Goal: Task Accomplishment & Management: Manage account settings

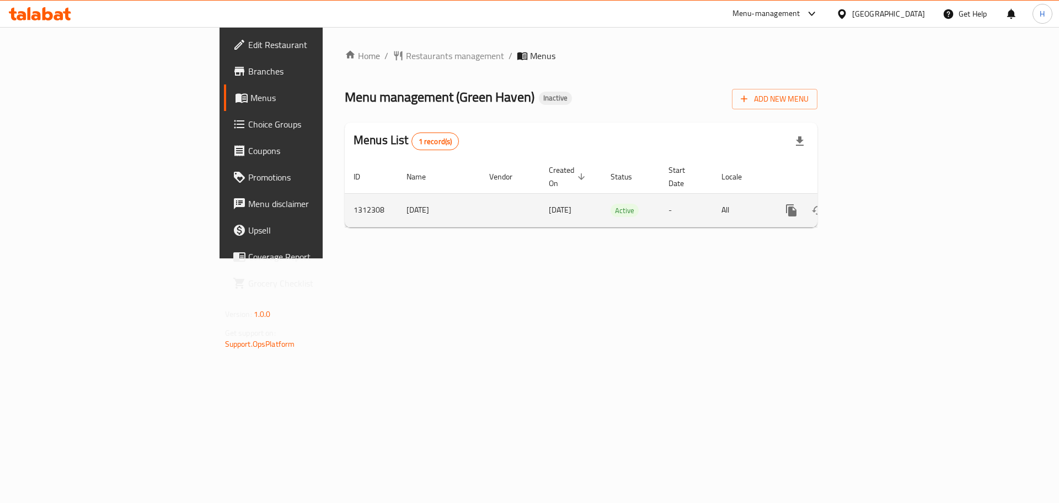
click at [878, 204] on icon "enhanced table" at bounding box center [870, 210] width 13 height 13
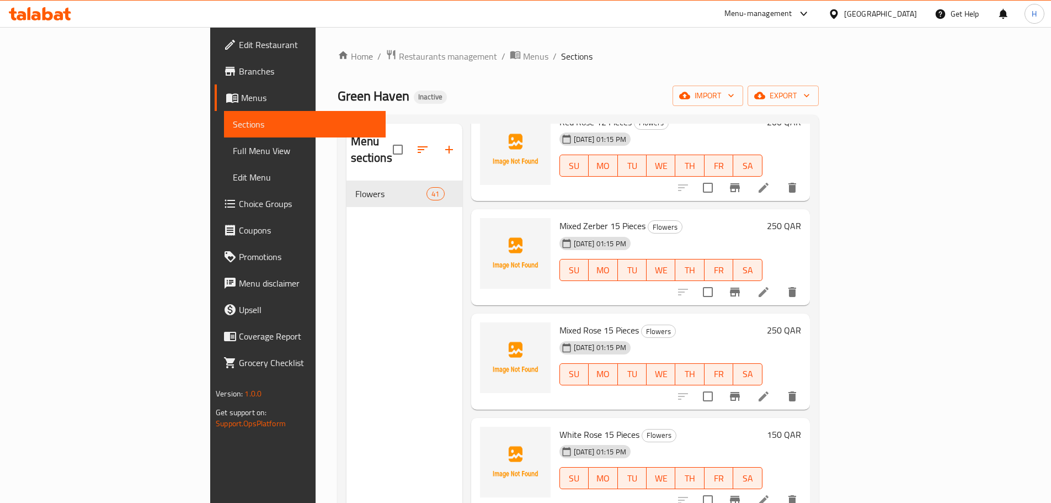
scroll to position [2372, 0]
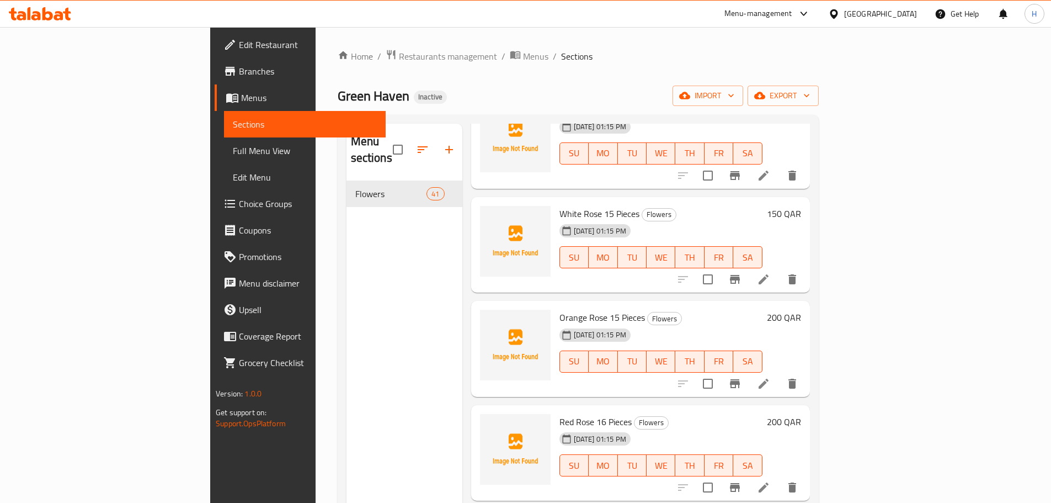
click at [512, 89] on div "Green Haven Inactive import export" at bounding box center [578, 96] width 481 height 20
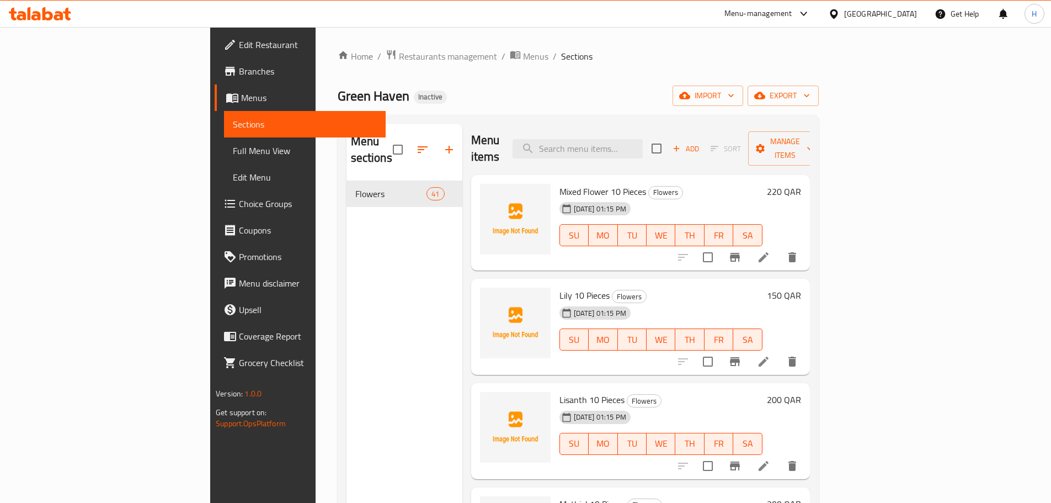
scroll to position [0, 0]
click at [667, 154] on div "Menu items Add Sort Manage items" at bounding box center [640, 150] width 339 height 52
click at [643, 150] on input "search" at bounding box center [577, 149] width 130 height 19
paste input "2 Set Zebeza"
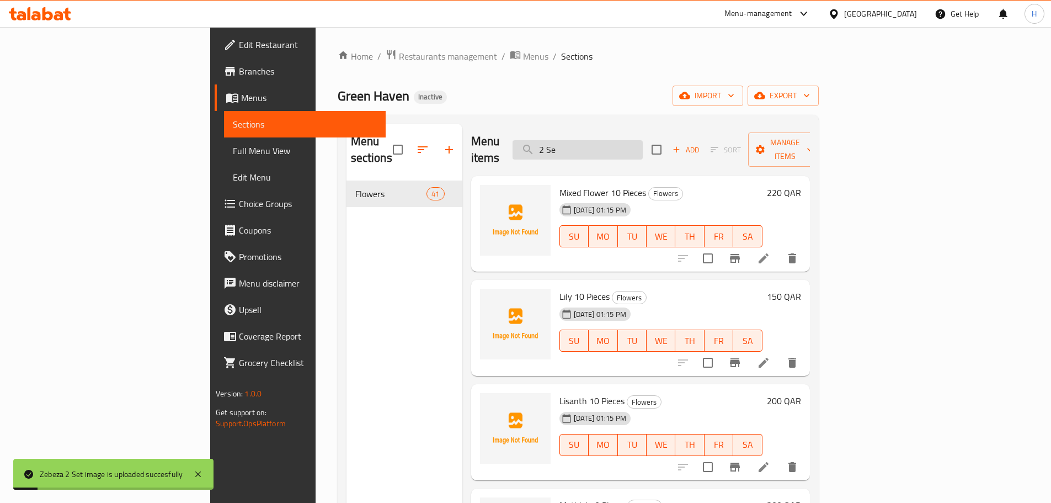
click at [643, 140] on input "2 Se" at bounding box center [577, 149] width 130 height 19
paste input "10 Mixed Flower"
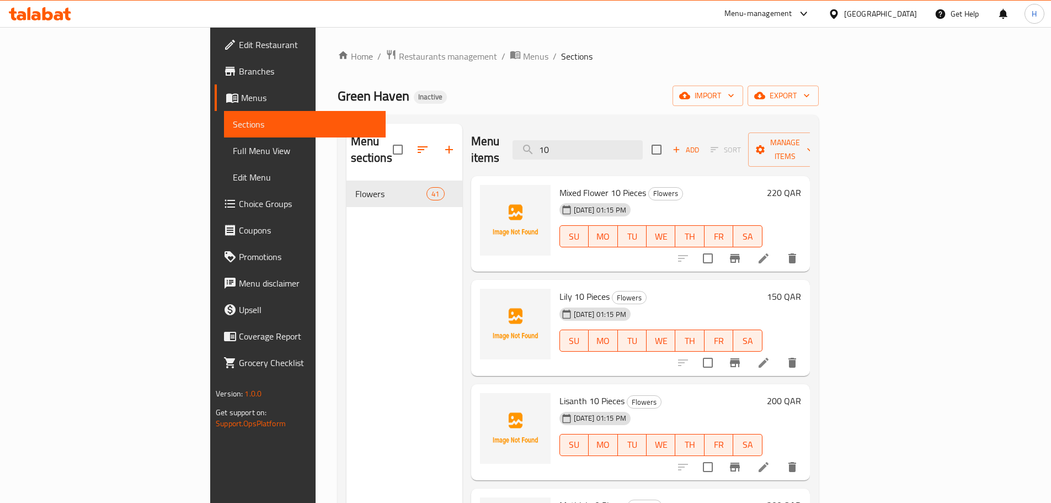
type input "10"
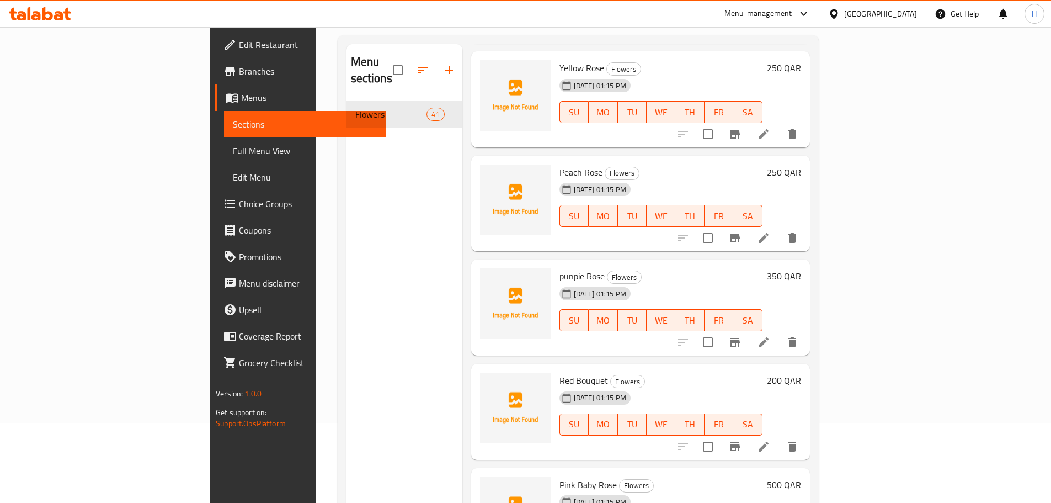
scroll to position [154, 0]
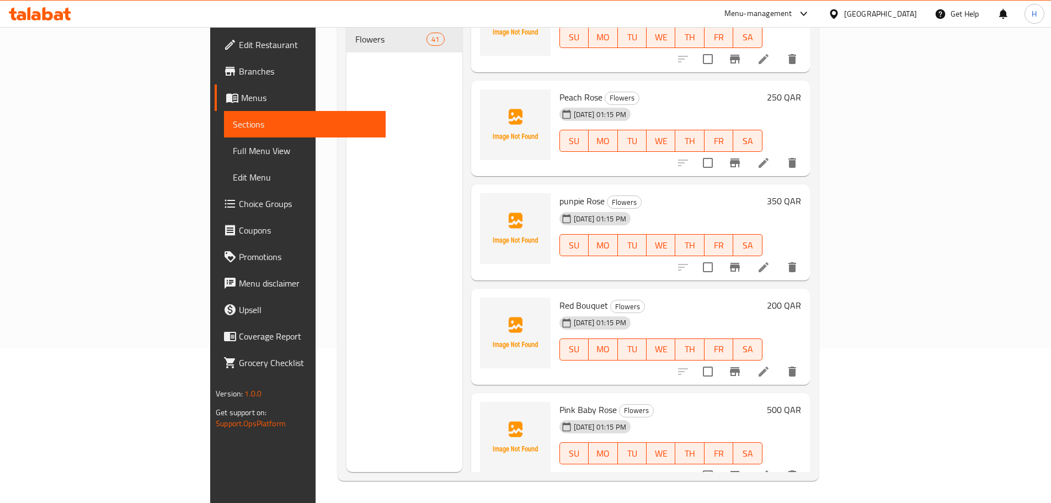
click at [559, 401] on span "Pink Baby Rose" at bounding box center [587, 409] width 57 height 17
copy h6 "Pink Baby Rose Flowers"
copy span "Pink Baby Rose"
drag, startPoint x: 515, startPoint y: 396, endPoint x: 559, endPoint y: 397, distance: 43.6
click at [559, 401] on span "Pink Baby Rose" at bounding box center [587, 409] width 57 height 17
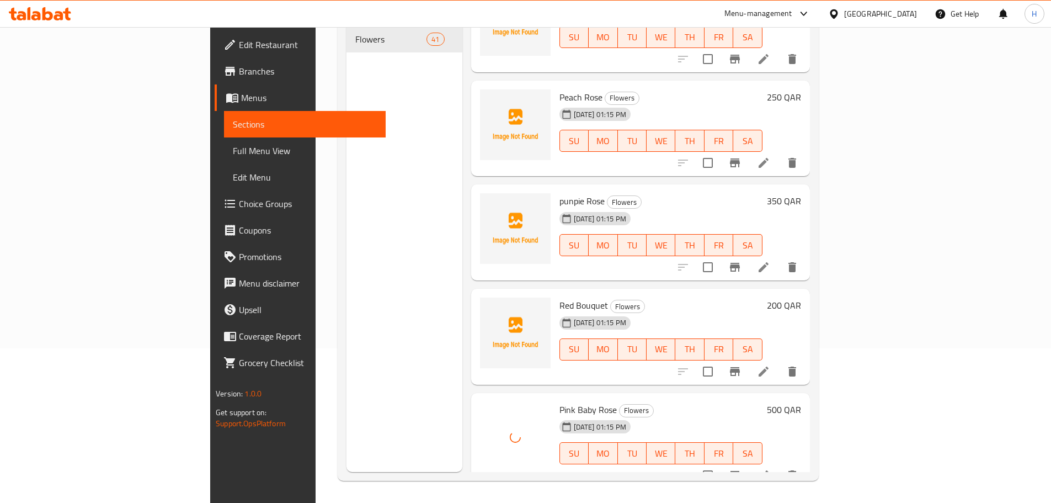
click at [559, 297] on span "Red Bouquet" at bounding box center [583, 305] width 49 height 17
copy span "ed B"
drag, startPoint x: 521, startPoint y: 287, endPoint x: 544, endPoint y: 287, distance: 22.6
click at [559, 297] on span "Red Bouquet" at bounding box center [583, 305] width 49 height 17
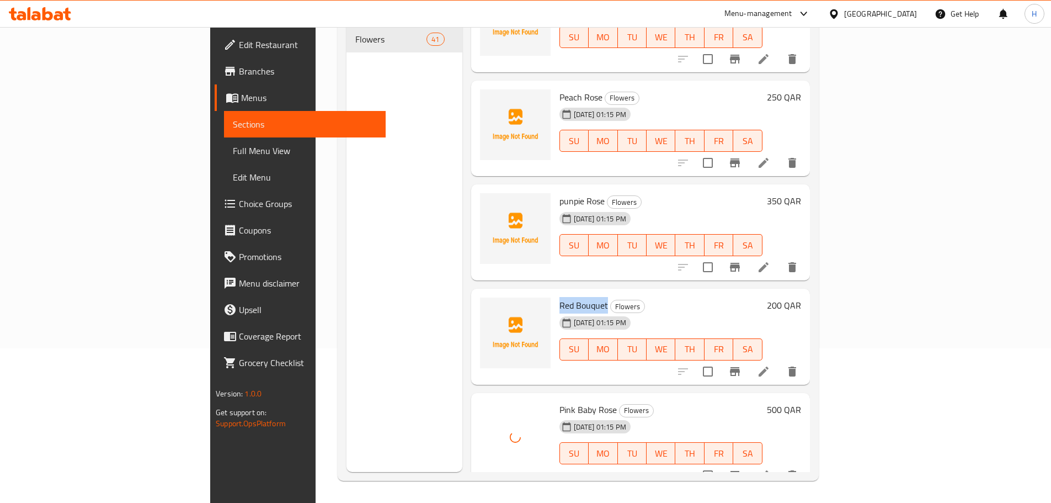
drag, startPoint x: 544, startPoint y: 287, endPoint x: 507, endPoint y: 290, distance: 37.1
click at [559, 297] on span "Red Bouquet" at bounding box center [583, 305] width 49 height 17
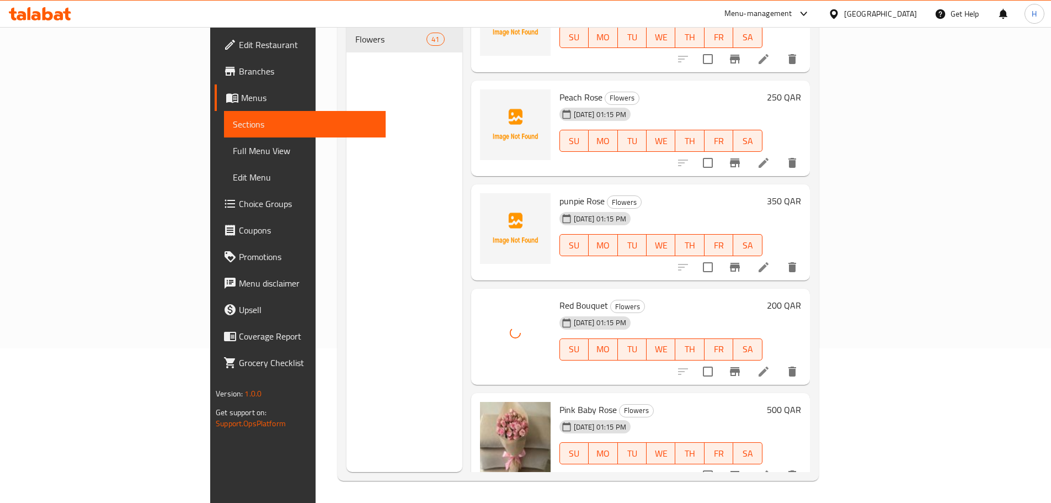
click at [559, 193] on span "punpie Rose" at bounding box center [581, 201] width 45 height 17
copy span "punpie Rose"
drag, startPoint x: 519, startPoint y: 184, endPoint x: 542, endPoint y: 183, distance: 23.2
click at [559, 193] on span "punpie Rose" at bounding box center [581, 201] width 45 height 17
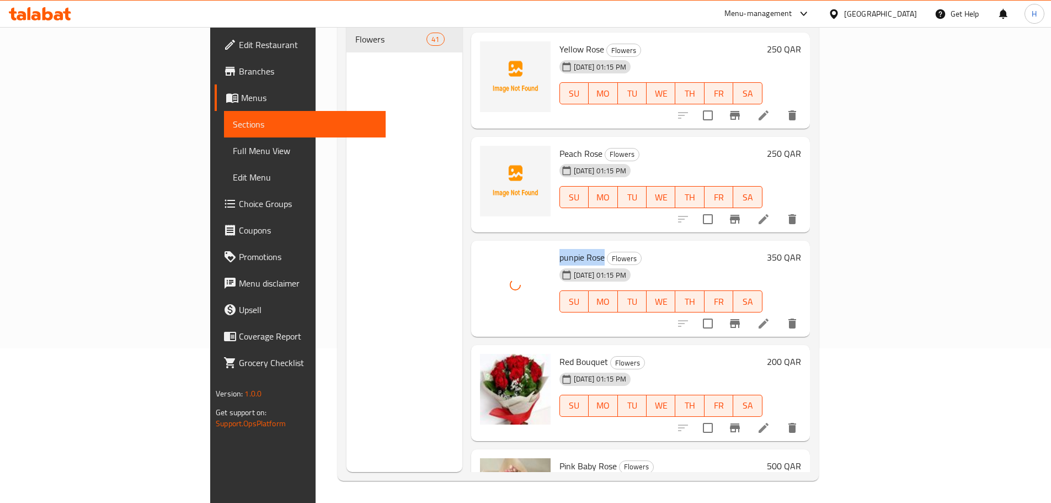
scroll to position [3680, 0]
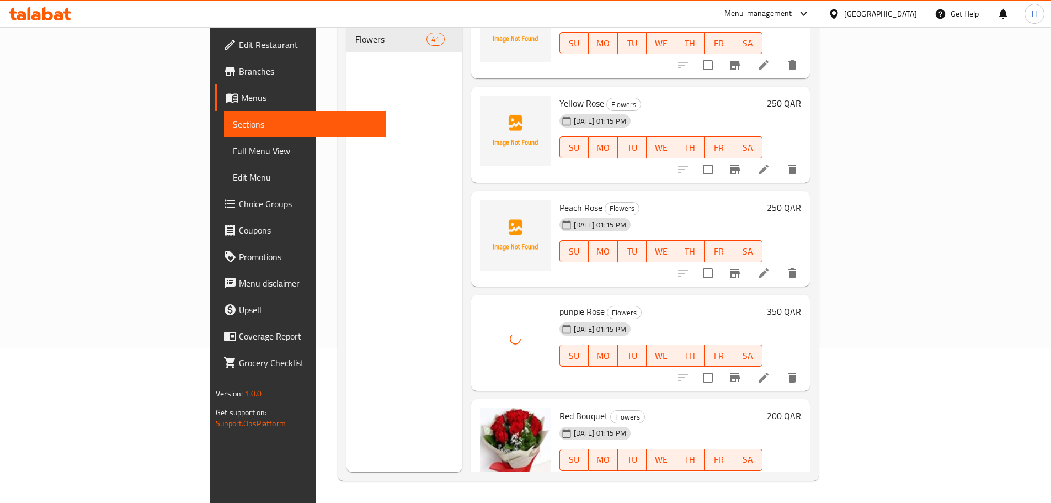
click at [559, 199] on span "Peach Rose" at bounding box center [580, 207] width 43 height 17
copy span "Peach Rose"
drag, startPoint x: 522, startPoint y: 186, endPoint x: 544, endPoint y: 186, distance: 22.1
click at [559, 199] on span "Peach Rose" at bounding box center [580, 207] width 43 height 17
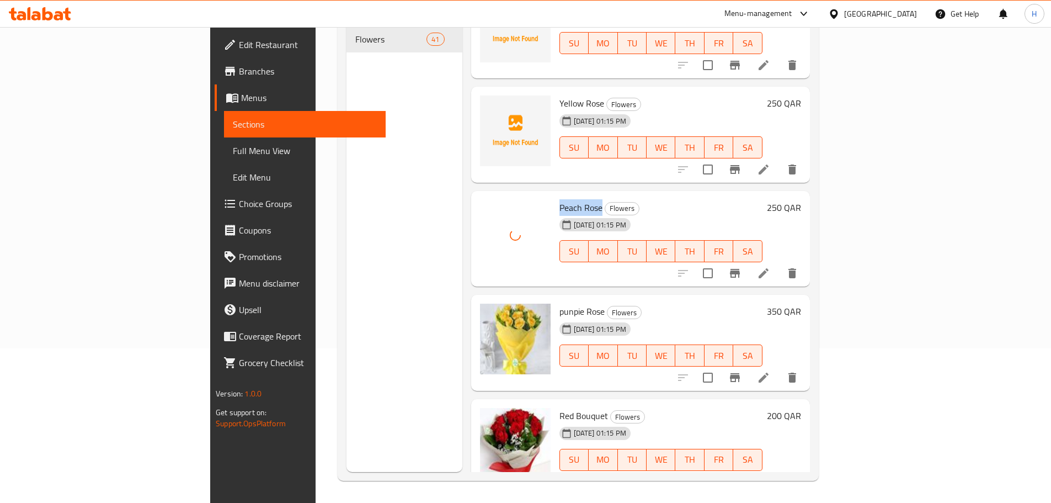
scroll to position [3625, 0]
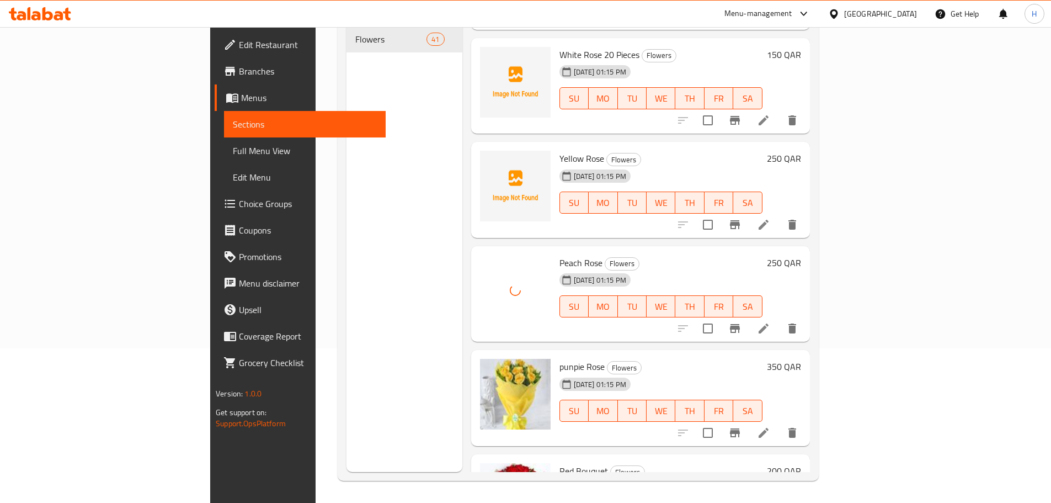
click at [559, 150] on span "Yellow Rose" at bounding box center [581, 158] width 45 height 17
copy span "Yellow Rose"
click at [559, 150] on span "Yellow Rose" at bounding box center [581, 158] width 45 height 17
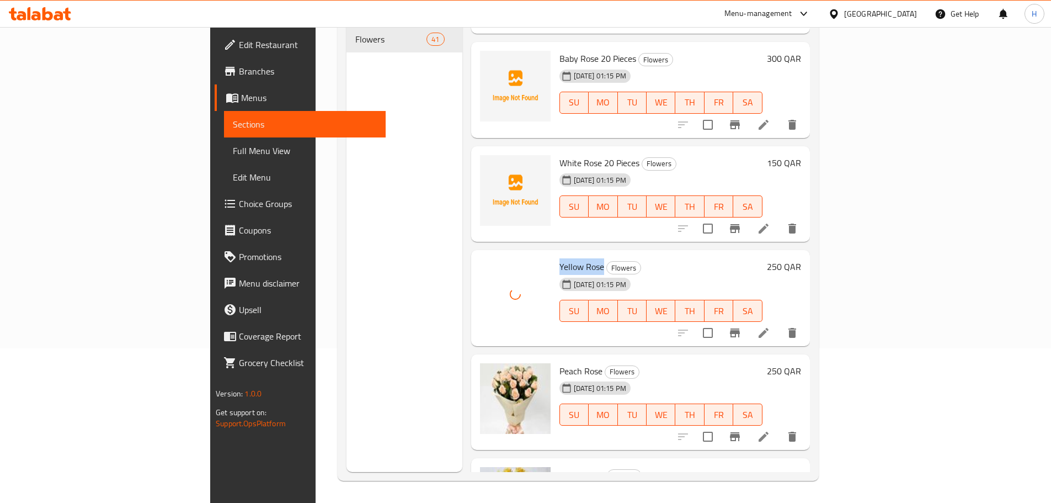
scroll to position [3514, 0]
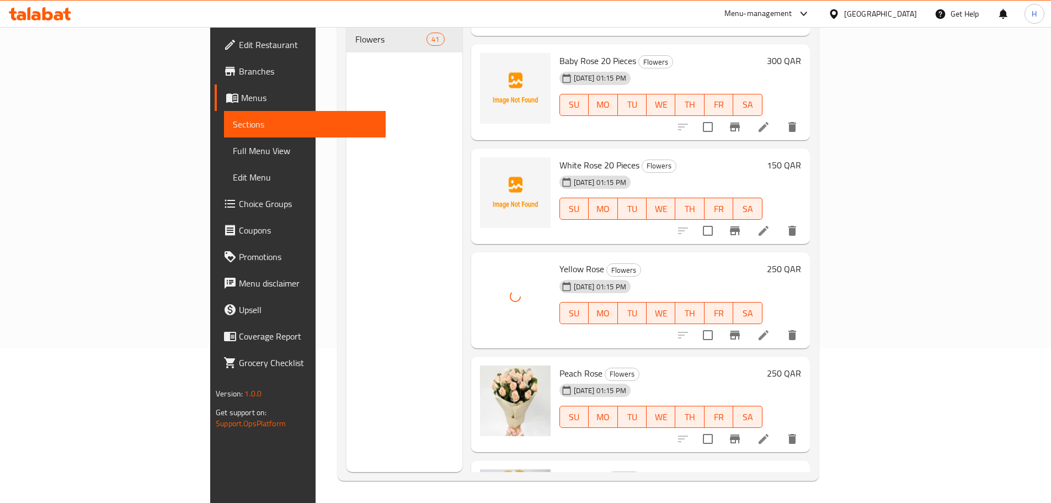
click at [559, 157] on span "White Rose 20 Pieces" at bounding box center [599, 165] width 80 height 17
copy h6 "White Rose 20 Pieces"
drag, startPoint x: 523, startPoint y: 145, endPoint x: 585, endPoint y: 151, distance: 62.6
click at [585, 157] on span "White Rose 20 Pieces" at bounding box center [599, 165] width 80 height 17
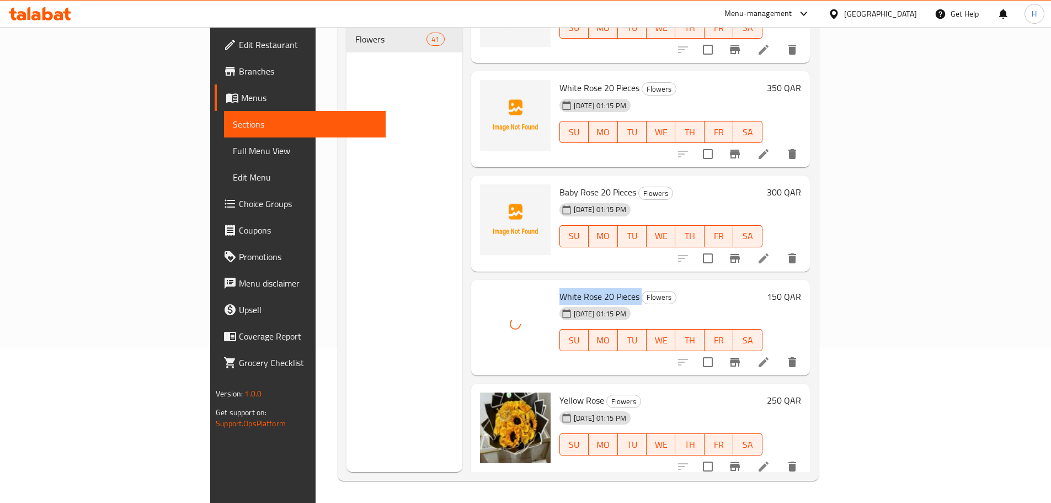
scroll to position [3349, 0]
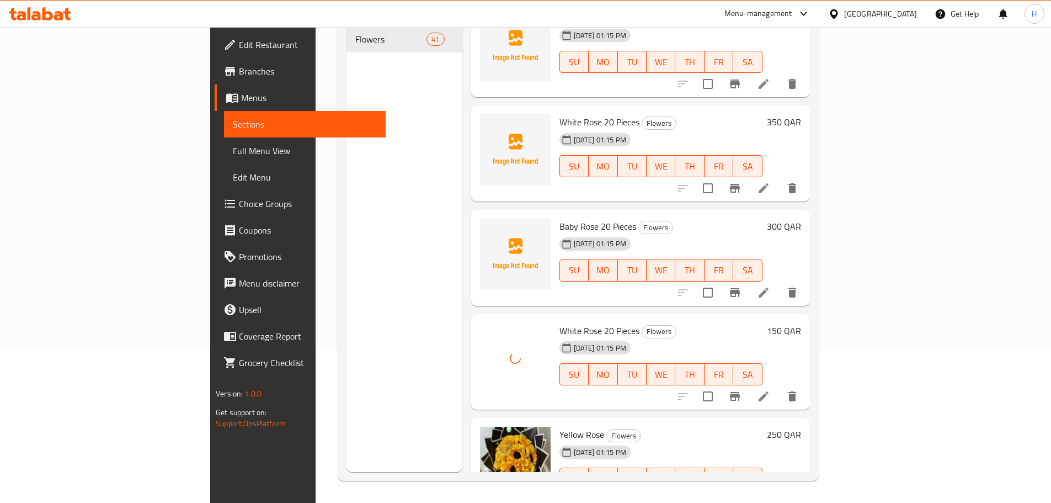
click at [555, 233] on div "16-09-2025 01:15 PM" at bounding box center [581, 244] width 53 height 22
click at [559, 218] on span "Baby Rose 20 Pieces" at bounding box center [597, 226] width 77 height 17
copy span "Baby Rose"
drag, startPoint x: 519, startPoint y: 206, endPoint x: 535, endPoint y: 202, distance: 16.3
click at [559, 218] on span "Baby Rose 20 Pieces" at bounding box center [597, 226] width 77 height 17
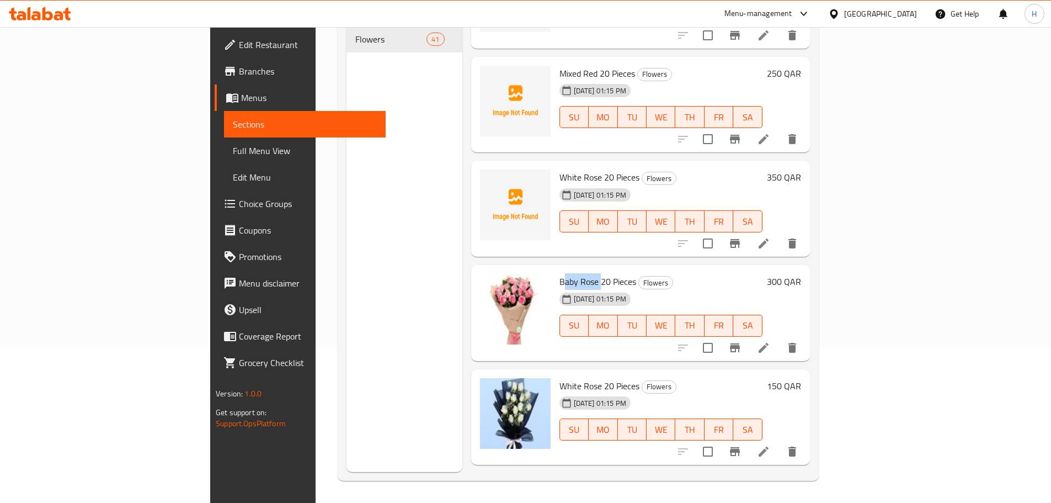
scroll to position [3183, 0]
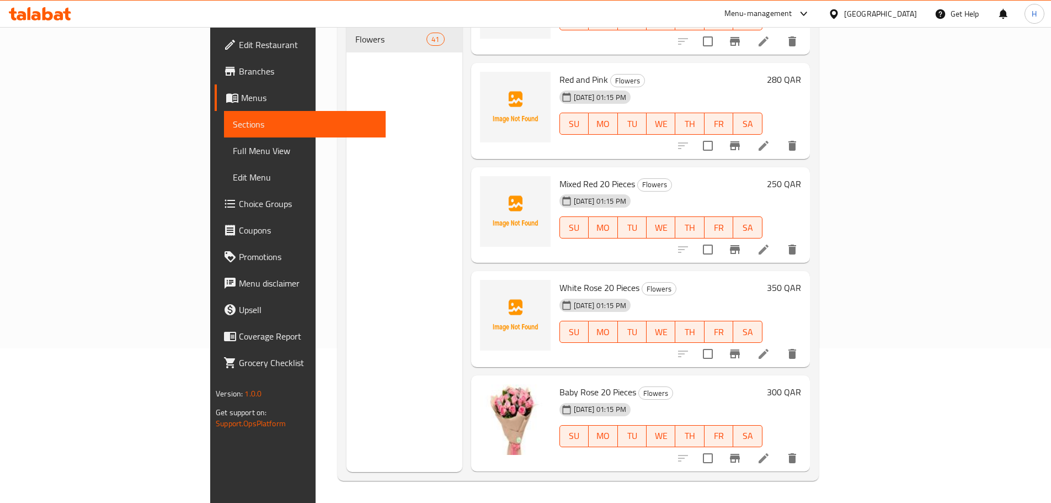
click at [555, 294] on div "16-09-2025 01:15 PM" at bounding box center [581, 305] width 53 height 22
drag, startPoint x: 516, startPoint y: 268, endPoint x: 522, endPoint y: 268, distance: 6.6
click at [559, 279] on span "White Rose 20 Pieces" at bounding box center [599, 287] width 80 height 17
drag, startPoint x: 520, startPoint y: 268, endPoint x: 531, endPoint y: 268, distance: 11.0
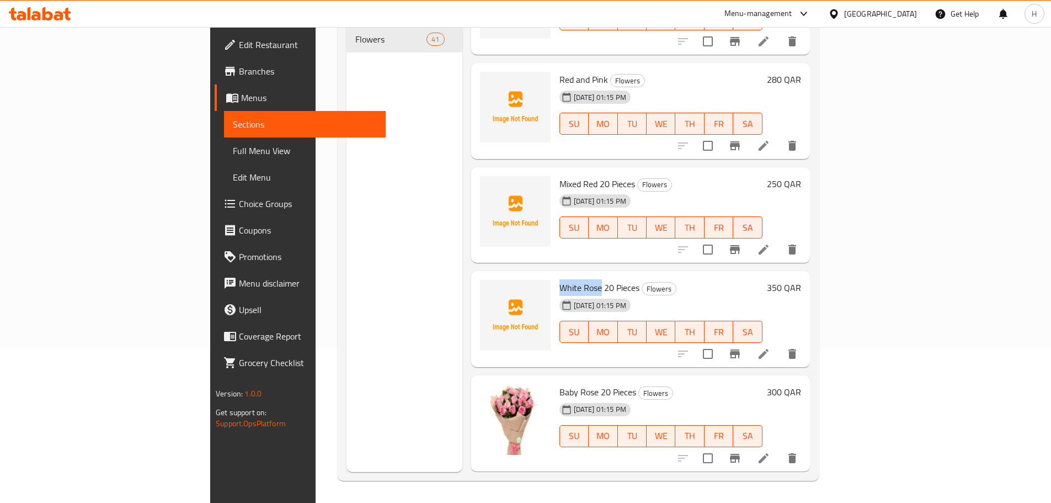
click at [559, 279] on span "White Rose 20 Pieces" at bounding box center [599, 287] width 80 height 17
click at [559, 175] on span "Mixed Red 20 Pieces" at bounding box center [597, 183] width 76 height 17
drag, startPoint x: 516, startPoint y: 163, endPoint x: 530, endPoint y: 164, distance: 14.4
click at [559, 175] on span "Mixed Red 20 Pieces" at bounding box center [597, 183] width 76 height 17
copy span "Mixed Red"
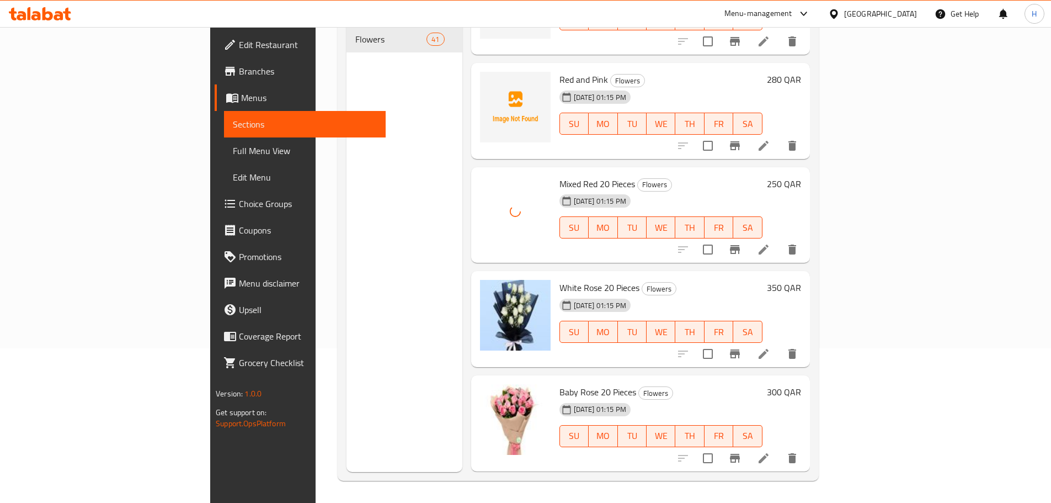
click at [559, 71] on span "Red and Pink" at bounding box center [583, 79] width 49 height 17
drag, startPoint x: 515, startPoint y: 65, endPoint x: 551, endPoint y: 65, distance: 36.4
click at [559, 71] on span "Red and Pink" at bounding box center [583, 79] width 49 height 17
copy span "Red and Pink"
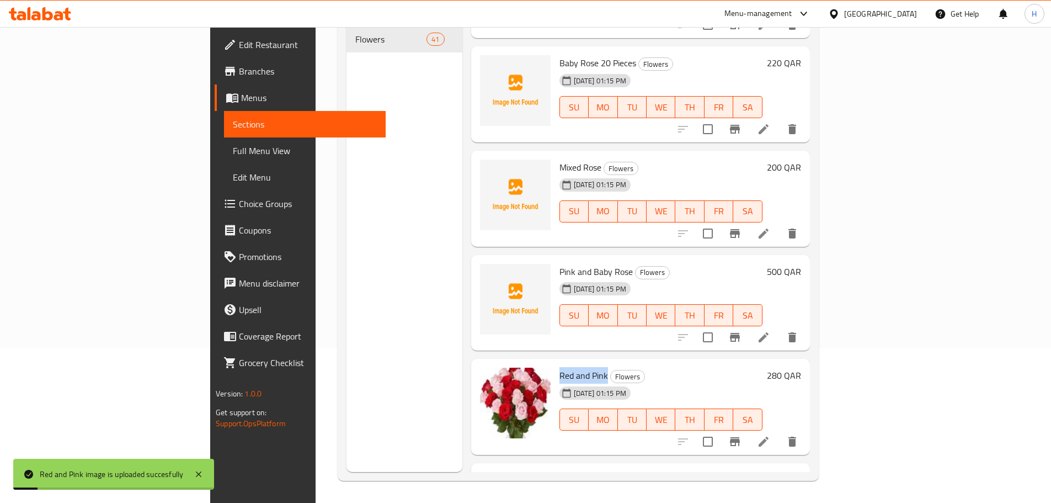
scroll to position [2908, 0]
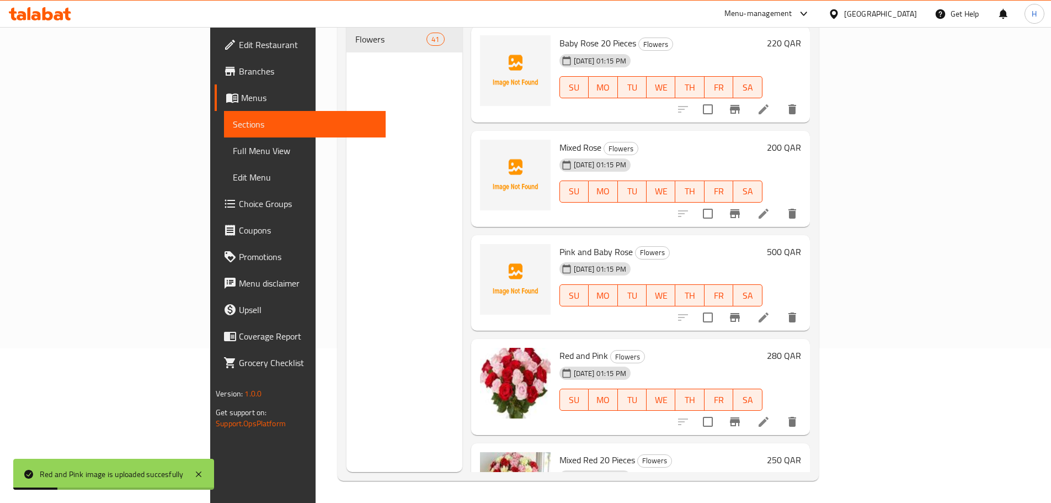
click at [559, 243] on span "Pink and Baby Rose" at bounding box center [595, 251] width 73 height 17
drag, startPoint x: 512, startPoint y: 234, endPoint x: 565, endPoint y: 237, distance: 53.0
click at [565, 243] on span "Pink and Baby Rose" at bounding box center [595, 251] width 73 height 17
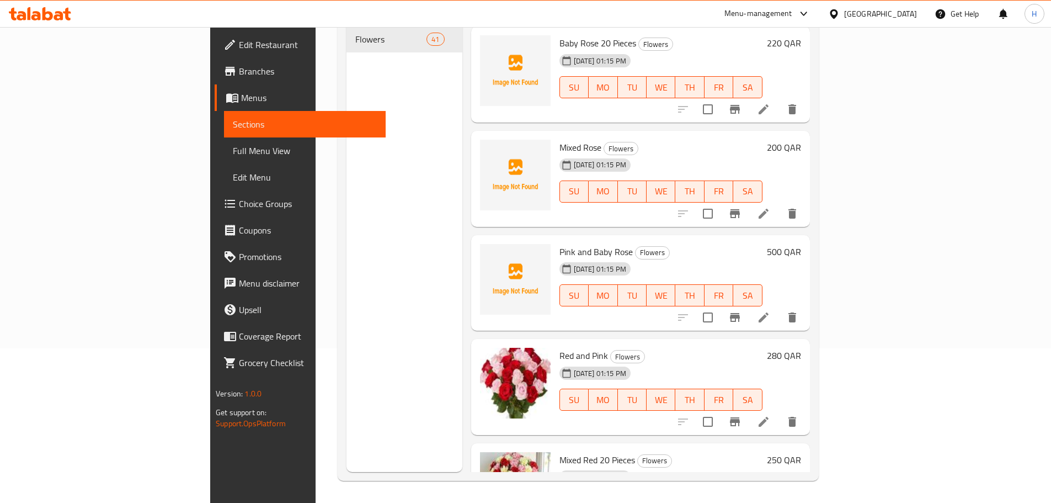
click at [559, 139] on span "Mixed Rose" at bounding box center [580, 147] width 42 height 17
drag, startPoint x: 522, startPoint y: 133, endPoint x: 544, endPoint y: 121, distance: 25.0
click at [555, 135] on div "Mixed Rose Flowers 16-09-2025 01:15 PM SU MO TU WE TH FR SA" at bounding box center [661, 178] width 212 height 87
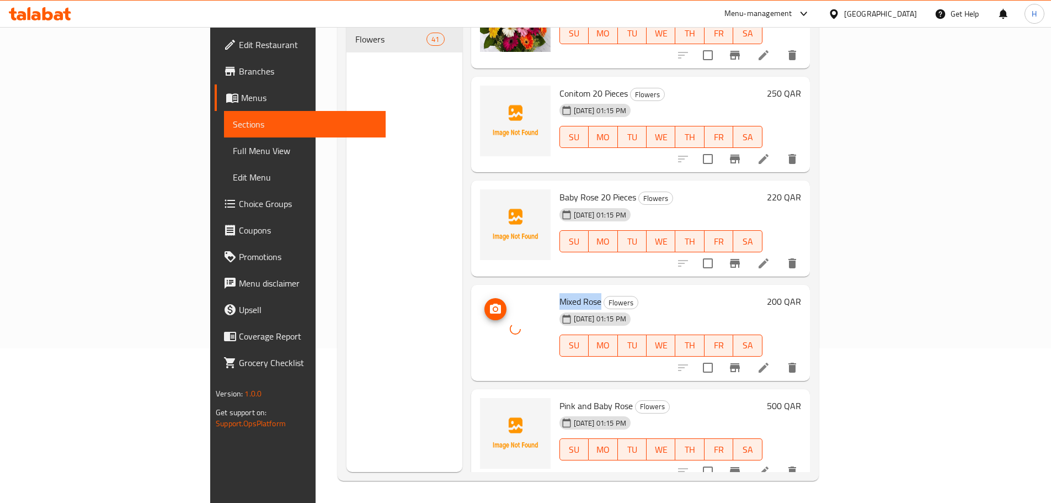
scroll to position [2742, 0]
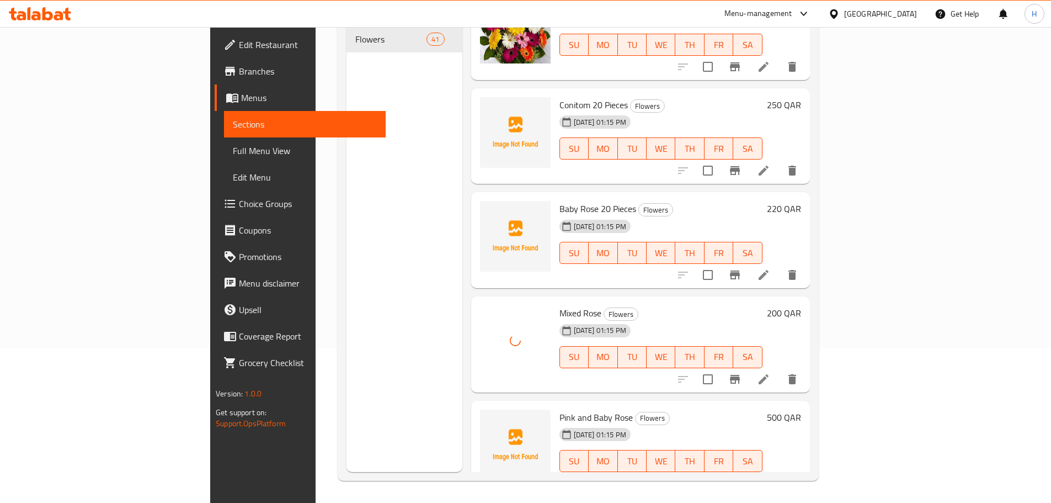
click at [559, 200] on span "Baby Rose 20 Pieces" at bounding box center [597, 208] width 77 height 17
drag, startPoint x: 517, startPoint y: 189, endPoint x: 522, endPoint y: 213, distance: 24.4
click at [559, 200] on span "Baby Rose 20 Pieces" at bounding box center [597, 208] width 77 height 17
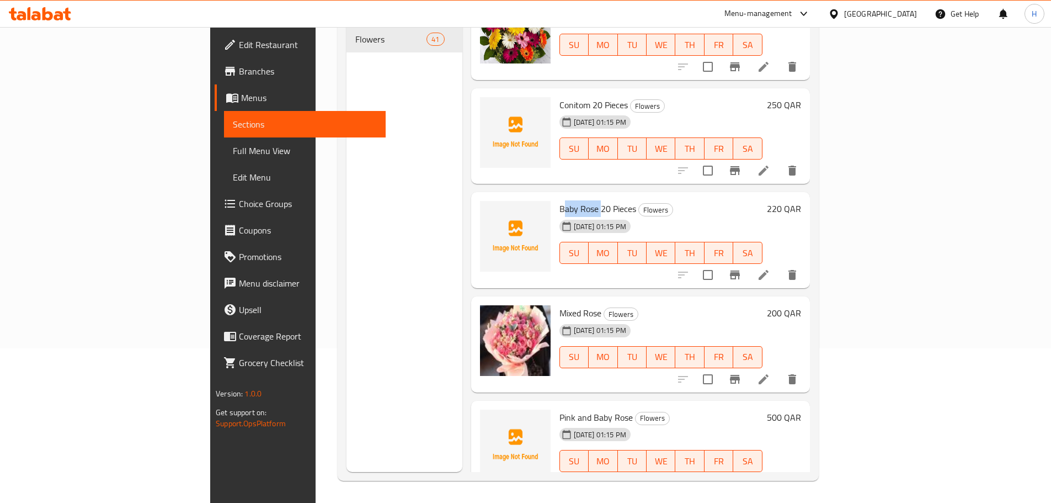
click at [559, 200] on span "Baby Rose 20 Pieces" at bounding box center [597, 208] width 77 height 17
drag, startPoint x: 523, startPoint y: 198, endPoint x: 533, endPoint y: 193, distance: 11.8
click at [559, 200] on span "Baby Rose 20 Pieces" at bounding box center [597, 208] width 77 height 17
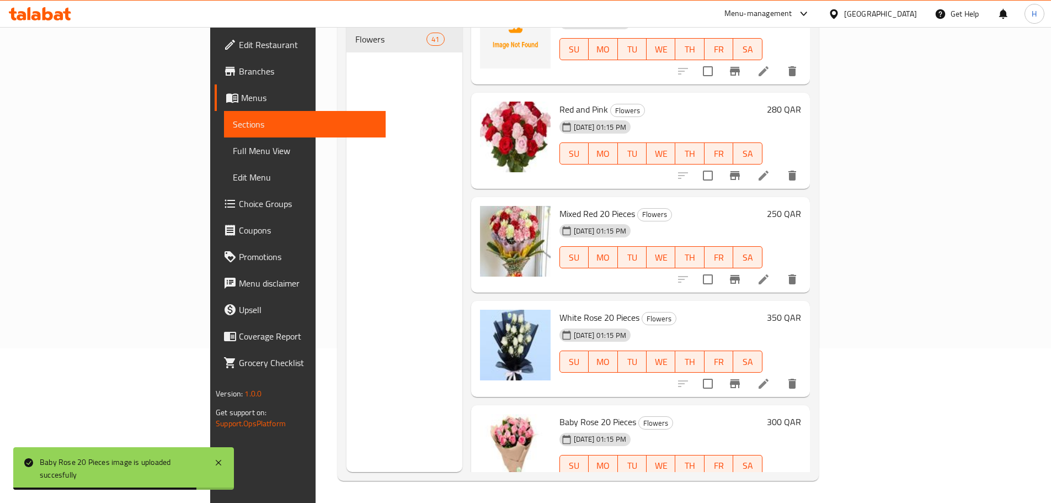
scroll to position [3294, 0]
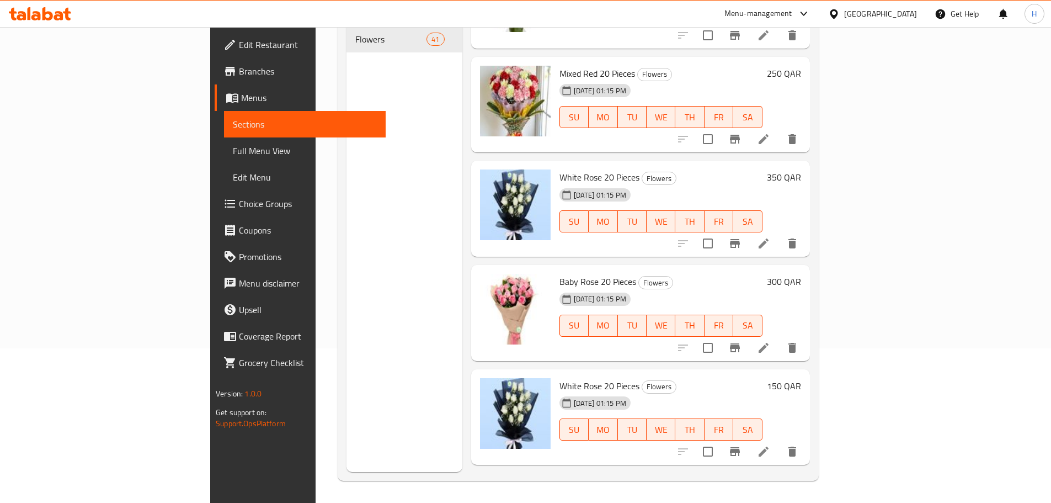
click at [562, 273] on span "Baby Rose 20 Pieces" at bounding box center [597, 281] width 77 height 17
drag, startPoint x: 562, startPoint y: 264, endPoint x: 510, endPoint y: 269, distance: 51.5
click at [559, 273] on span "Baby Rose 20 Pieces" at bounding box center [597, 281] width 77 height 17
drag, startPoint x: 701, startPoint y: 259, endPoint x: 692, endPoint y: 261, distance: 8.6
click at [701, 274] on h6 "Baby Rose 20 Pieces Flowers" at bounding box center [660, 281] width 203 height 15
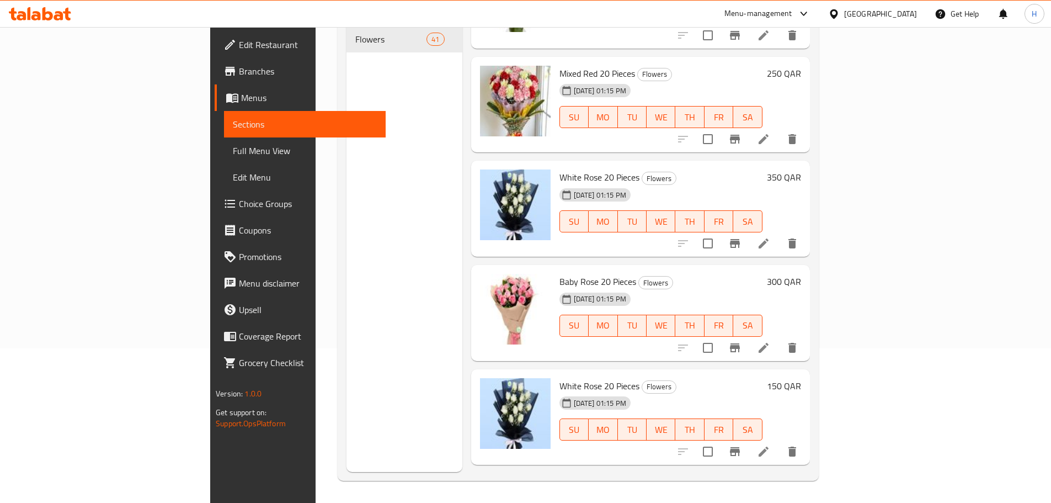
click at [559, 273] on span "Baby Rose 20 Pieces" at bounding box center [597, 281] width 77 height 17
drag, startPoint x: 520, startPoint y: 262, endPoint x: 574, endPoint y: 269, distance: 55.1
click at [574, 273] on span "Baby Rose 20 Pieces" at bounding box center [597, 281] width 77 height 17
click at [559, 273] on span "Baby Rose 20 Pieces" at bounding box center [597, 281] width 77 height 17
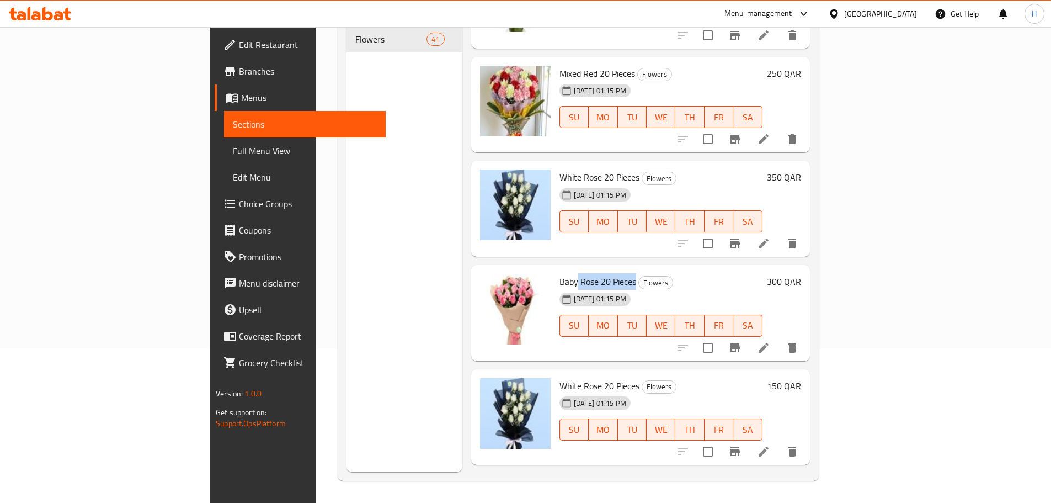
drag, startPoint x: 523, startPoint y: 261, endPoint x: 580, endPoint y: 261, distance: 56.3
click at [580, 273] on span "Baby Rose 20 Pieces" at bounding box center [597, 281] width 77 height 17
drag, startPoint x: 580, startPoint y: 261, endPoint x: 504, endPoint y: 263, distance: 76.1
click at [555, 269] on div "Baby Rose 20 Pieces Flowers 16-09-2025 01:15 PM SU MO TU WE TH FR SA" at bounding box center [661, 312] width 212 height 87
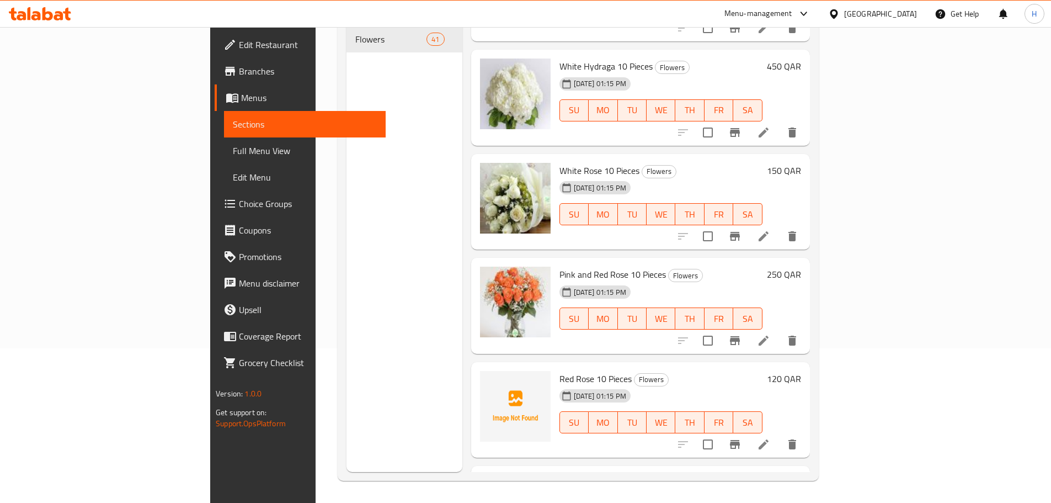
scroll to position [783, 0]
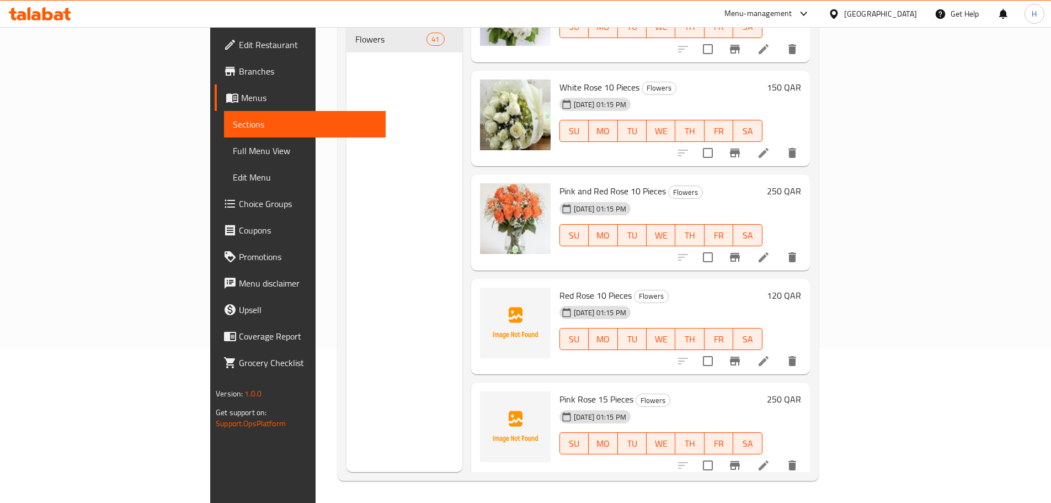
click at [559, 287] on span "Red Rose 10 Pieces" at bounding box center [595, 295] width 72 height 17
drag, startPoint x: 512, startPoint y: 274, endPoint x: 525, endPoint y: 277, distance: 13.0
click at [559, 287] on span "Red Rose 10 Pieces" at bounding box center [595, 295] width 72 height 17
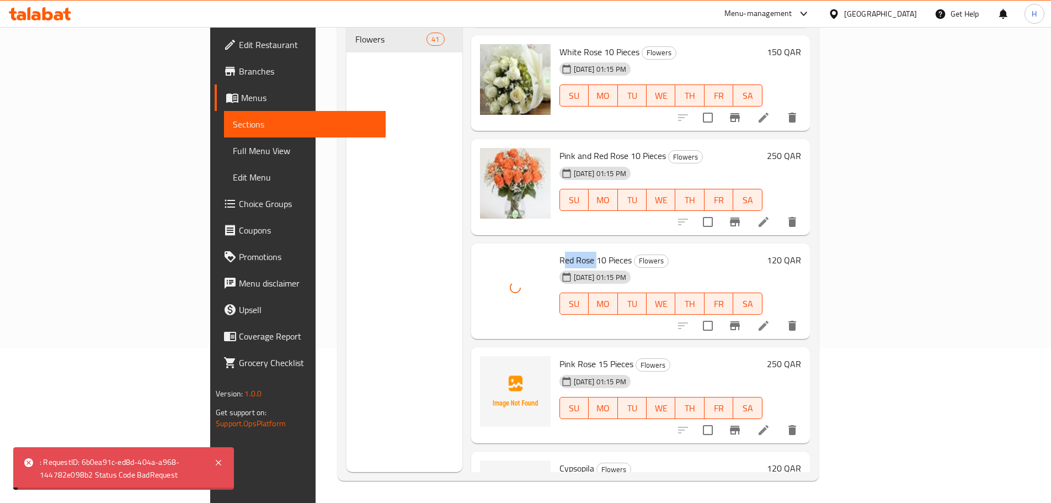
scroll to position [838, 0]
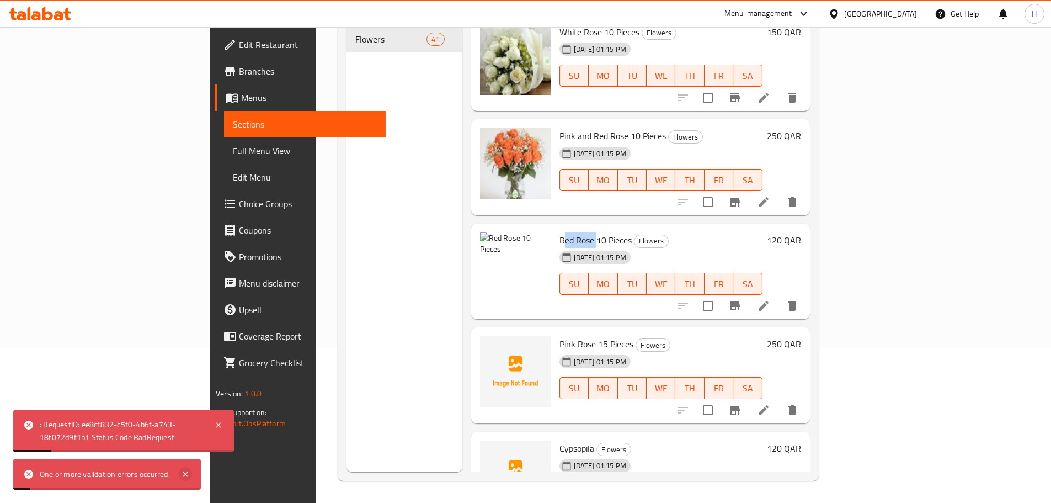
click at [181, 478] on icon at bounding box center [185, 473] width 13 height 13
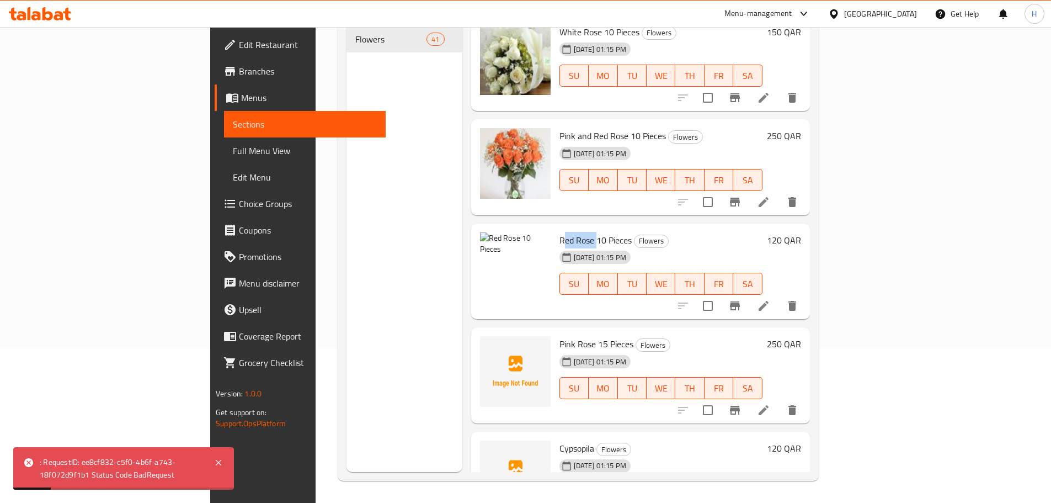
click at [181, 478] on div ": RequestID: ee8cf832-c5f0-4b6f-a743-18f072d9f1b1 Status Code BadRequest" at bounding box center [121, 468] width 163 height 25
click at [224, 463] on icon at bounding box center [218, 462] width 13 height 13
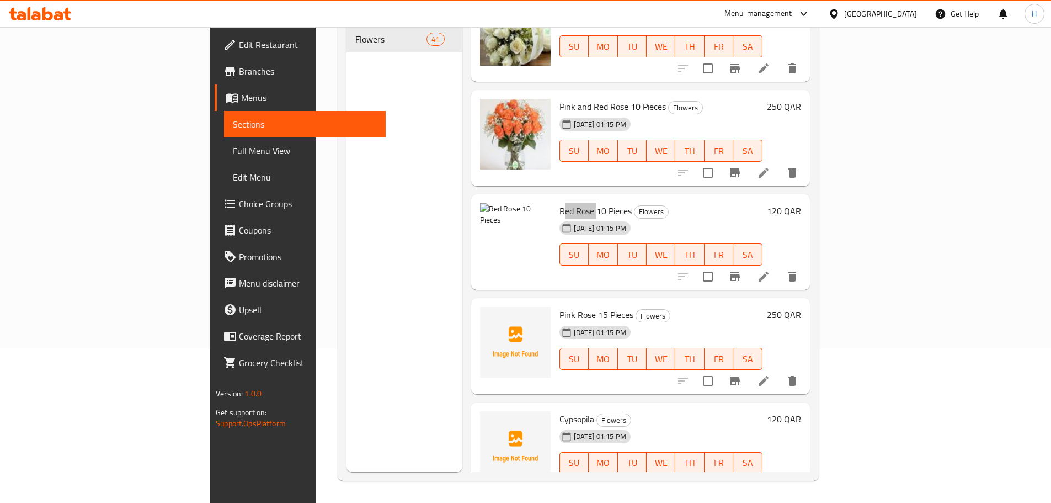
scroll to position [894, 0]
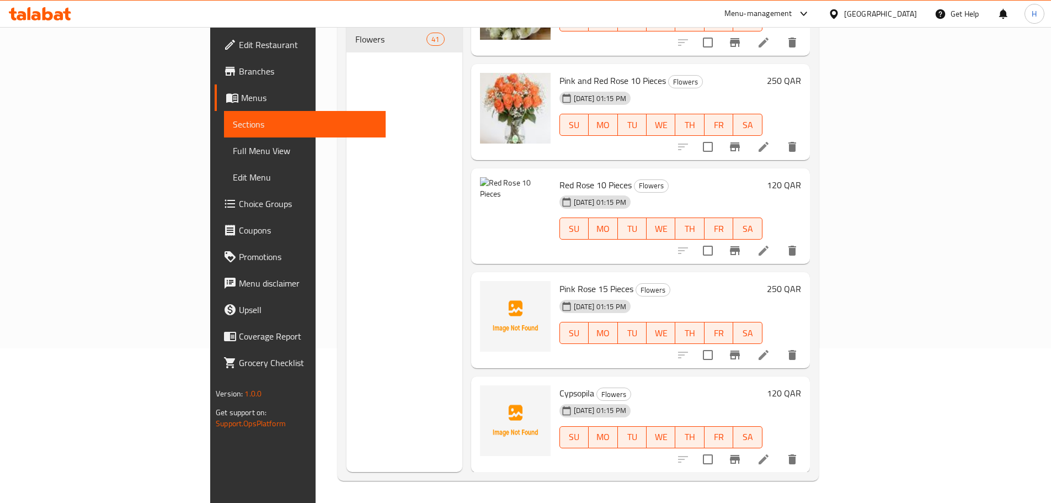
click at [559, 280] on span "Pink Rose 15 Pieces" at bounding box center [596, 288] width 74 height 17
drag, startPoint x: 514, startPoint y: 272, endPoint x: 565, endPoint y: 272, distance: 51.3
click at [565, 280] on span "Pink Rose 15 Pieces" at bounding box center [596, 288] width 74 height 17
click at [559, 280] on span "Pink Rose 15 Pieces" at bounding box center [596, 288] width 74 height 17
drag, startPoint x: 512, startPoint y: 274, endPoint x: 527, endPoint y: 274, distance: 14.3
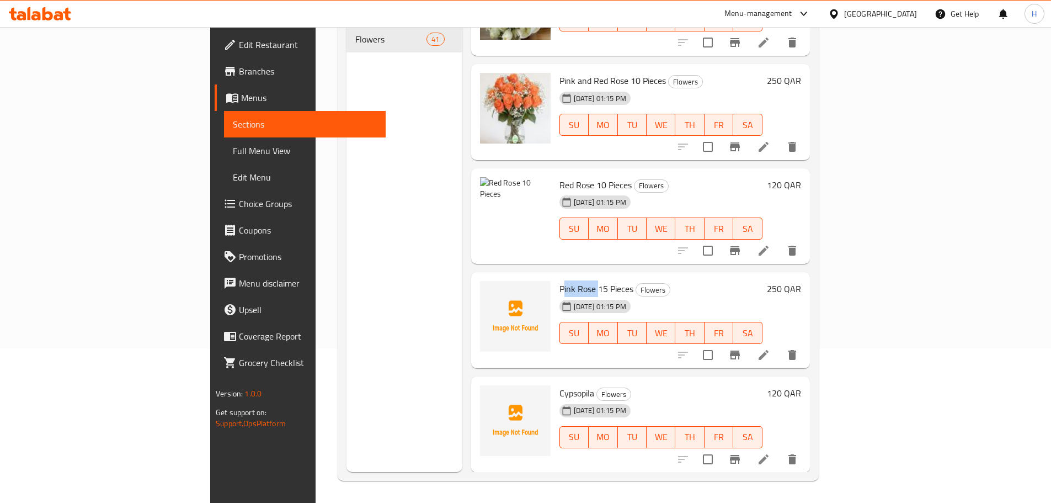
click at [559, 280] on span "Pink Rose 15 Pieces" at bounding box center [596, 288] width 74 height 17
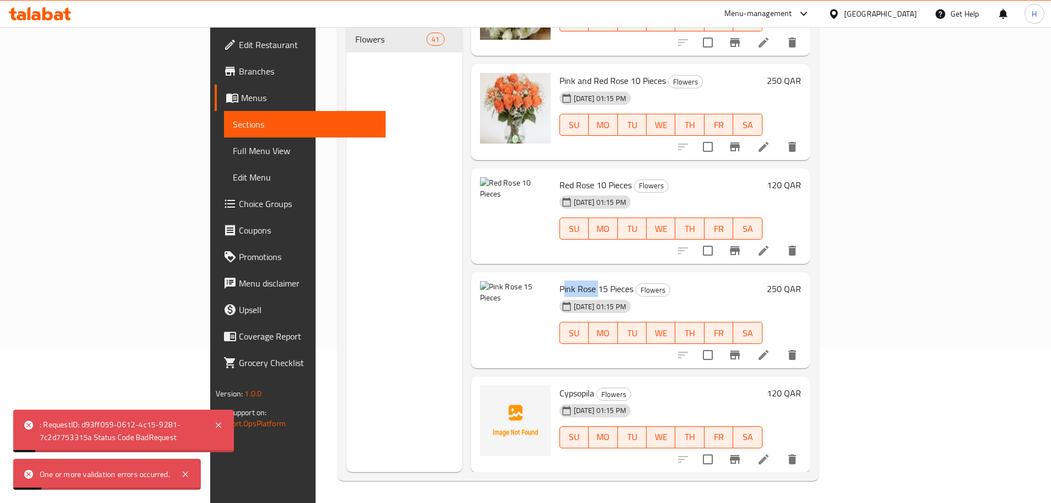
drag, startPoint x: 218, startPoint y: 429, endPoint x: 188, endPoint y: 453, distance: 39.6
click at [218, 429] on icon at bounding box center [218, 424] width 13 height 13
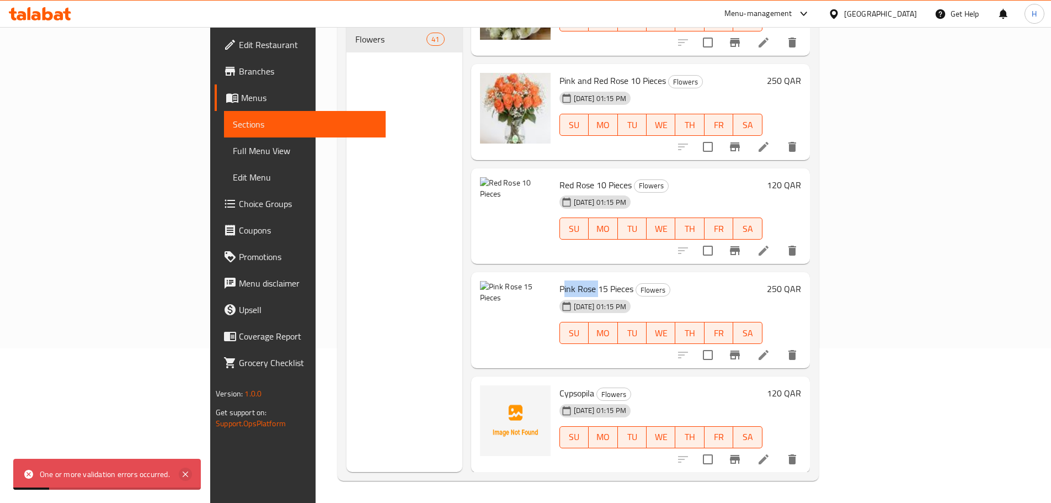
click at [186, 479] on icon at bounding box center [185, 473] width 13 height 13
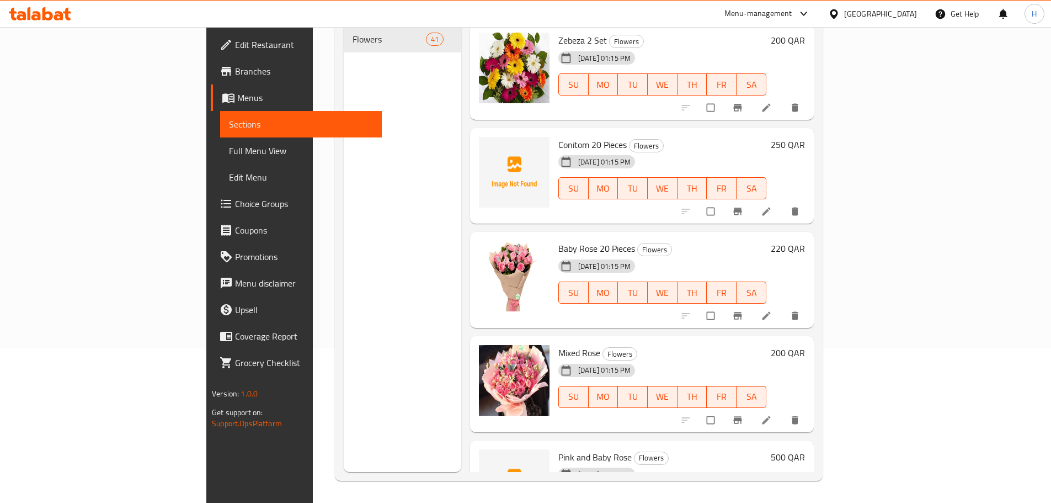
scroll to position [2703, 0]
click at [558, 136] on span "Conitom 20 Pieces" at bounding box center [592, 144] width 68 height 17
drag, startPoint x: 514, startPoint y: 124, endPoint x: 516, endPoint y: 142, distance: 18.8
click at [554, 142] on div "Conitom 20 Pieces Flowers 16-09-2025 01:15 PM SU MO TU WE TH FR SA" at bounding box center [662, 175] width 217 height 87
click at [558, 136] on span "Conitom 20 Pieces" at bounding box center [592, 144] width 68 height 17
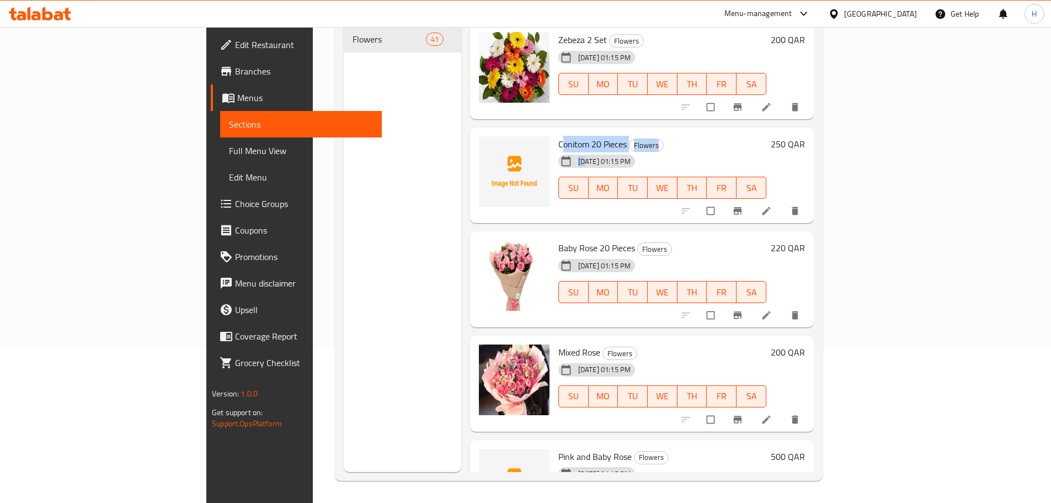
drag, startPoint x: 528, startPoint y: 130, endPoint x: 510, endPoint y: 137, distance: 19.8
click at [554, 137] on div "Conitom 20 Pieces Flowers 16-09-2025 01:15 PM SU MO TU WE TH FR SA" at bounding box center [662, 175] width 217 height 87
click at [558, 136] on span "Conitom 20 Pieces" at bounding box center [592, 144] width 68 height 17
drag, startPoint x: 533, startPoint y: 130, endPoint x: 525, endPoint y: 130, distance: 7.7
click at [558, 136] on span "Conitom 20 Pieces" at bounding box center [592, 144] width 68 height 17
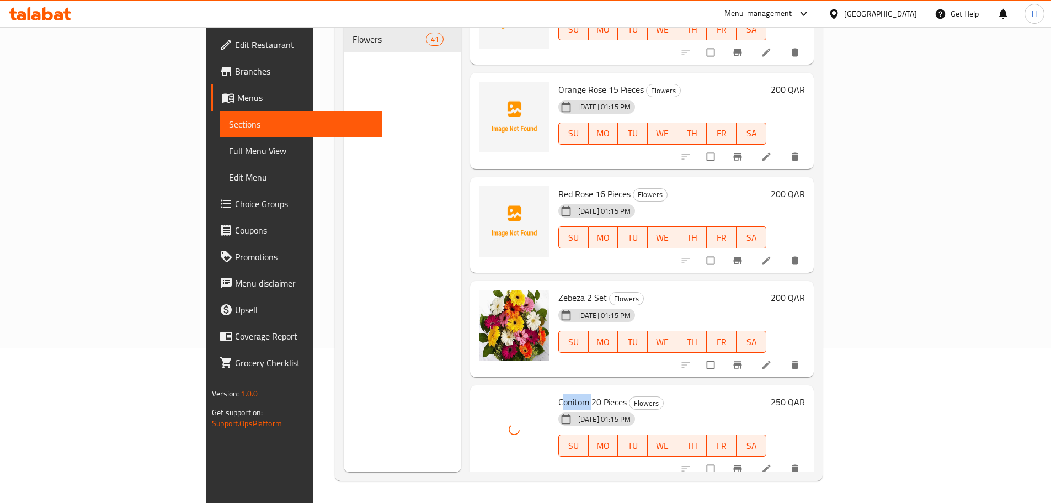
scroll to position [2372, 0]
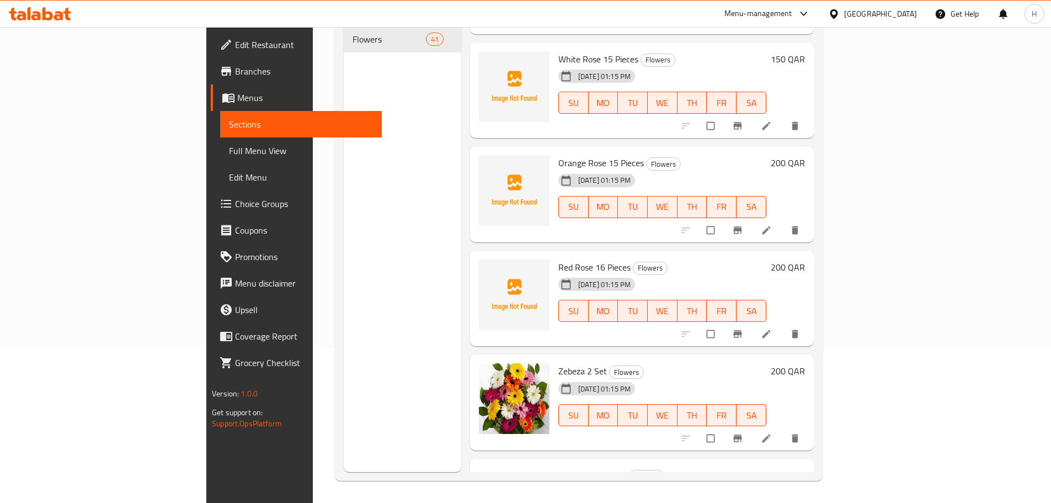
click at [558, 259] on span "Red Rose 16 Pieces" at bounding box center [594, 267] width 72 height 17
copy span "Red Rose 16"
copy span "Red Rose"
drag, startPoint x: 514, startPoint y: 249, endPoint x: 530, endPoint y: 241, distance: 18.0
click at [554, 255] on div "Red Rose 16 Pieces Flowers 16-09-2025 01:15 PM SU MO TU WE TH FR SA" at bounding box center [662, 298] width 217 height 87
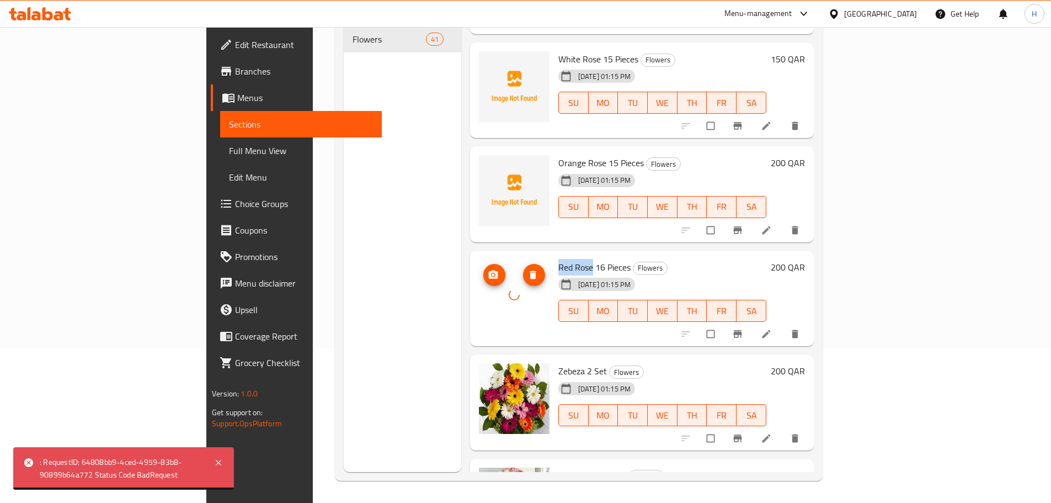
scroll to position [2317, 0]
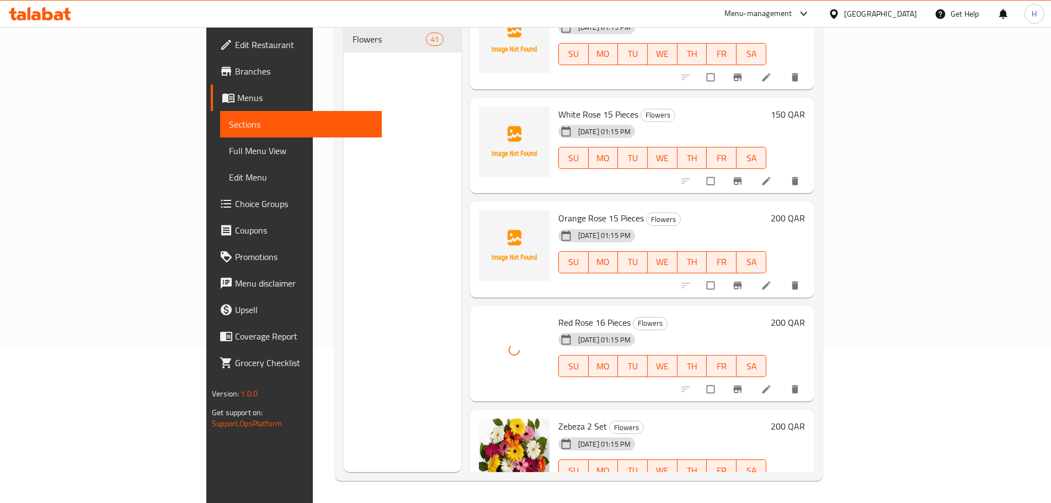
click at [558, 210] on span "Orange Rose 15 Pieces" at bounding box center [601, 218] width 86 height 17
copy span "Orange Rose"
drag, startPoint x: 519, startPoint y: 202, endPoint x: 544, endPoint y: 202, distance: 25.9
click at [558, 210] on span "Orange Rose 15 Pieces" at bounding box center [601, 218] width 86 height 17
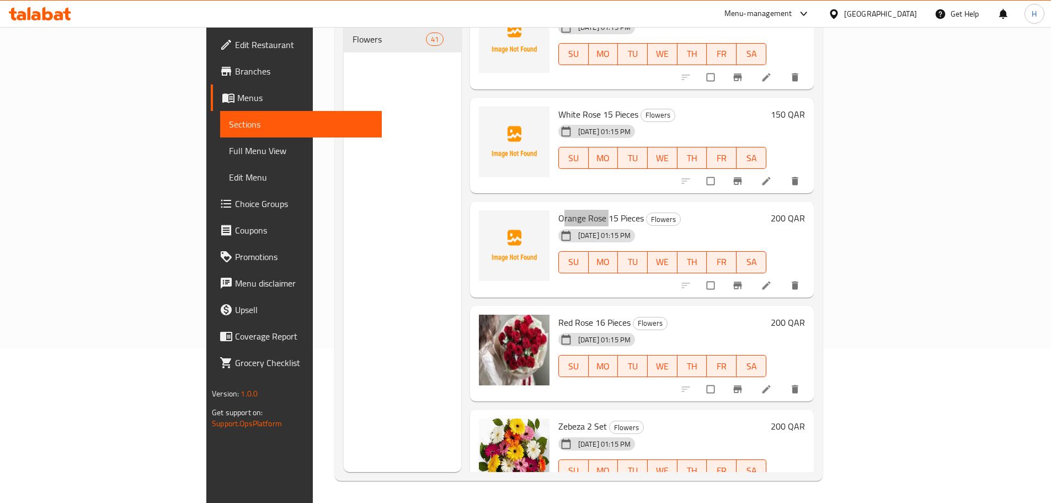
scroll to position [2262, 0]
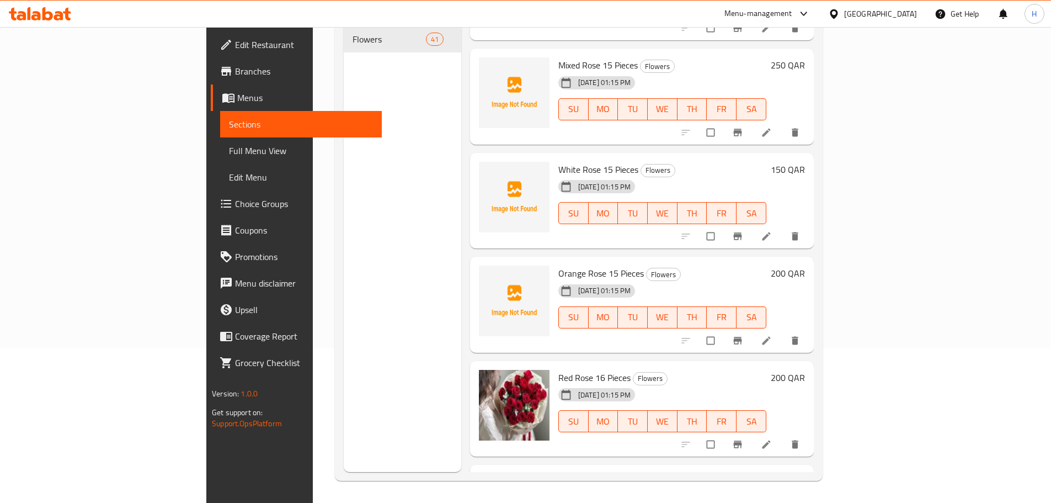
click at [558, 161] on span "White Rose 15 Pieces" at bounding box center [598, 169] width 80 height 17
drag, startPoint x: 515, startPoint y: 158, endPoint x: 530, endPoint y: 158, distance: 14.9
click at [558, 161] on span "White Rose 15 Pieces" at bounding box center [598, 169] width 80 height 17
copy span "White Rose"
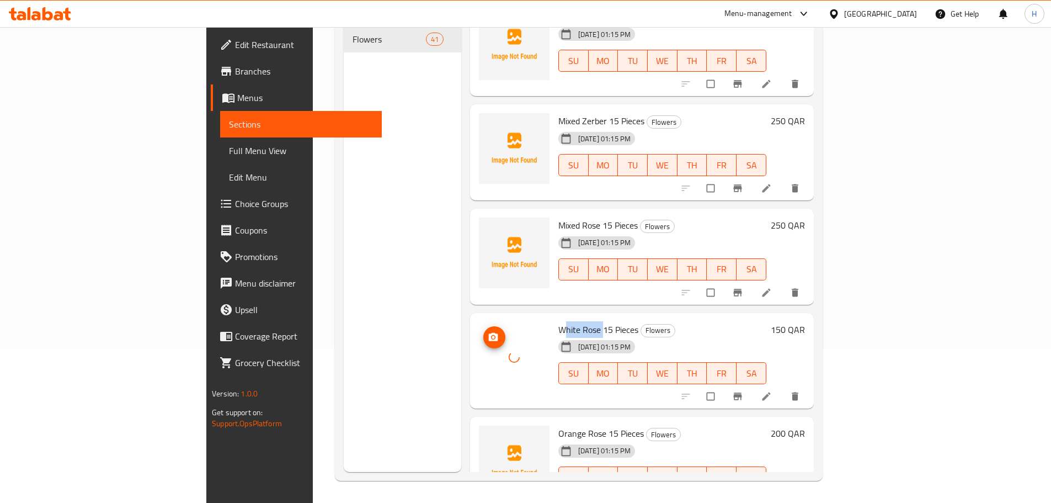
scroll to position [2096, 0]
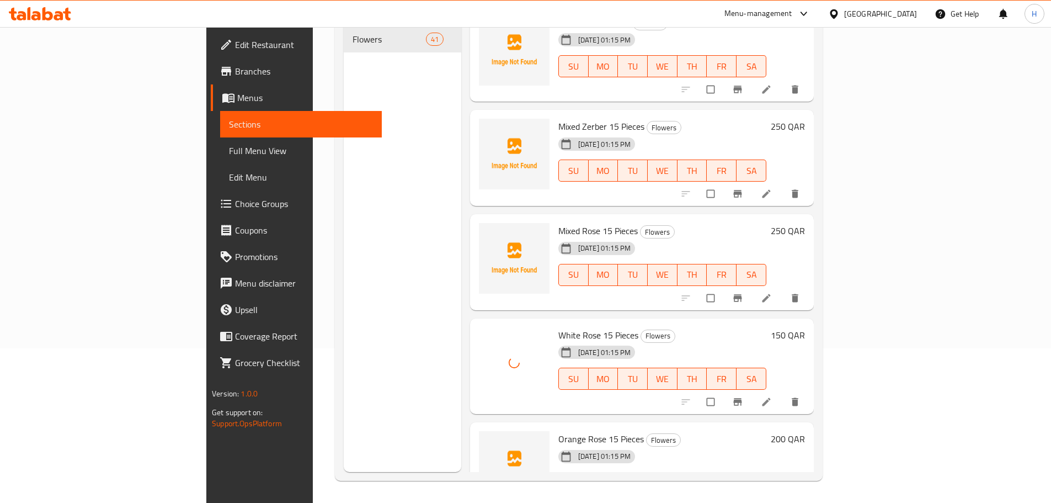
click at [520, 214] on div "Mixed Rose 15 Pieces Flowers 16-09-2025 01:15 PM SU MO TU WE TH FR SA 250 QAR" at bounding box center [642, 262] width 344 height 96
click at [558, 222] on span "Mixed Rose 15 Pieces" at bounding box center [597, 230] width 79 height 17
drag, startPoint x: 521, startPoint y: 210, endPoint x: 535, endPoint y: 210, distance: 14.3
click at [558, 222] on span "Mixed Rose 15 Pieces" at bounding box center [597, 230] width 79 height 17
copy span "Mixed Rose"
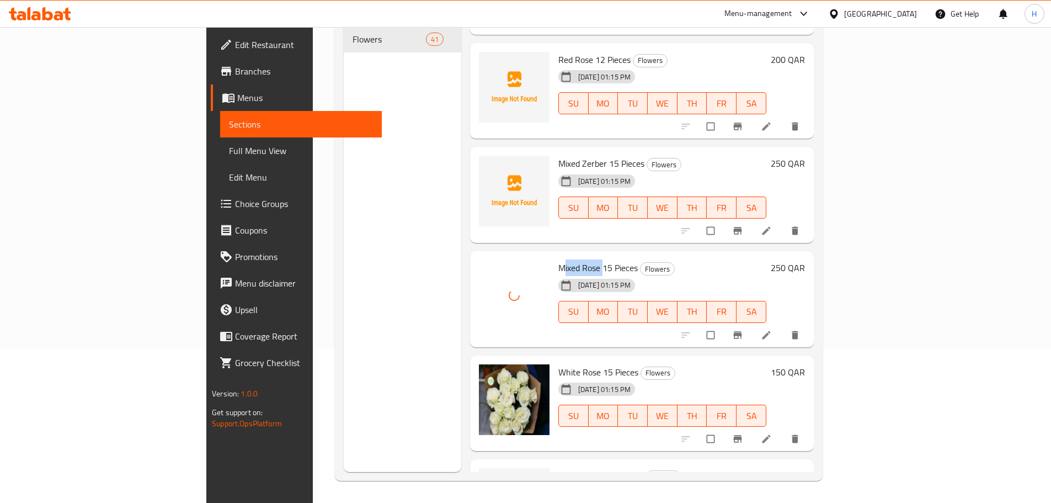
scroll to position [2041, 0]
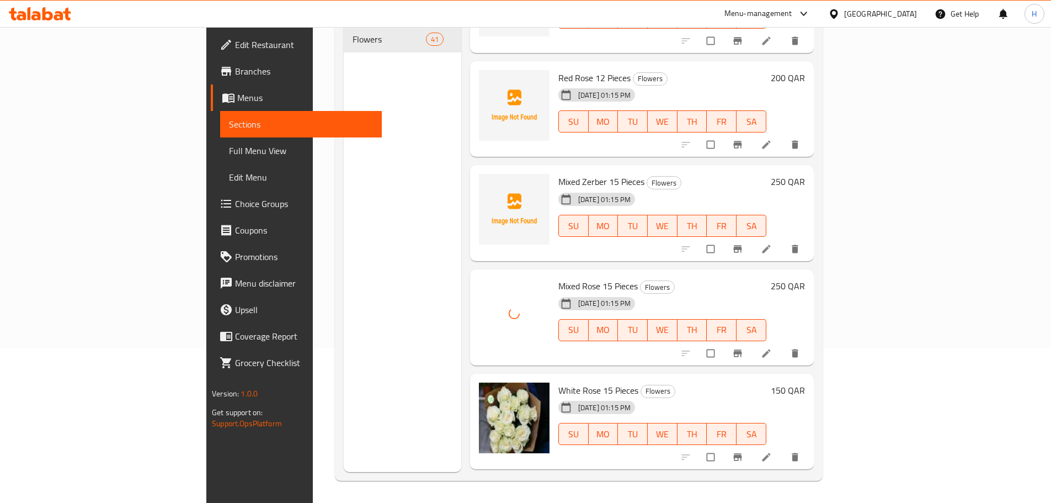
click at [558, 173] on span "Mixed Zerber 15 Pieces" at bounding box center [601, 181] width 86 height 17
copy span "Mixed Zerber"
drag, startPoint x: 516, startPoint y: 162, endPoint x: 541, endPoint y: 163, distance: 25.4
click at [558, 173] on span "Mixed Zerber 15 Pieces" at bounding box center [601, 181] width 86 height 17
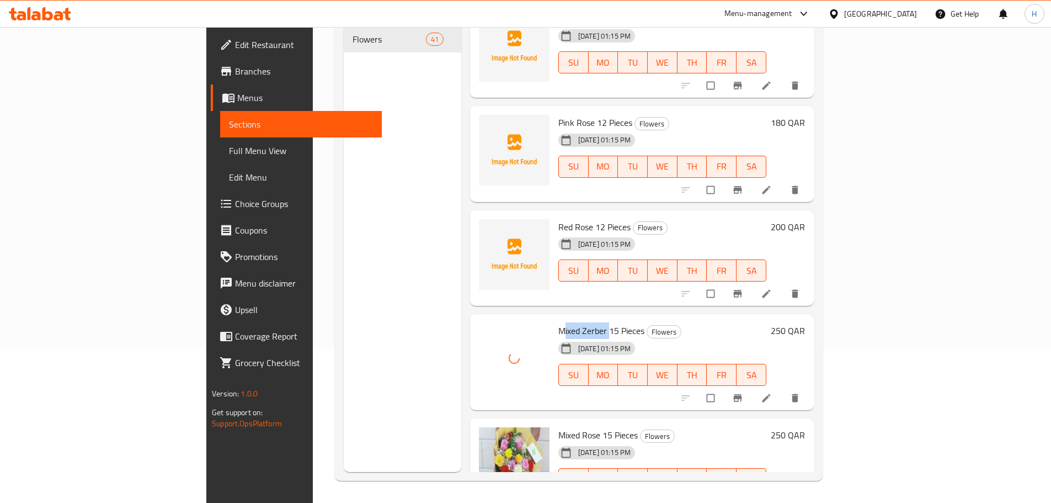
scroll to position [1876, 0]
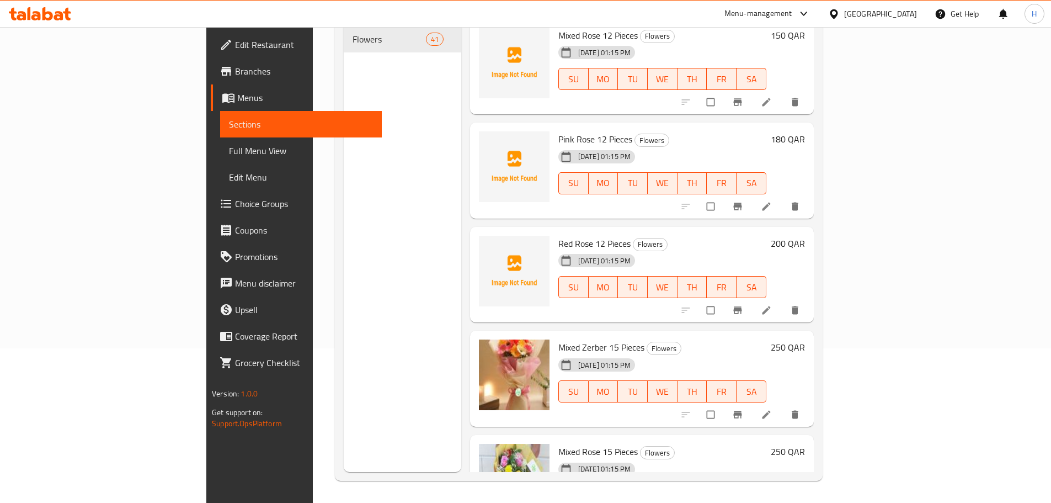
click at [558, 235] on span "Red Rose 12 Pieces" at bounding box center [594, 243] width 72 height 17
copy span "Red Rose"
drag, startPoint x: 516, startPoint y: 225, endPoint x: 531, endPoint y: 225, distance: 14.9
click at [558, 235] on span "Red Rose 12 Pieces" at bounding box center [594, 243] width 72 height 17
click at [558, 131] on span "Pink Rose 12 Pieces" at bounding box center [595, 139] width 74 height 17
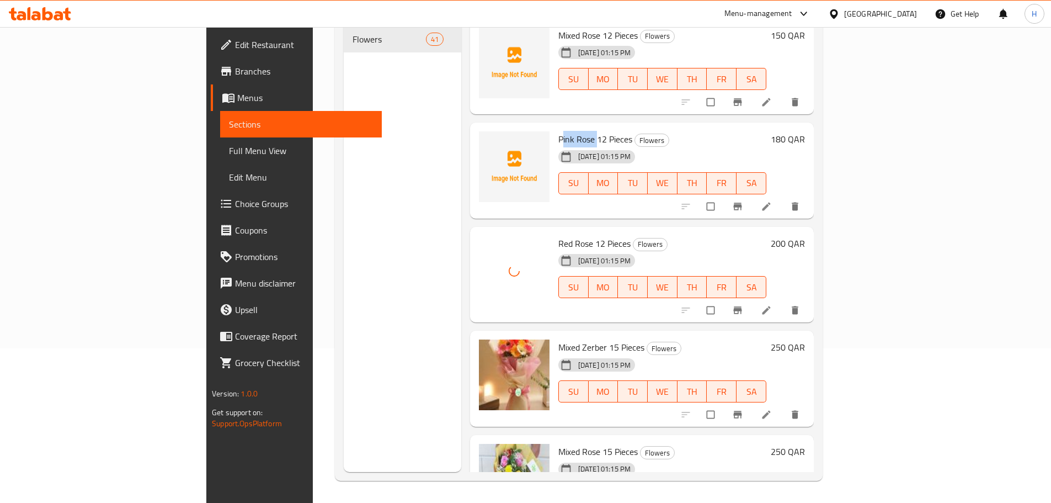
copy span "Pink Rose"
drag, startPoint x: 508, startPoint y: 121, endPoint x: 537, endPoint y: 124, distance: 28.8
click at [558, 131] on span "Pink Rose 12 Pieces" at bounding box center [595, 139] width 74 height 17
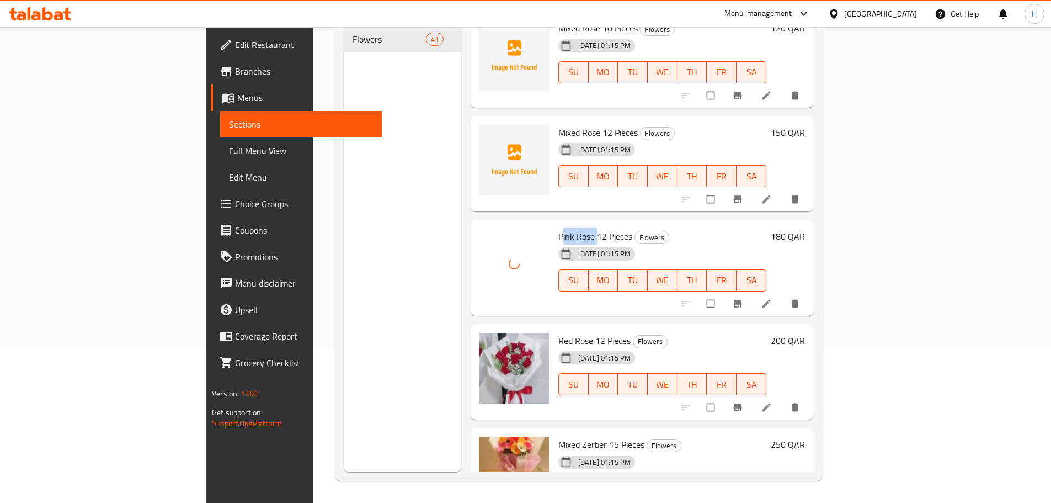
scroll to position [1710, 0]
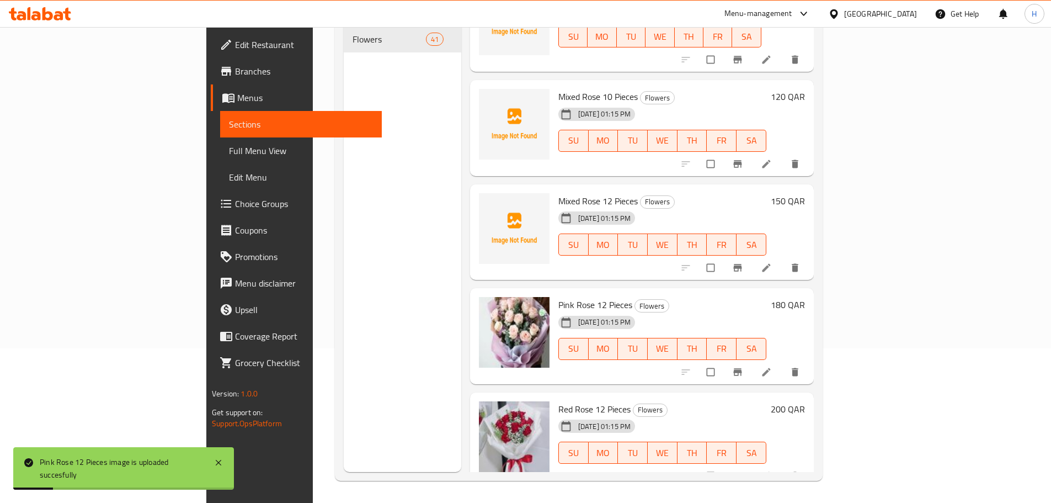
click at [558, 193] on span "Mixed Rose 12 Pieces" at bounding box center [597, 201] width 79 height 17
drag, startPoint x: 528, startPoint y: 183, endPoint x: 506, endPoint y: 183, distance: 21.5
click at [558, 193] on span "Mixed Rose 12 Pieces" at bounding box center [597, 201] width 79 height 17
drag, startPoint x: 506, startPoint y: 183, endPoint x: 537, endPoint y: 186, distance: 30.6
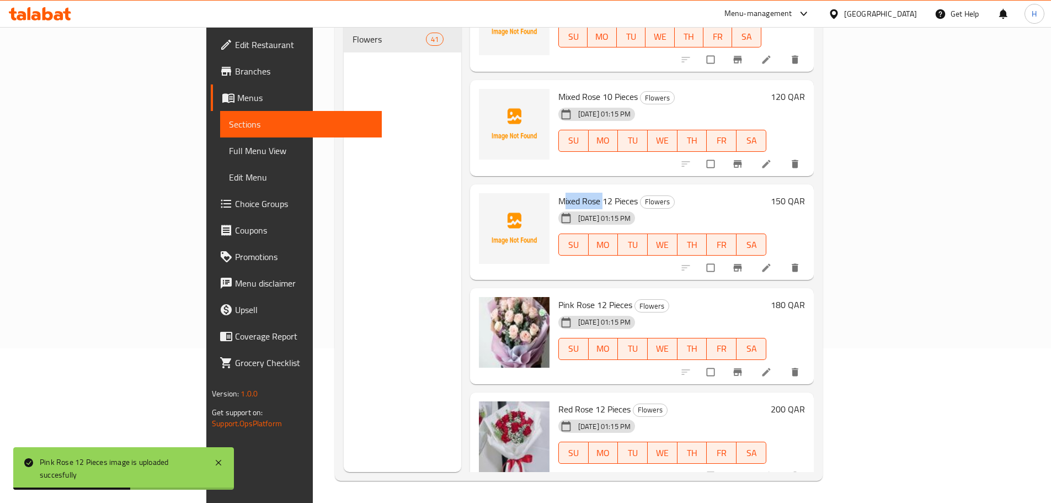
click at [558, 193] on span "Mixed Rose 12 Pieces" at bounding box center [597, 201] width 79 height 17
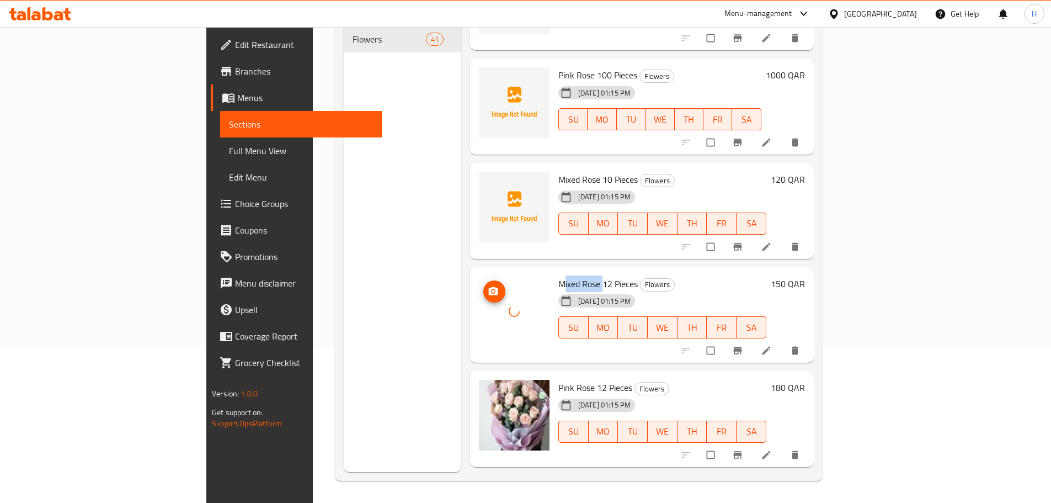
scroll to position [1600, 0]
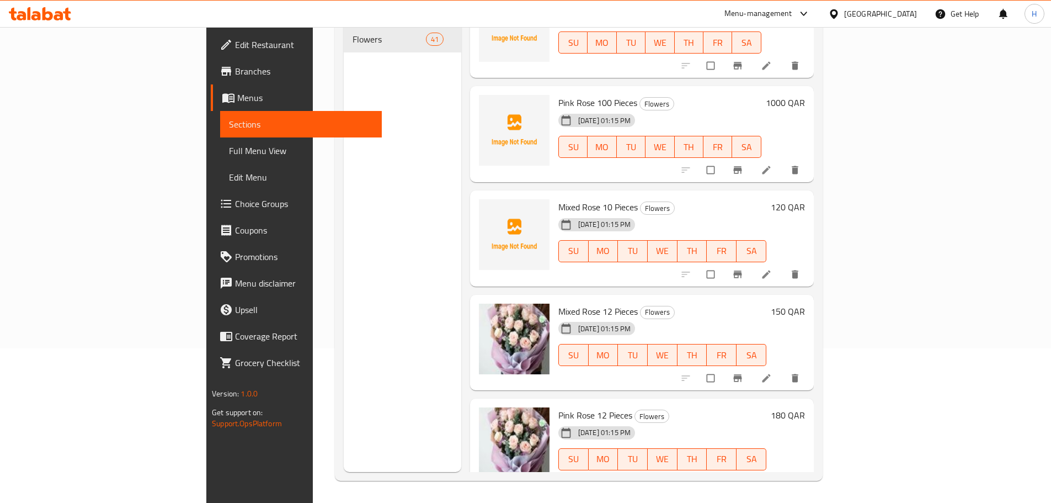
click at [558, 199] on span "Mixed Rose 10 Pieces" at bounding box center [597, 207] width 79 height 17
drag, startPoint x: 515, startPoint y: 188, endPoint x: 533, endPoint y: 189, distance: 18.8
click at [558, 199] on span "Mixed Rose 10 Pieces" at bounding box center [597, 207] width 79 height 17
copy span "Mixed Rose"
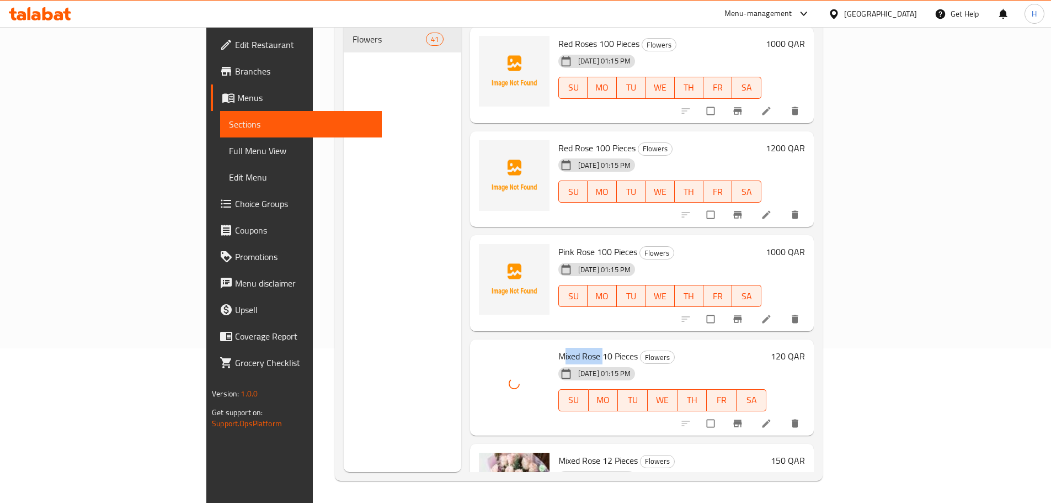
scroll to position [1434, 0]
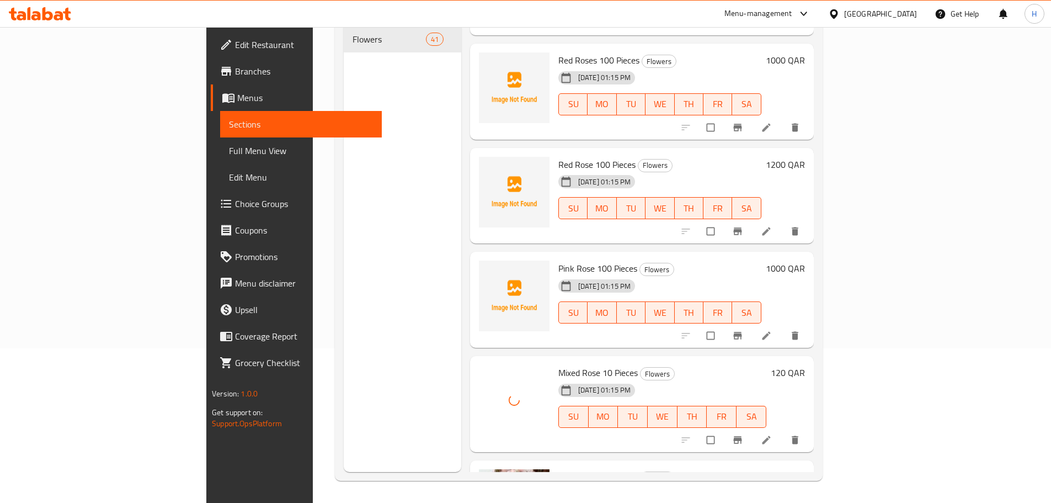
click at [558, 260] on span "Pink Rose 100 Pieces" at bounding box center [597, 268] width 79 height 17
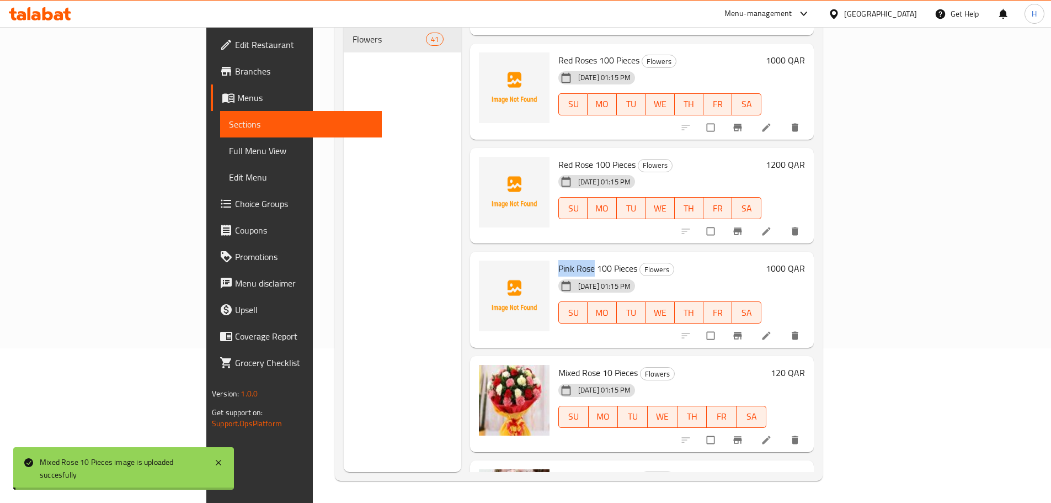
copy span "Pink Rose"
drag, startPoint x: 512, startPoint y: 248, endPoint x: 529, endPoint y: 248, distance: 16.6
click at [558, 260] on span "Pink Rose 100 Pieces" at bounding box center [597, 268] width 79 height 17
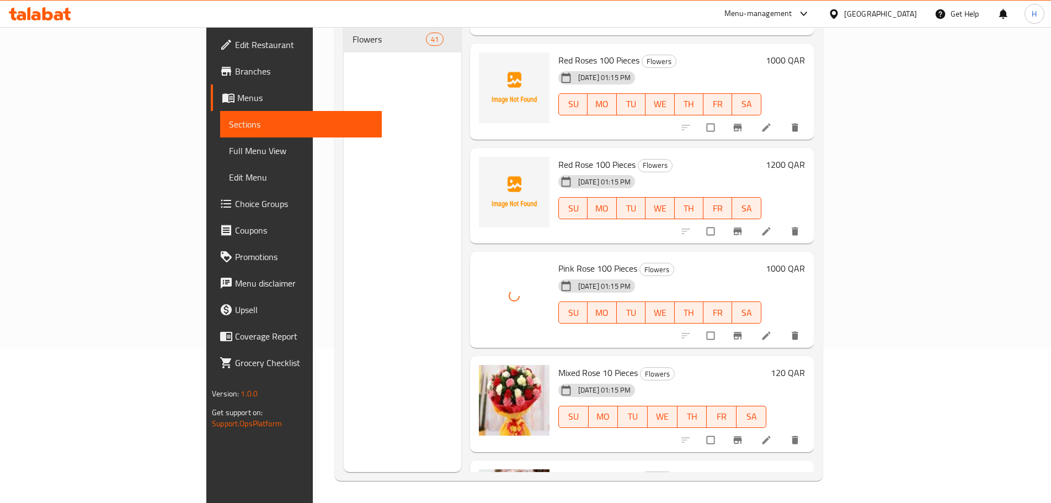
click at [558, 156] on span "Red Rose 100 Pieces" at bounding box center [596, 164] width 77 height 17
drag, startPoint x: 512, startPoint y: 149, endPoint x: 532, endPoint y: 149, distance: 19.9
click at [558, 156] on span "Red Rose 100 Pieces" at bounding box center [596, 164] width 77 height 17
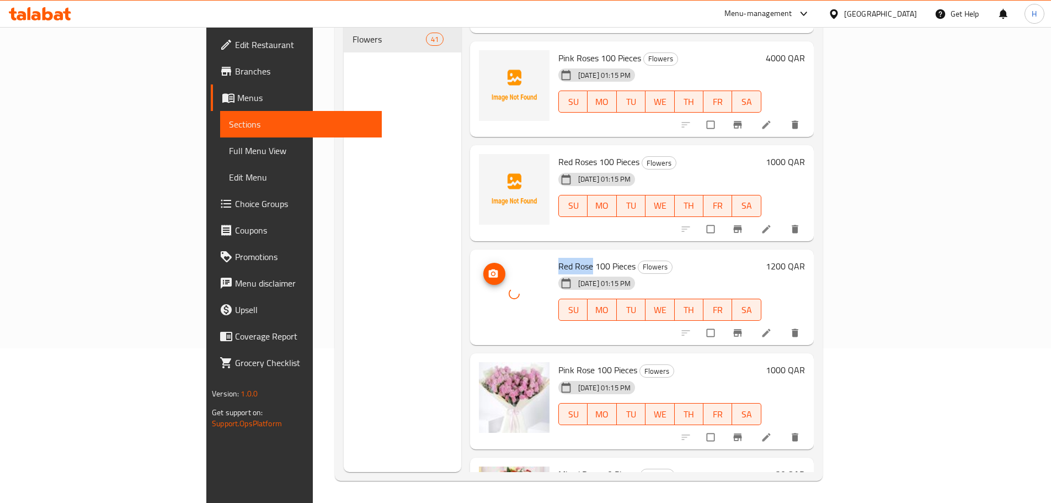
scroll to position [1269, 0]
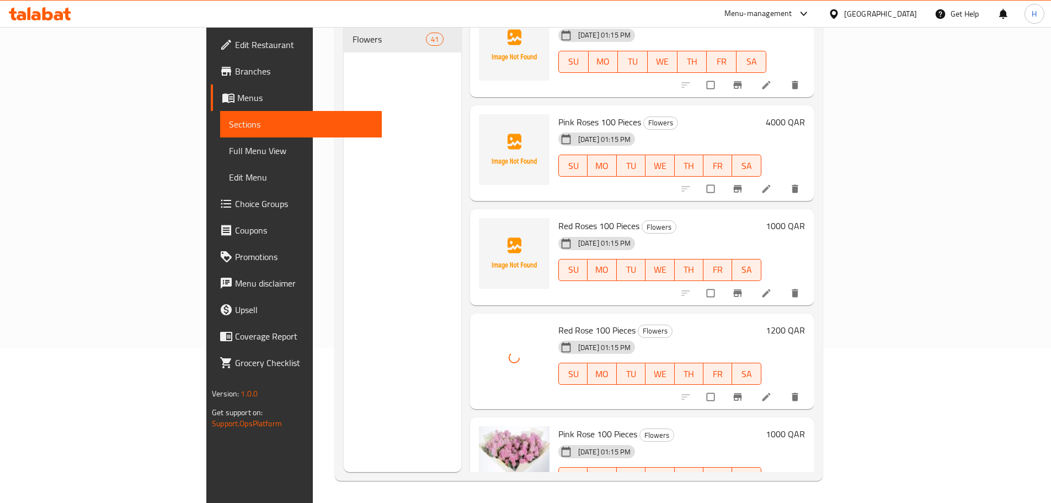
click at [344, 377] on div "Menu sections Flowers 41" at bounding box center [402, 220] width 117 height 503
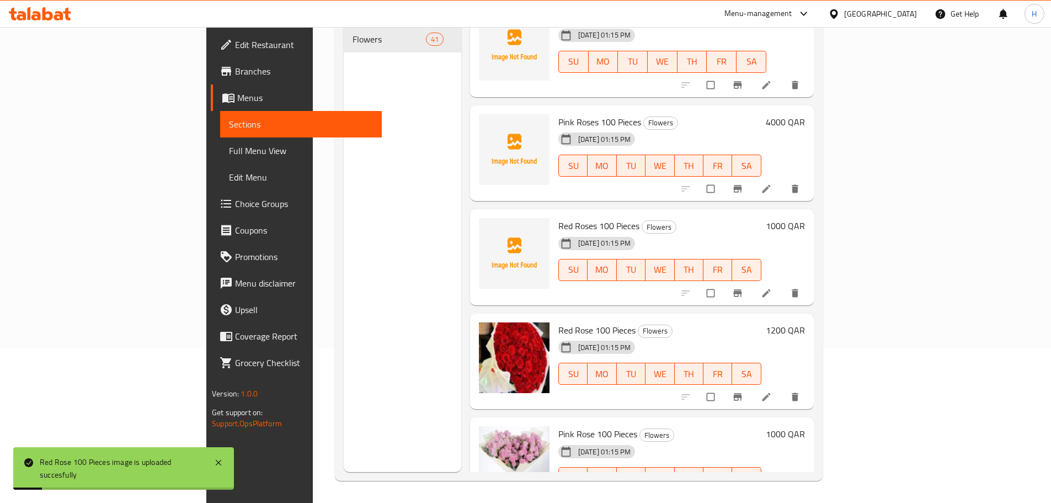
click at [558, 217] on span "Red Roses 100 Pieces" at bounding box center [598, 225] width 81 height 17
drag, startPoint x: 507, startPoint y: 211, endPoint x: 531, endPoint y: 211, distance: 23.7
click at [558, 217] on span "Red Roses 100 Pieces" at bounding box center [598, 225] width 81 height 17
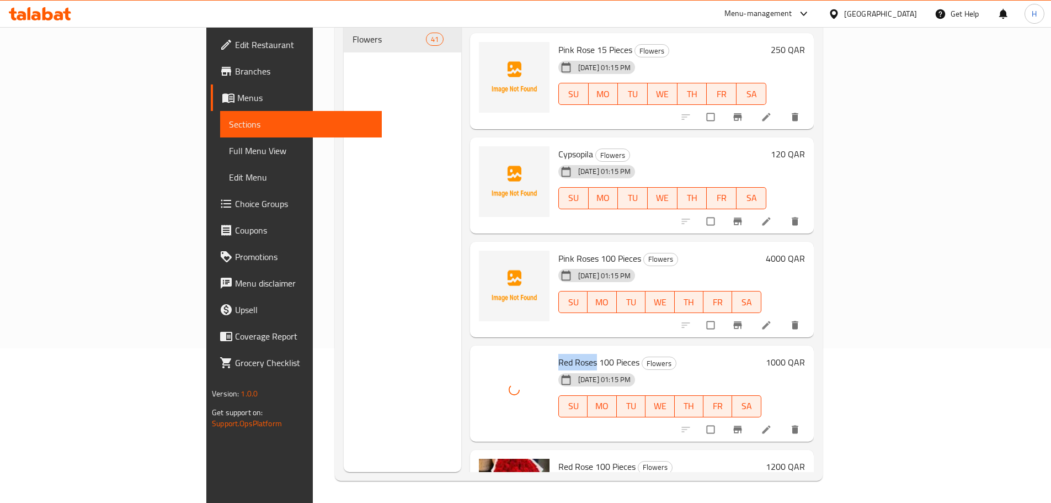
scroll to position [1103, 0]
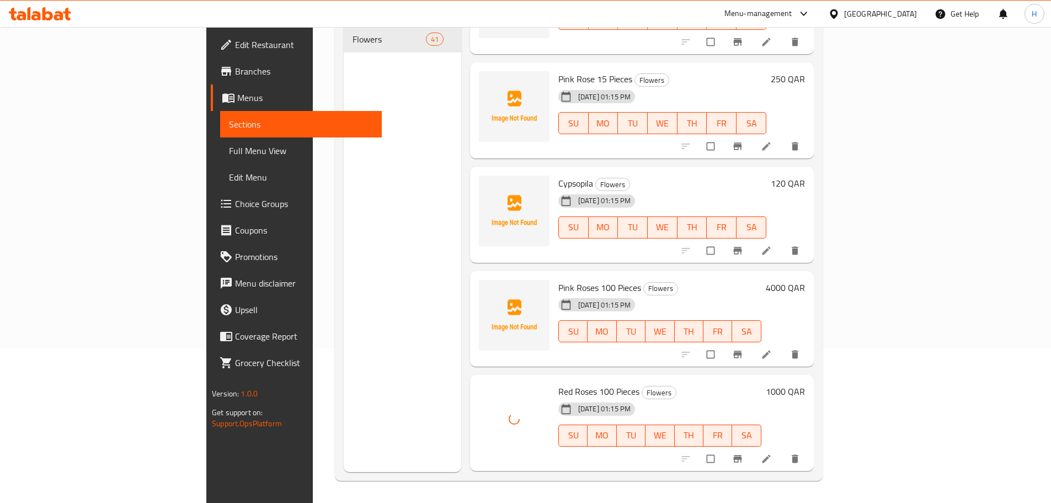
click at [558, 279] on span "Pink Roses 100 Pieces" at bounding box center [599, 287] width 83 height 17
drag, startPoint x: 510, startPoint y: 275, endPoint x: 534, endPoint y: 272, distance: 23.9
click at [558, 279] on span "Pink Roses 100 Pieces" at bounding box center [599, 287] width 83 height 17
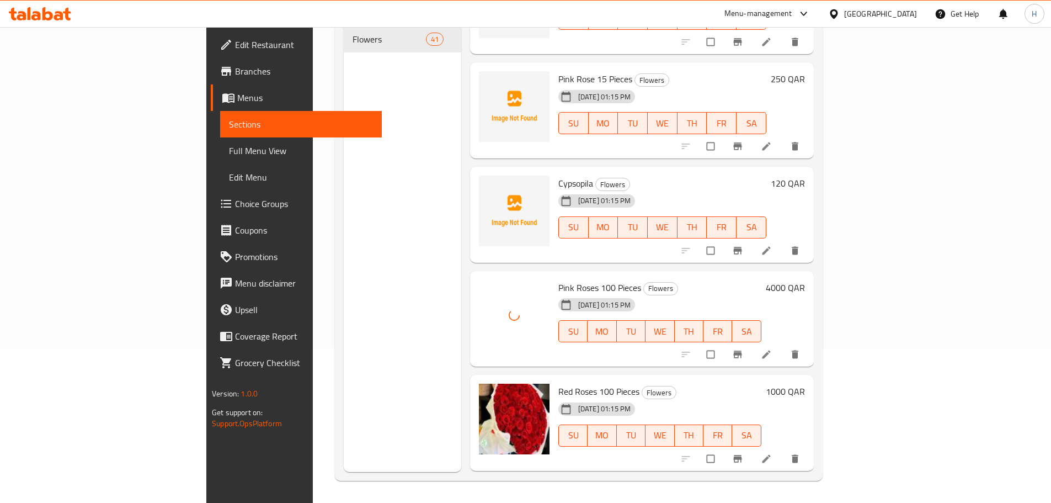
click at [558, 175] on span "Cypsopila" at bounding box center [575, 183] width 35 height 17
drag, startPoint x: 517, startPoint y: 167, endPoint x: 525, endPoint y: 167, distance: 7.7
click at [558, 175] on span "Cypsopila" at bounding box center [575, 183] width 35 height 17
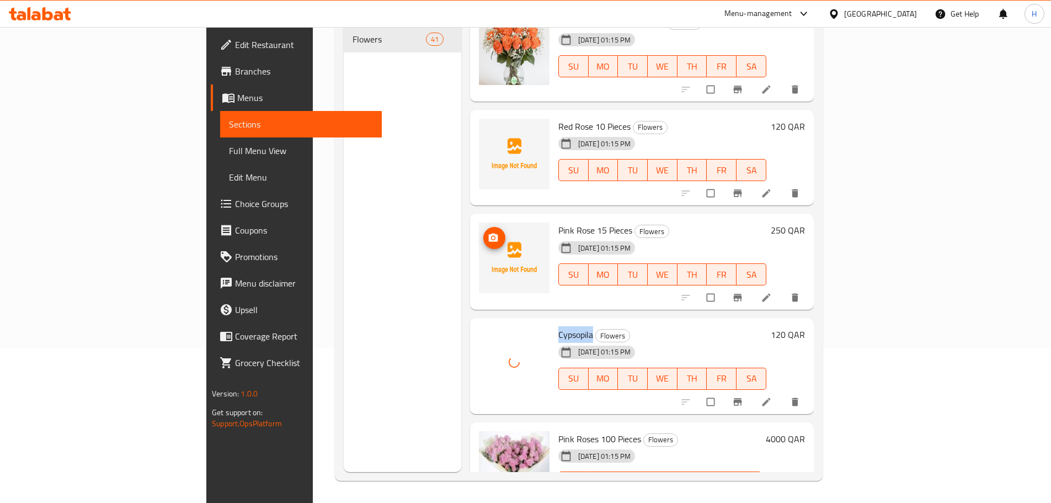
scroll to position [938, 0]
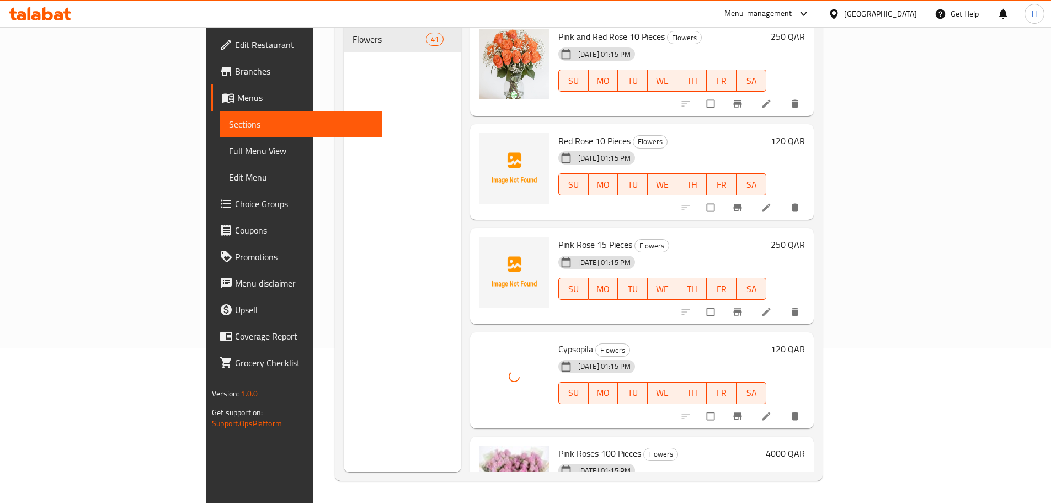
click at [558, 236] on span "Pink Rose 15 Pieces" at bounding box center [595, 244] width 74 height 17
drag, startPoint x: 514, startPoint y: 232, endPoint x: 525, endPoint y: 232, distance: 11.0
click at [558, 236] on span "Pink Rose 15 Pieces" at bounding box center [595, 244] width 74 height 17
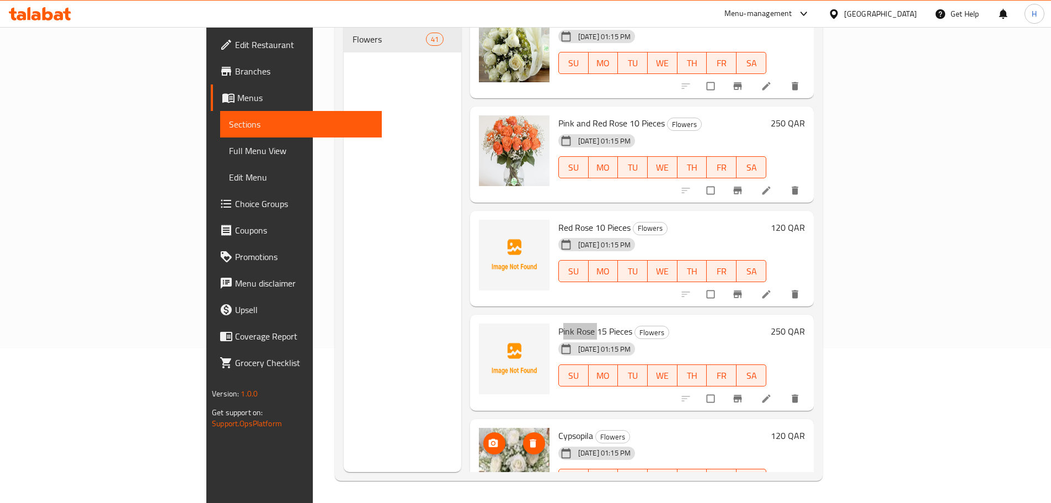
scroll to position [827, 0]
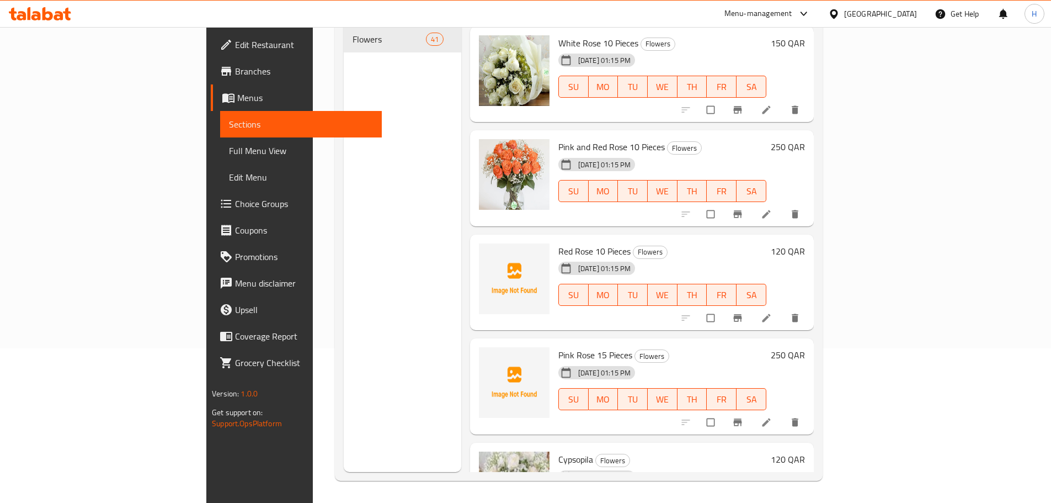
click at [558, 243] on span "Red Rose 10 Pieces" at bounding box center [594, 251] width 72 height 17
drag, startPoint x: 520, startPoint y: 233, endPoint x: 530, endPoint y: 237, distance: 10.5
click at [558, 243] on span "Red Rose 10 Pieces" at bounding box center [594, 251] width 72 height 17
drag, startPoint x: 530, startPoint y: 236, endPoint x: 507, endPoint y: 236, distance: 22.6
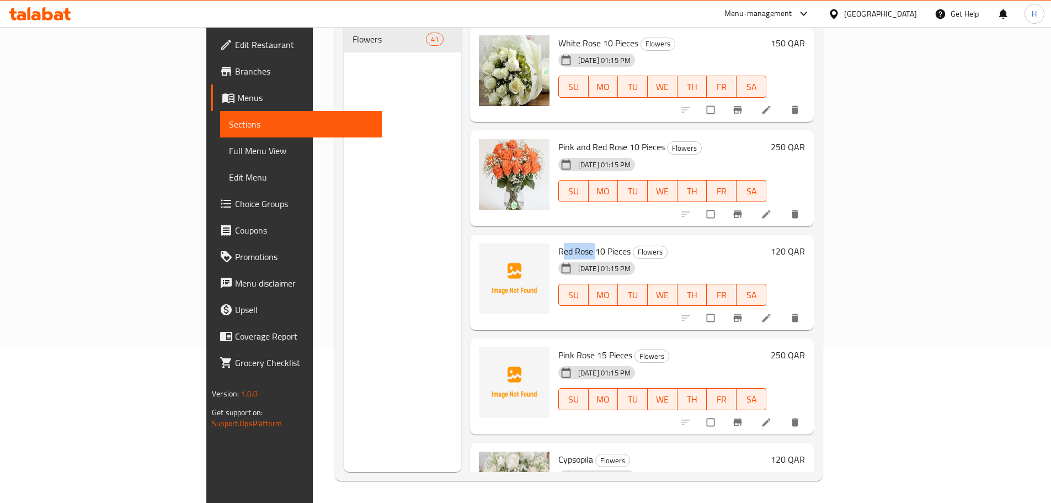
click at [558, 243] on span "Red Rose 10 Pieces" at bounding box center [594, 251] width 72 height 17
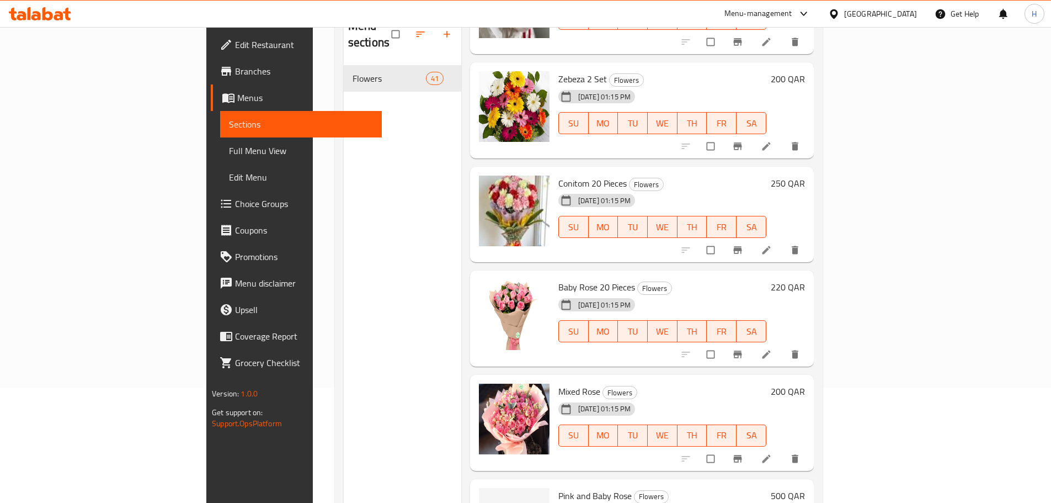
scroll to position [154, 0]
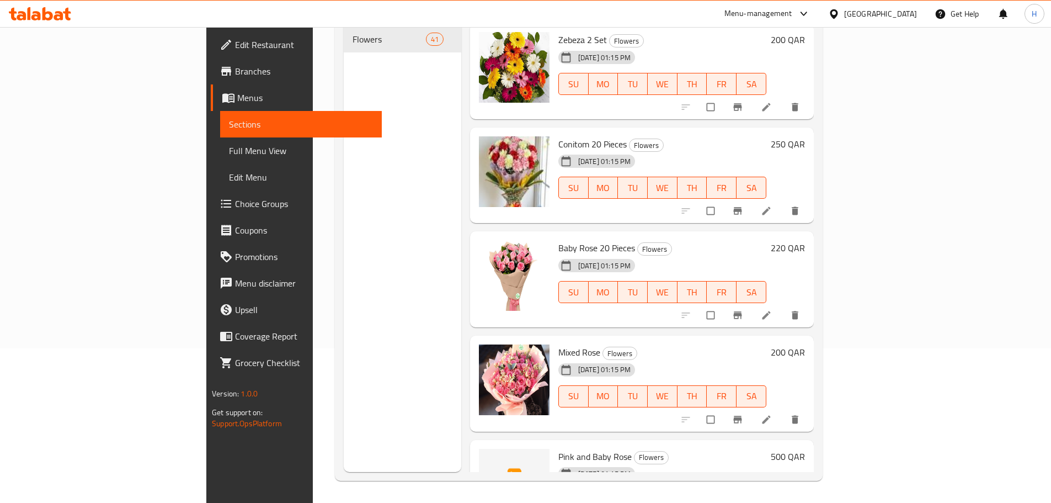
drag, startPoint x: 0, startPoint y: -67, endPoint x: 172, endPoint y: -67, distance: 171.6
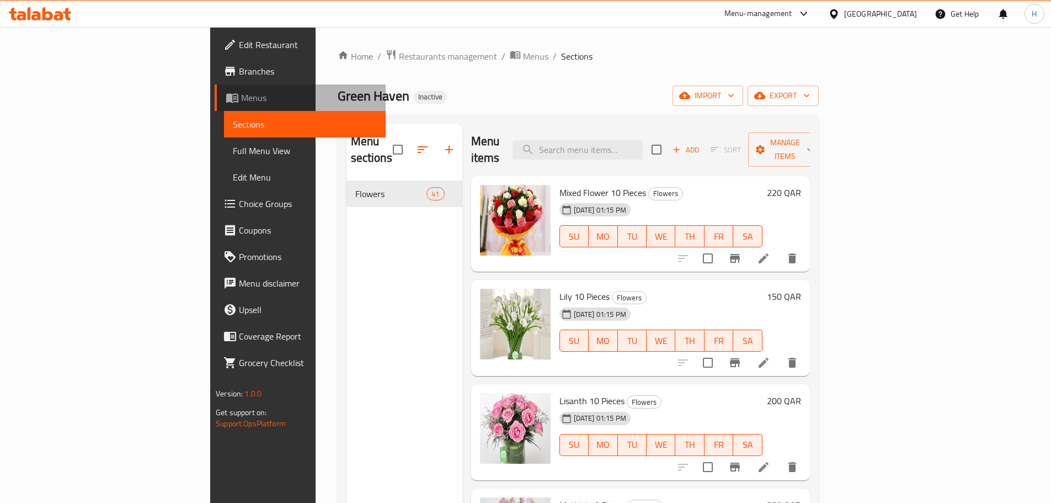
click at [241, 94] on span "Menus" at bounding box center [309, 97] width 136 height 13
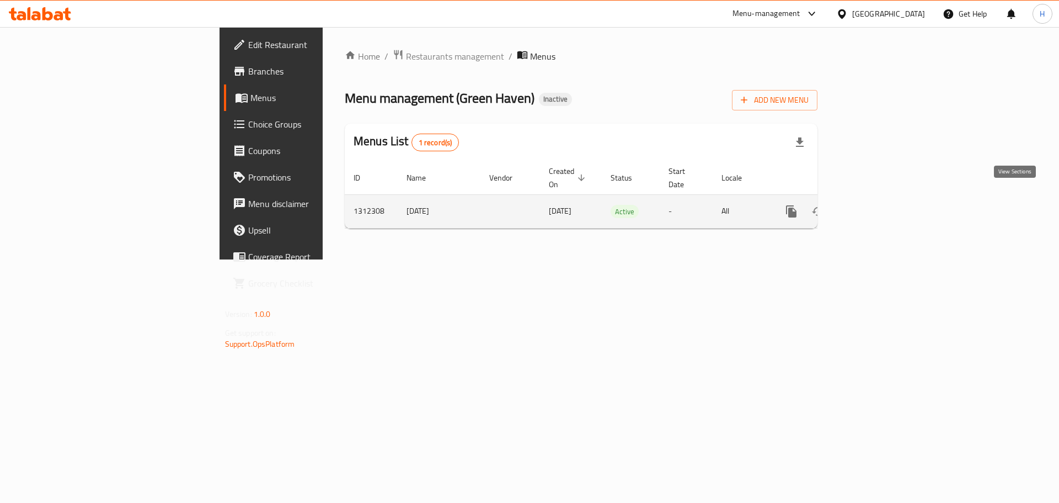
click at [878, 205] on icon "enhanced table" at bounding box center [870, 211] width 13 height 13
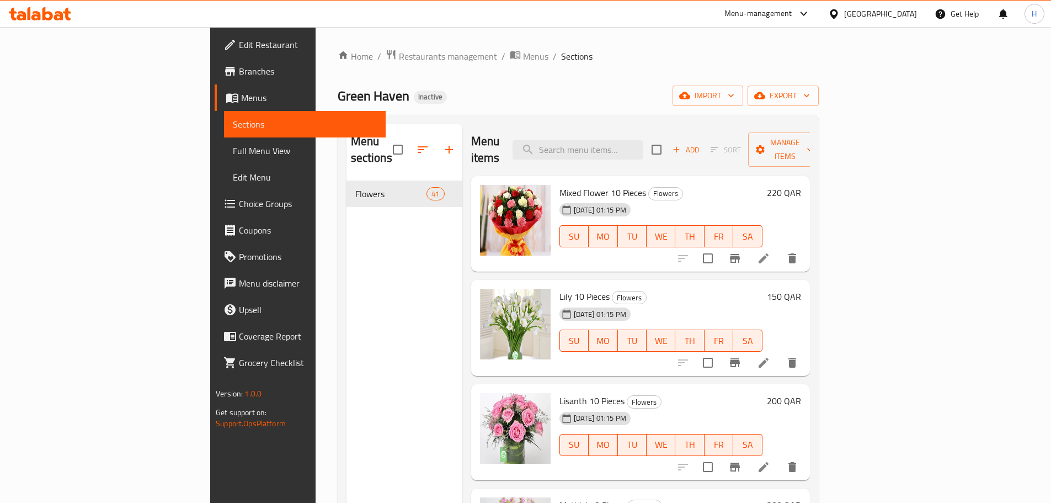
click at [607, 90] on div "Green Haven Inactive import export" at bounding box center [578, 96] width 481 height 20
click at [810, 102] on span "export" at bounding box center [783, 96] width 54 height 14
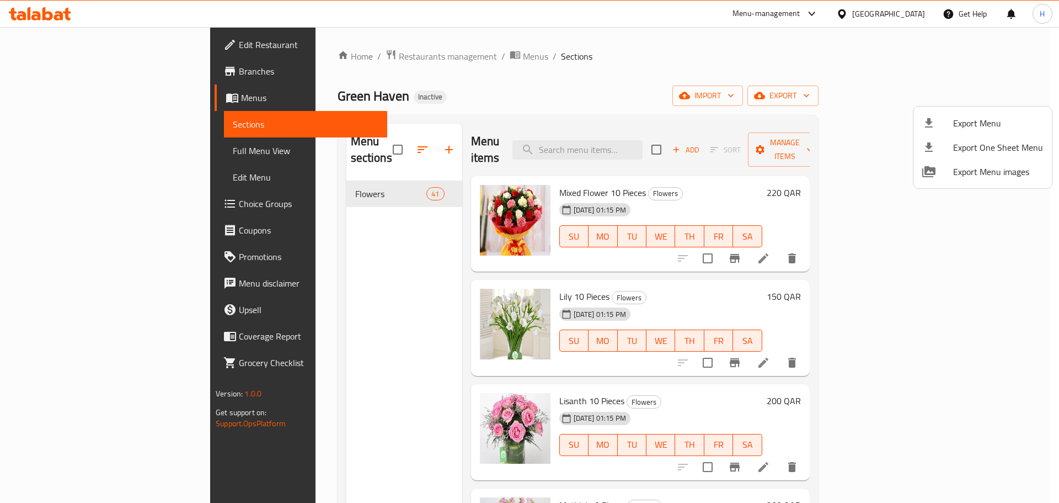
click at [751, 60] on div at bounding box center [529, 251] width 1059 height 503
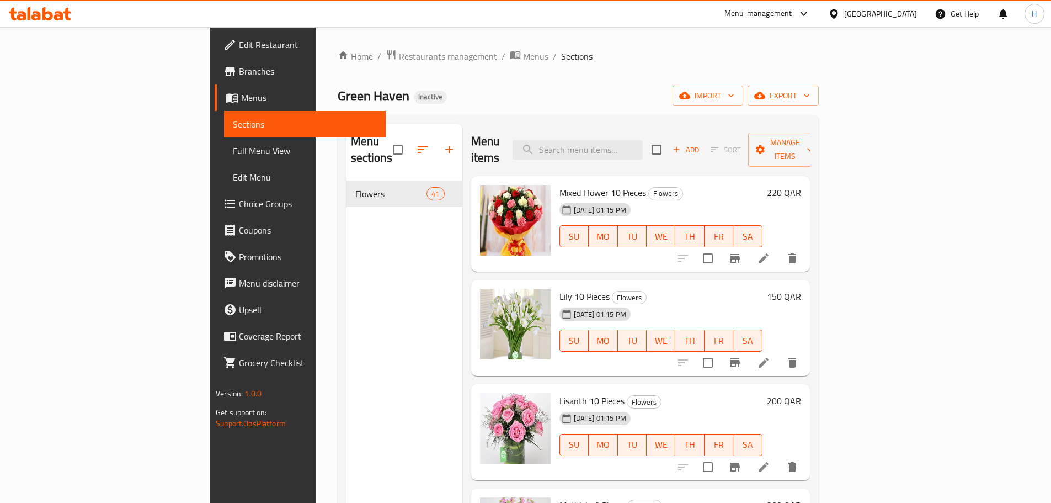
click at [233, 157] on span "Full Menu View" at bounding box center [305, 150] width 144 height 13
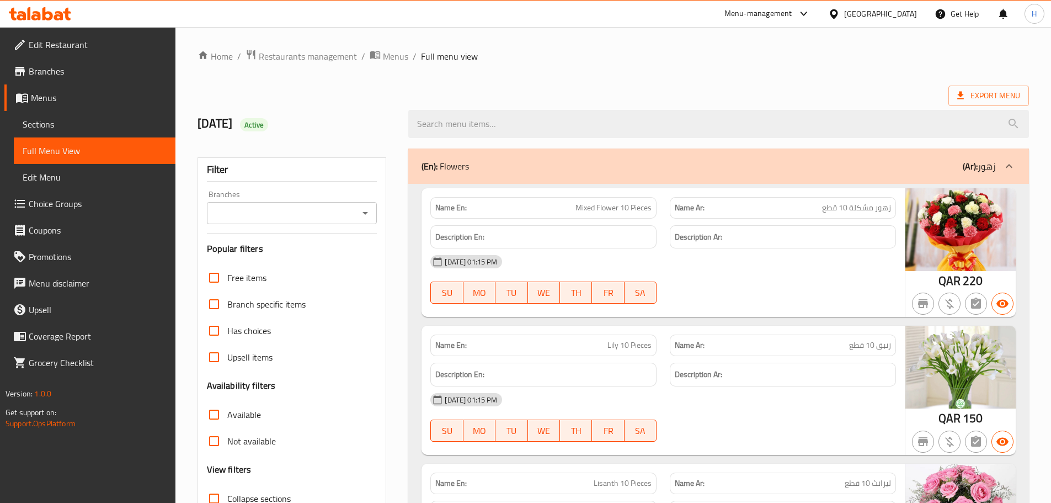
click at [45, 122] on span "Sections" at bounding box center [95, 123] width 144 height 13
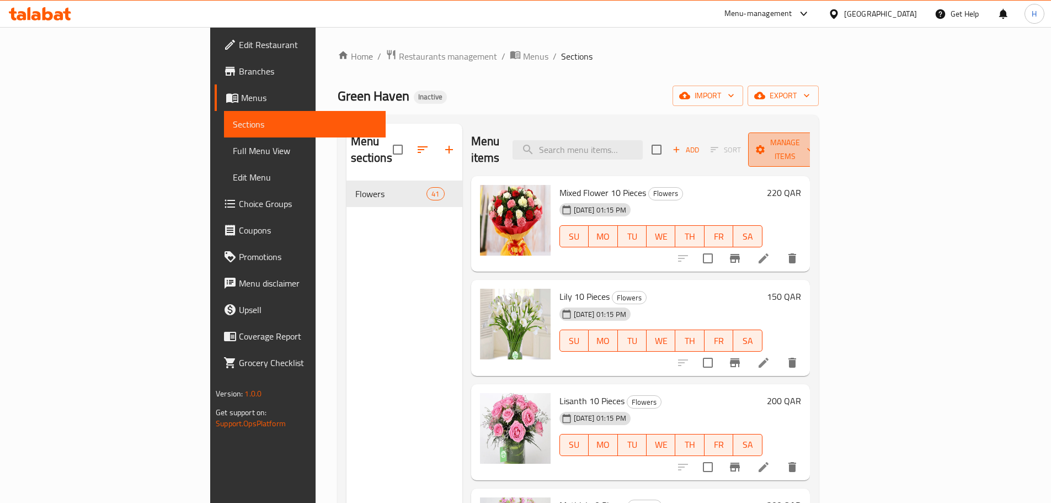
click at [813, 146] on span "Manage items" at bounding box center [785, 150] width 56 height 28
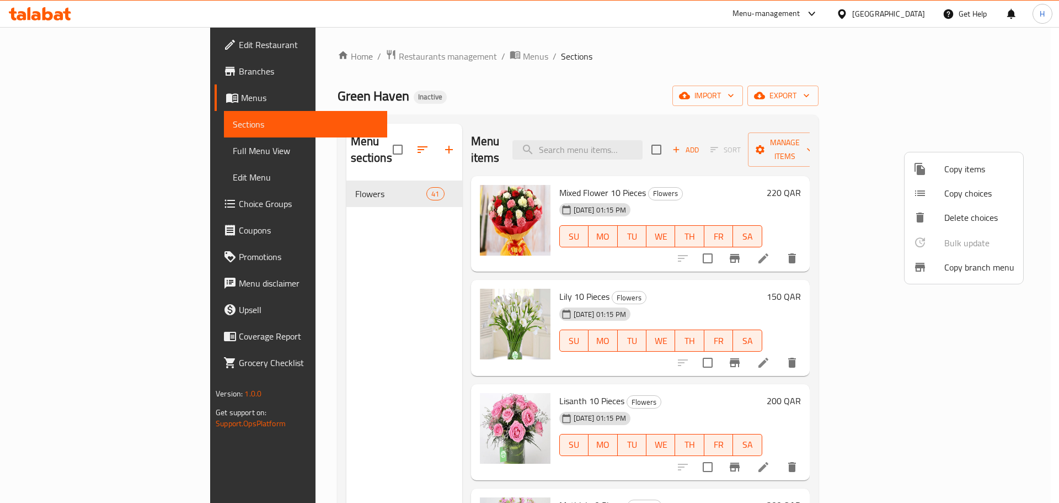
click at [1008, 98] on div at bounding box center [529, 251] width 1059 height 503
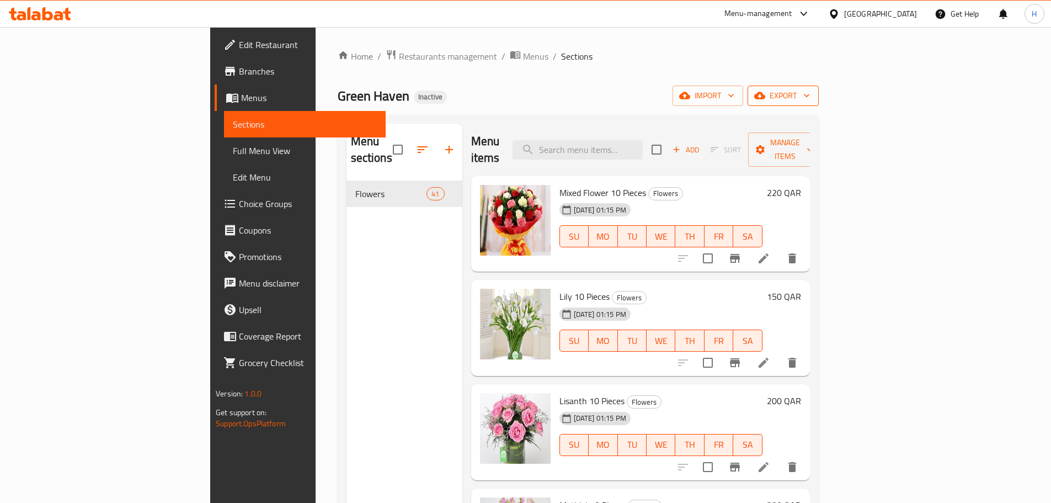
click at [810, 89] on span "export" at bounding box center [783, 96] width 54 height 14
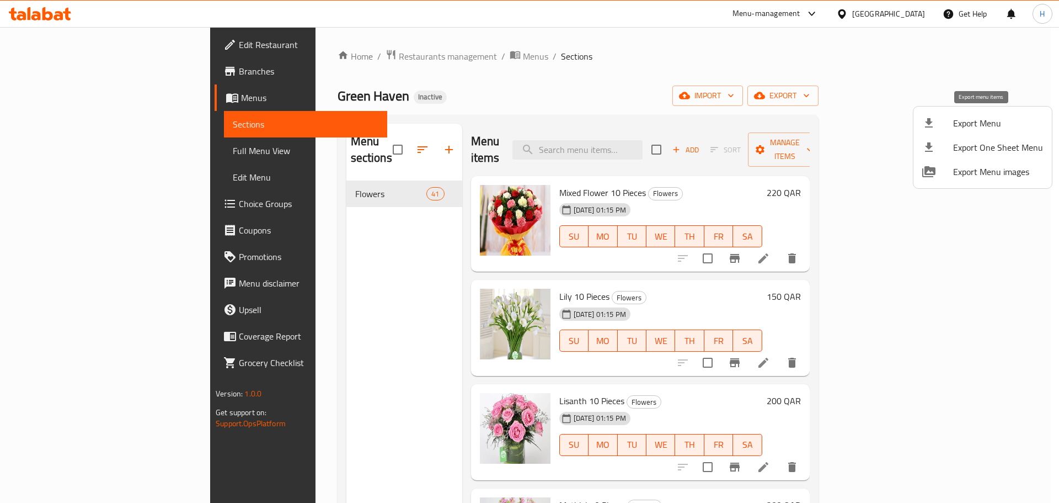
click at [992, 127] on span "Export Menu" at bounding box center [998, 122] width 90 height 13
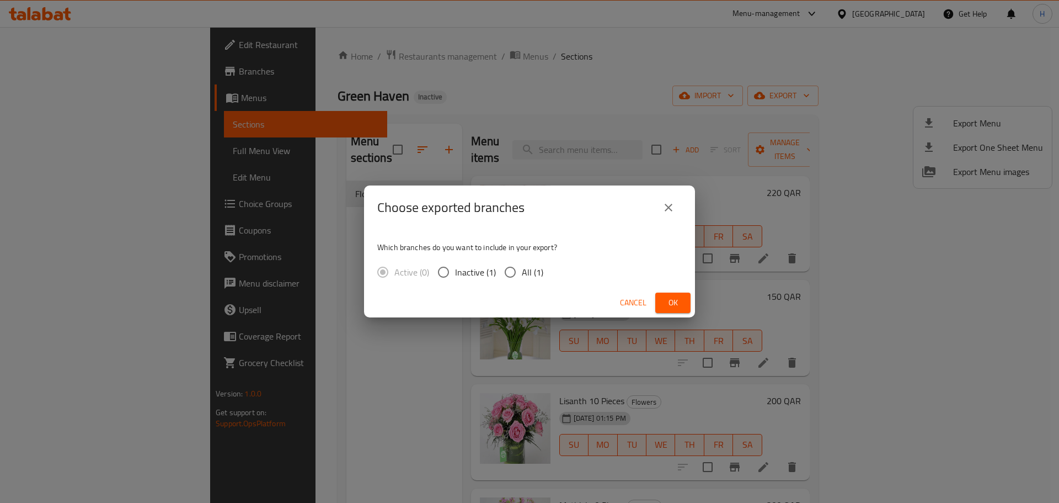
click at [512, 269] on input "All (1)" at bounding box center [510, 271] width 23 height 23
radio input "true"
click at [681, 300] on span "Ok" at bounding box center [673, 303] width 18 height 14
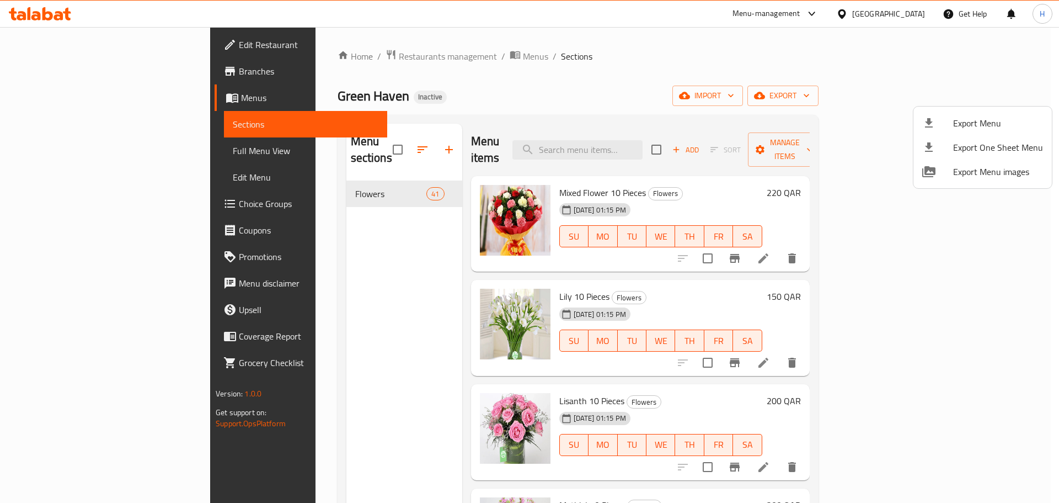
click at [530, 113] on div at bounding box center [529, 251] width 1059 height 503
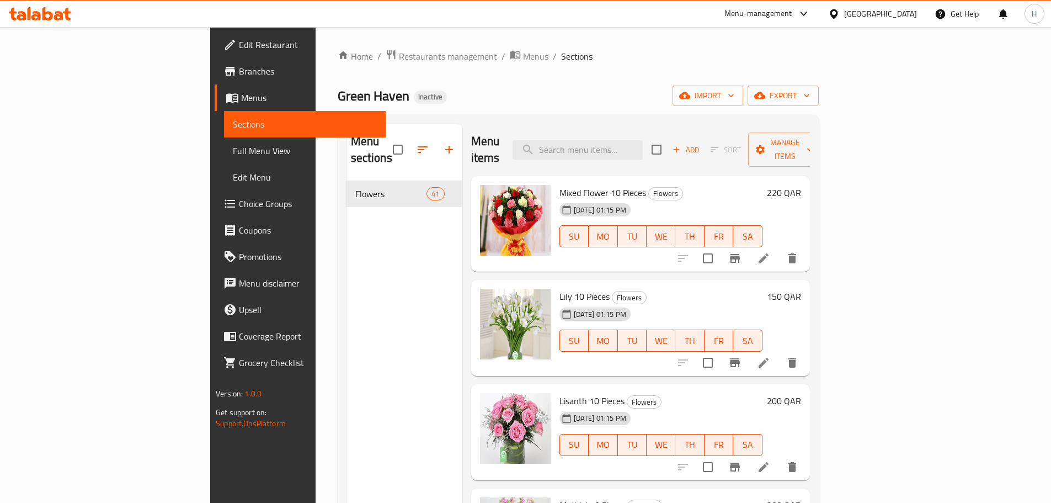
click at [685, 130] on div "Menu items Add Sort Manage items" at bounding box center [640, 150] width 339 height 52
paste input "Cypsopila - Google Search"
click at [633, 140] on input "Cypsopila - Google Search" at bounding box center [577, 149] width 130 height 19
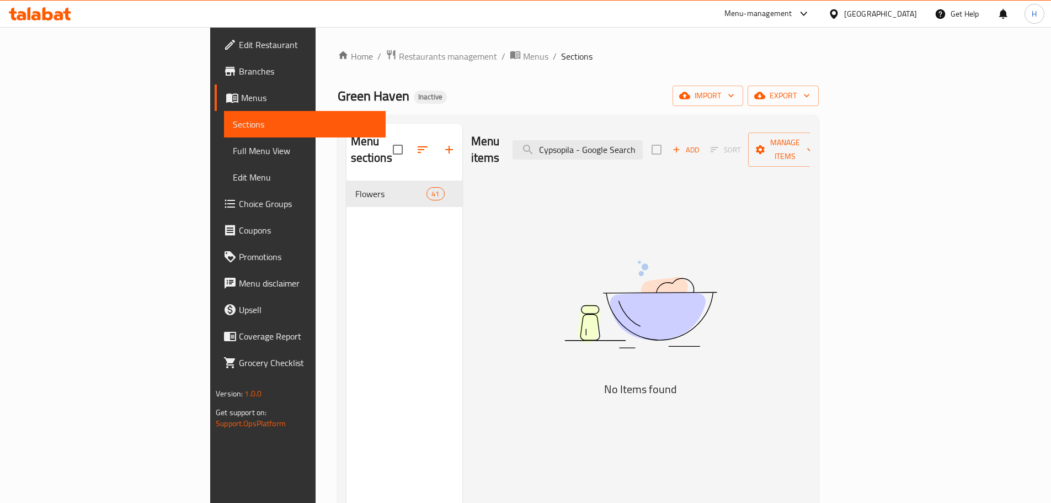
drag, startPoint x: 650, startPoint y: 146, endPoint x: 1059, endPoint y: 175, distance: 409.8
click at [1050, 175] on html "​ Menu-management Qatar Get Help H Edit Restaurant Branches Menus Sections Full…" at bounding box center [525, 251] width 1051 height 503
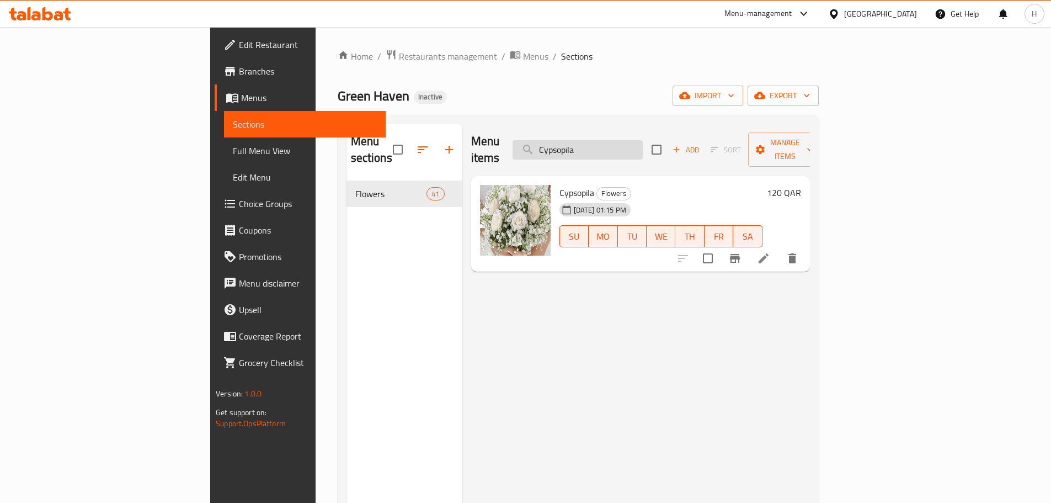
click at [643, 141] on input "Cypsopila" at bounding box center [577, 149] width 130 height 19
click at [643, 142] on input "Cypsopila" at bounding box center [577, 149] width 130 height 19
paste input "punpie Rose"
click at [559, 184] on span "punpie Rose" at bounding box center [581, 192] width 45 height 17
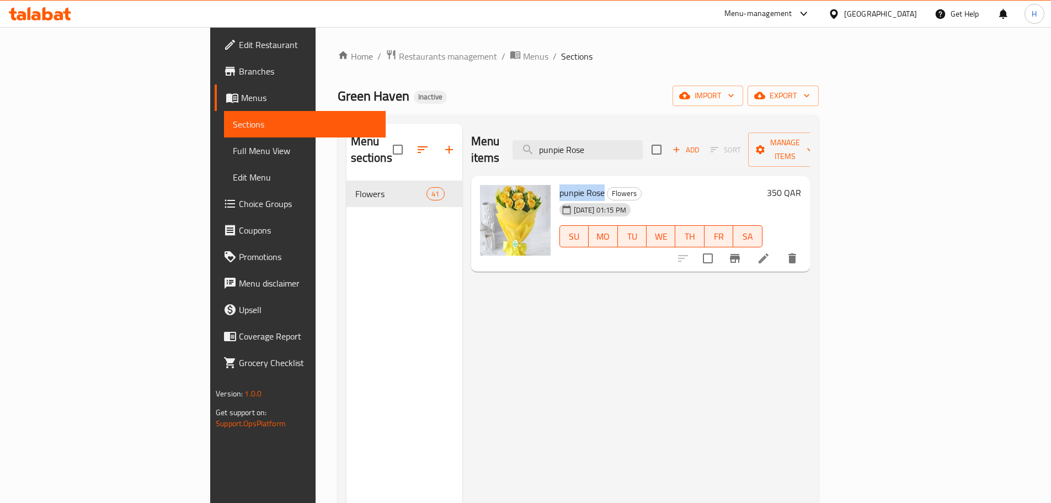
drag, startPoint x: 518, startPoint y: 181, endPoint x: 542, endPoint y: 165, distance: 29.1
click at [555, 180] on div "punpie Rose Flowers 16-09-2025 01:15 PM SU MO TU WE TH FR SA" at bounding box center [661, 223] width 212 height 87
click at [644, 153] on div "Menu items punpie Rose Add Sort Manage items" at bounding box center [640, 150] width 339 height 52
click at [652, 124] on div "Menu sections Flowers 41 Menu items punpie Rose Add Sort Manage items punpie Ro…" at bounding box center [578, 375] width 481 height 520
click at [643, 140] on input "punpie Rose" at bounding box center [577, 149] width 130 height 19
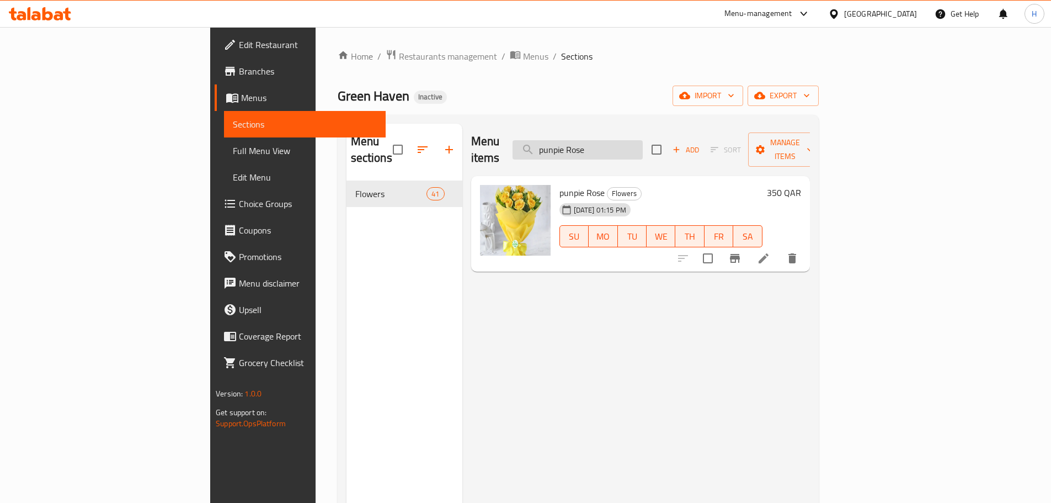
click at [643, 140] on input "punpie Rose" at bounding box center [577, 149] width 130 height 19
paste input "10 Pcs Pink"
click at [643, 140] on input "10 Pcs Pink Rose" at bounding box center [577, 149] width 130 height 19
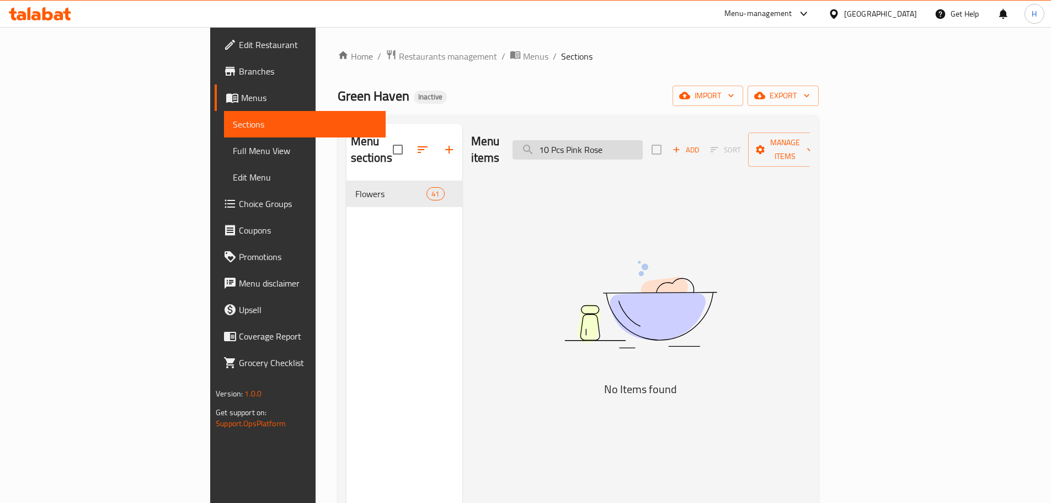
click at [643, 145] on input "10 Pcs Pink Rose" at bounding box center [577, 149] width 130 height 19
click at [643, 140] on input "10 Pcs Pink Rose" at bounding box center [577, 149] width 130 height 19
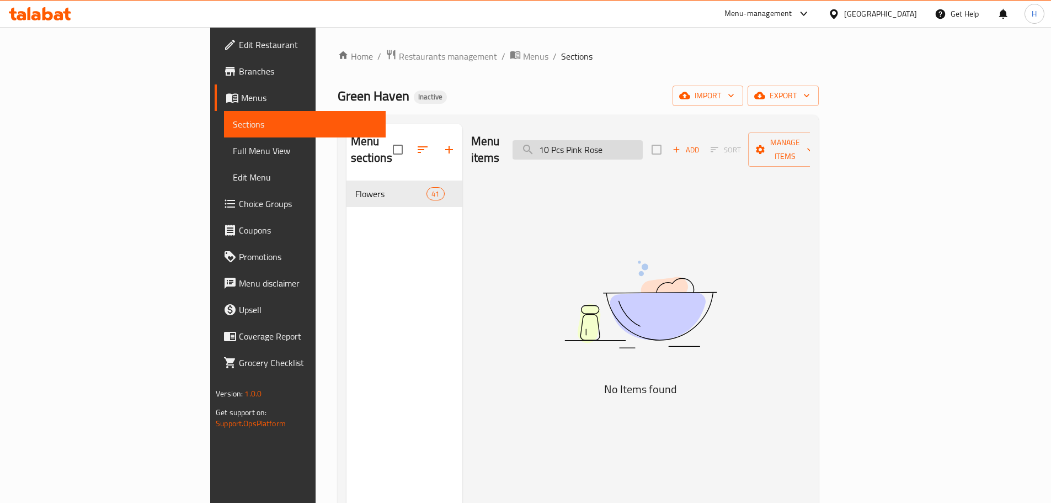
paste input "20 Pcs Baby"
click at [643, 140] on input "20 Pcs Baby Rose" at bounding box center [577, 149] width 130 height 19
drag, startPoint x: 645, startPoint y: 142, endPoint x: 494, endPoint y: 136, distance: 151.8
click at [494, 136] on div "Menu items 20 Pcs Baby Rose Add Sort Manage items" at bounding box center [640, 150] width 339 height 52
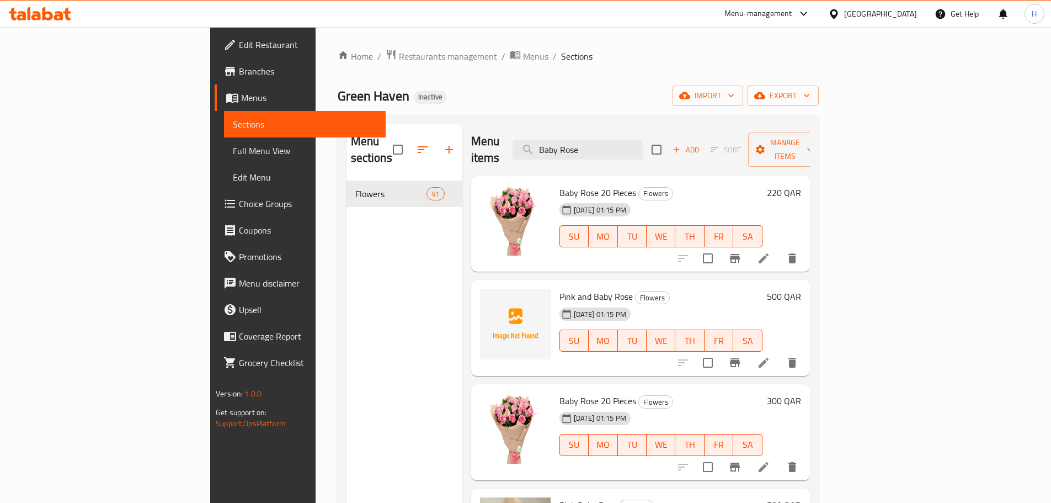
click at [559, 184] on span "Baby Rose 20 Pieces" at bounding box center [597, 192] width 77 height 17
copy span "Baby Rose 20 Pieces"
drag, startPoint x: 516, startPoint y: 179, endPoint x: 560, endPoint y: 177, distance: 44.2
click at [560, 184] on span "Baby Rose 20 Pieces" at bounding box center [597, 192] width 77 height 17
click at [639, 140] on input "Baby Rose" at bounding box center [577, 149] width 130 height 19
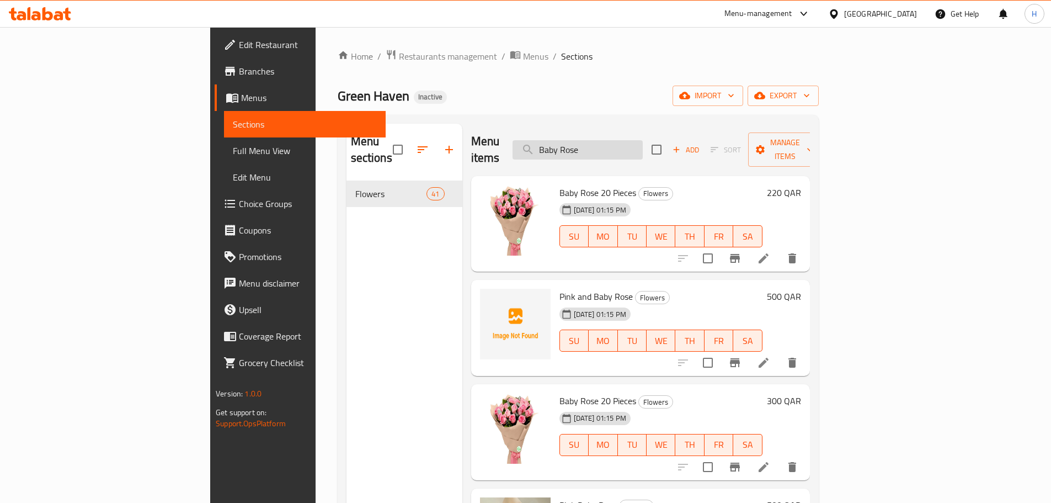
click at [639, 140] on input "Baby Rose" at bounding box center [577, 149] width 130 height 19
paste input "White"
click at [639, 140] on input "White Rose" at bounding box center [577, 149] width 130 height 19
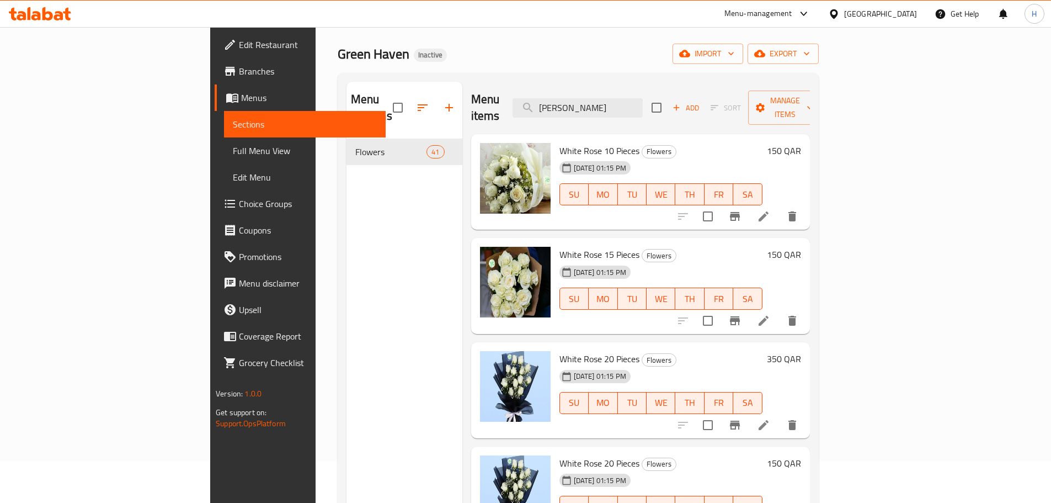
scroll to position [110, 0]
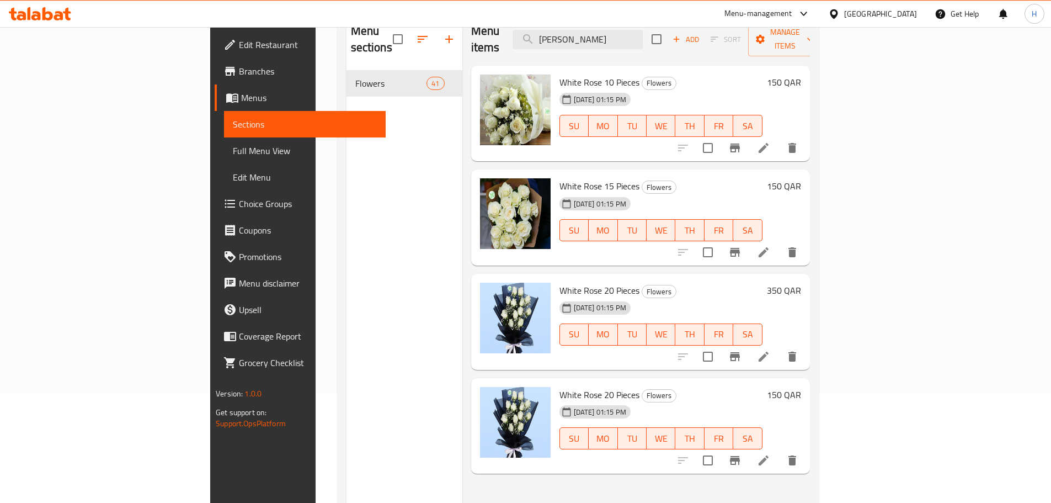
type input "White Rose"
click at [559, 282] on span "White Rose 20 Pieces" at bounding box center [599, 290] width 80 height 17
copy span "White Rose 20"
drag, startPoint x: 520, startPoint y: 277, endPoint x: 562, endPoint y: 272, distance: 42.3
click at [562, 282] on span "White Rose 20 Pieces" at bounding box center [599, 290] width 80 height 17
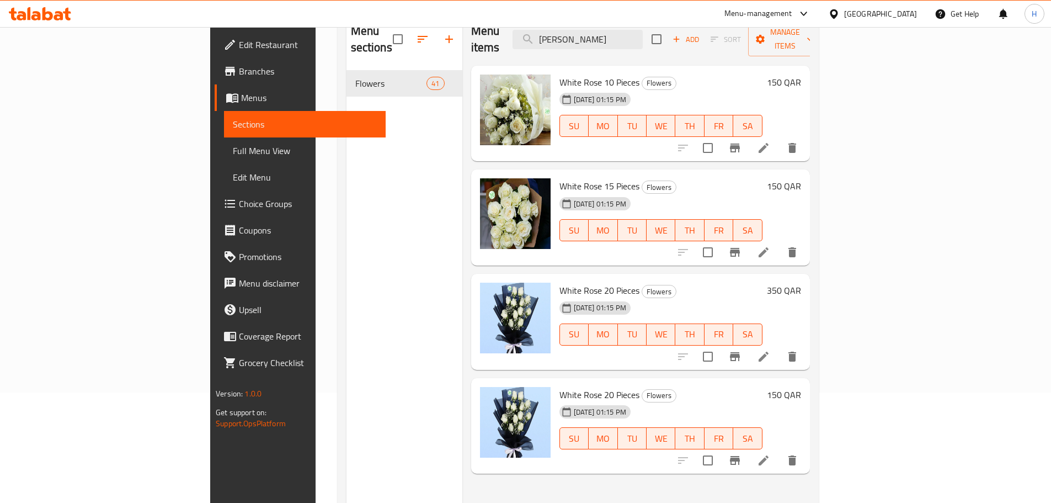
click at [575, 282] on span "White Rose 20 Pieces" at bounding box center [599, 290] width 80 height 17
drag, startPoint x: 575, startPoint y: 269, endPoint x: 517, endPoint y: 271, distance: 57.4
click at [559, 282] on span "White Rose 20 Pieces" at bounding box center [599, 290] width 80 height 17
copy span "White Rose 20 Pieces"
click at [233, 157] on span "Full Menu View" at bounding box center [305, 150] width 144 height 13
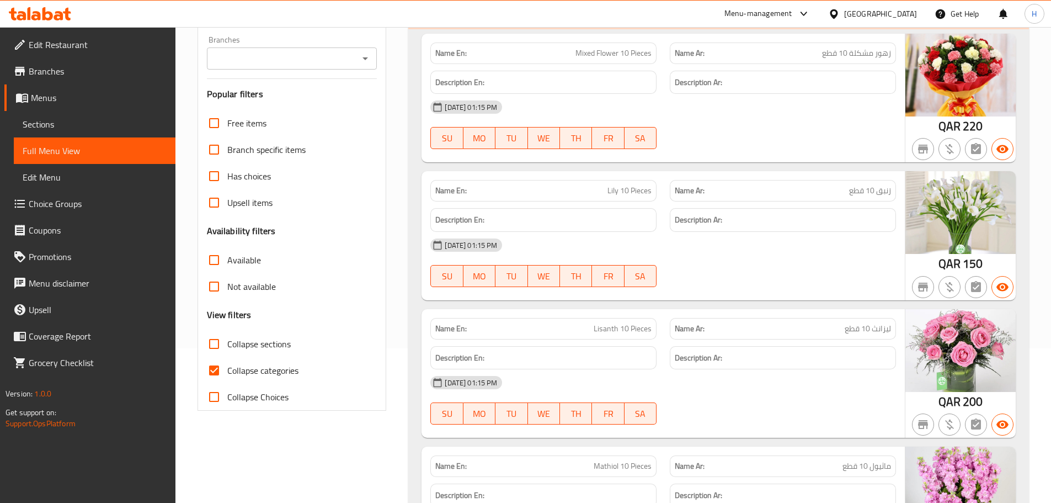
scroll to position [55, 0]
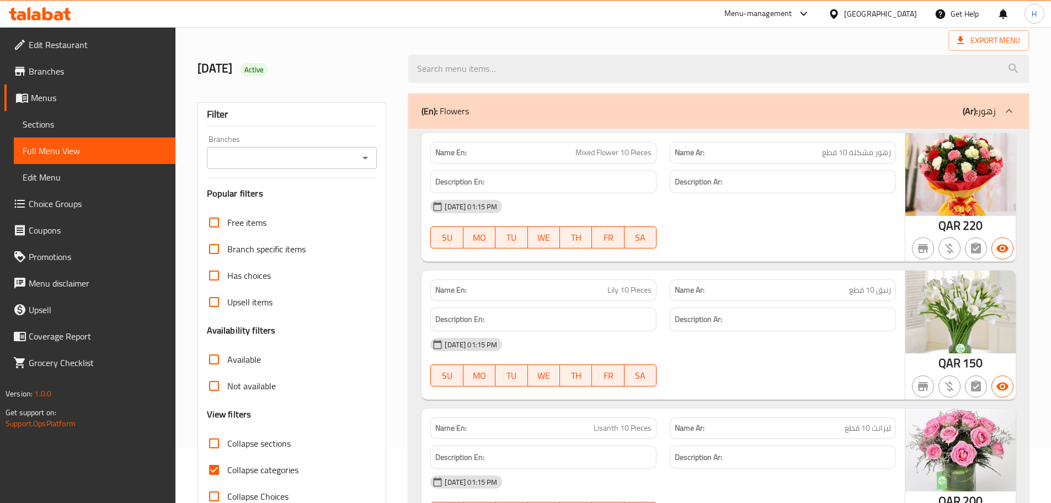
click at [60, 117] on span "Sections" at bounding box center [95, 123] width 144 height 13
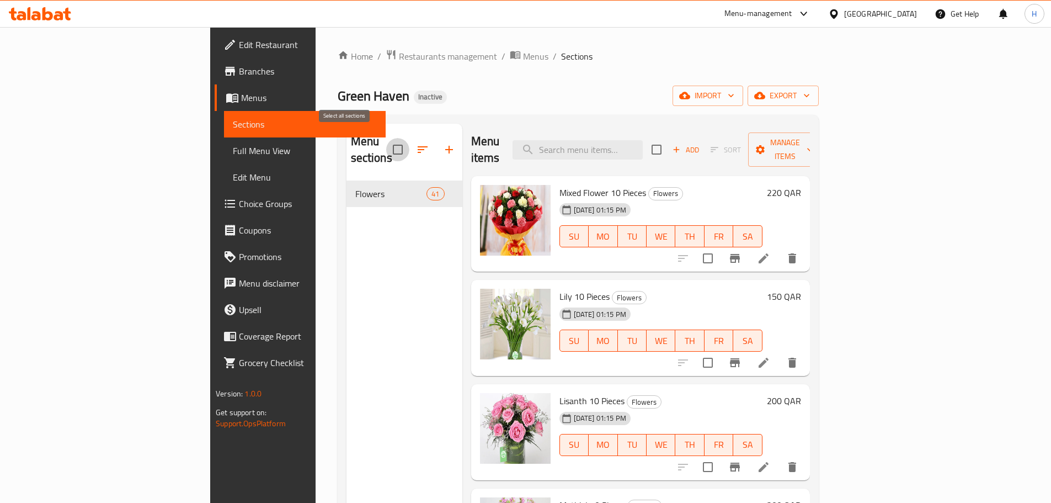
click at [386, 143] on input "checkbox" at bounding box center [397, 149] width 23 height 23
checkbox input "true"
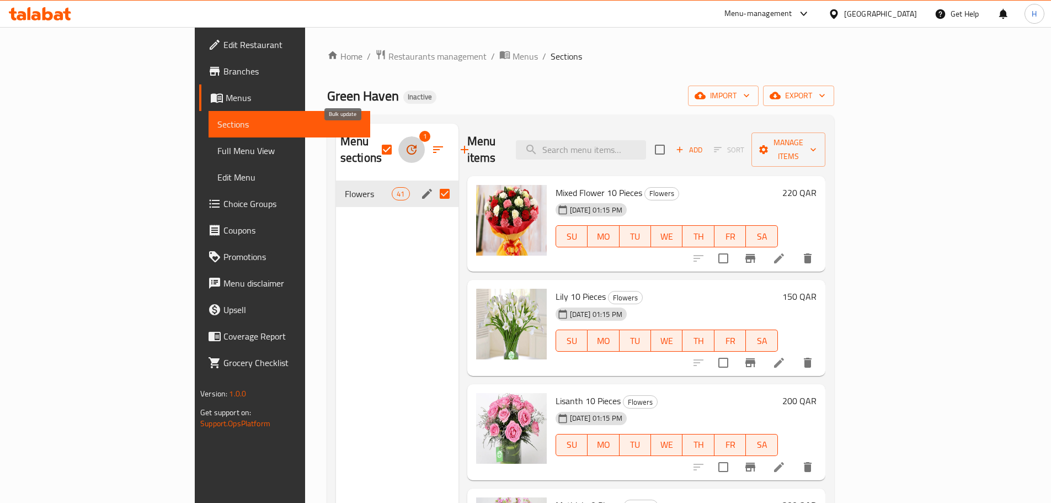
click at [407, 145] on icon "button" at bounding box center [412, 150] width 10 height 10
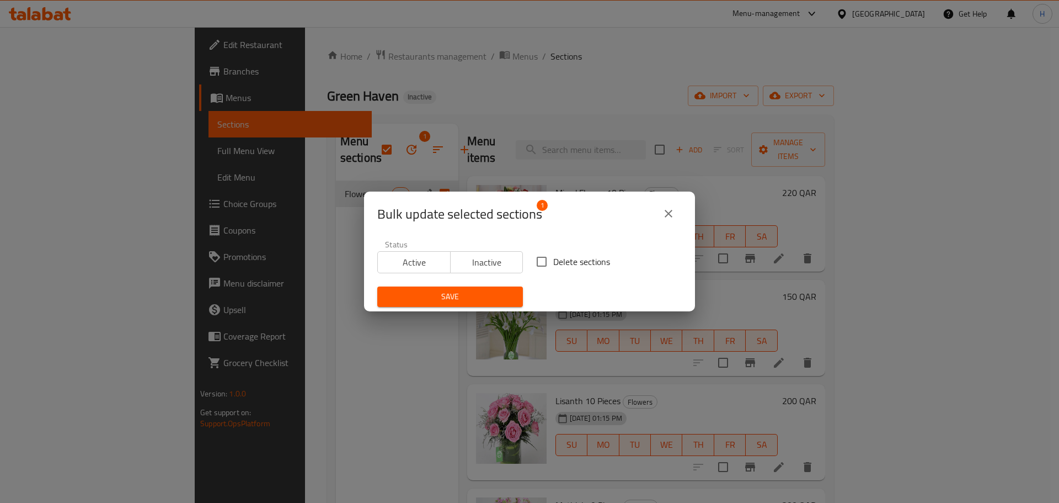
click at [555, 268] on span "Delete sections" at bounding box center [581, 261] width 57 height 13
click at [553, 269] on input "Delete sections" at bounding box center [541, 261] width 23 height 23
checkbox input "true"
click at [492, 298] on span "Save" at bounding box center [450, 297] width 128 height 14
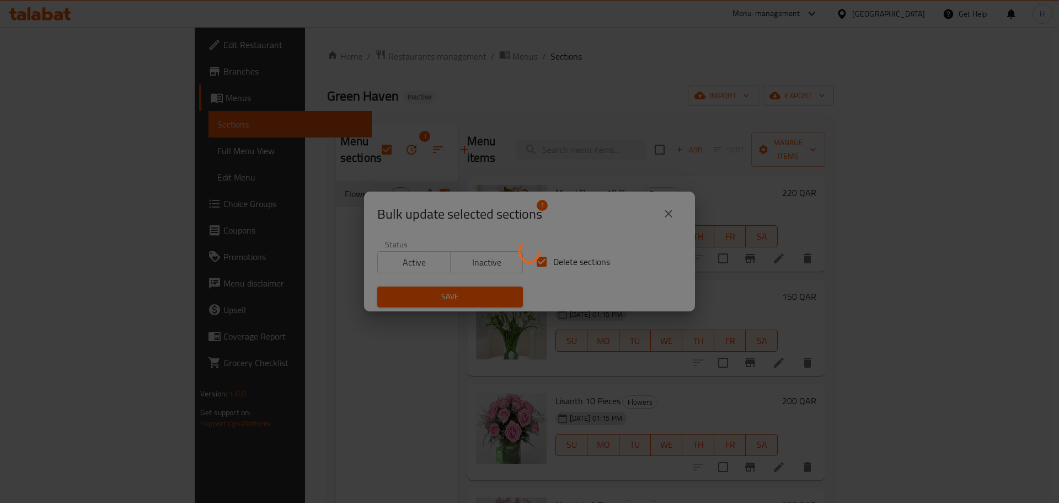
checkbox input "false"
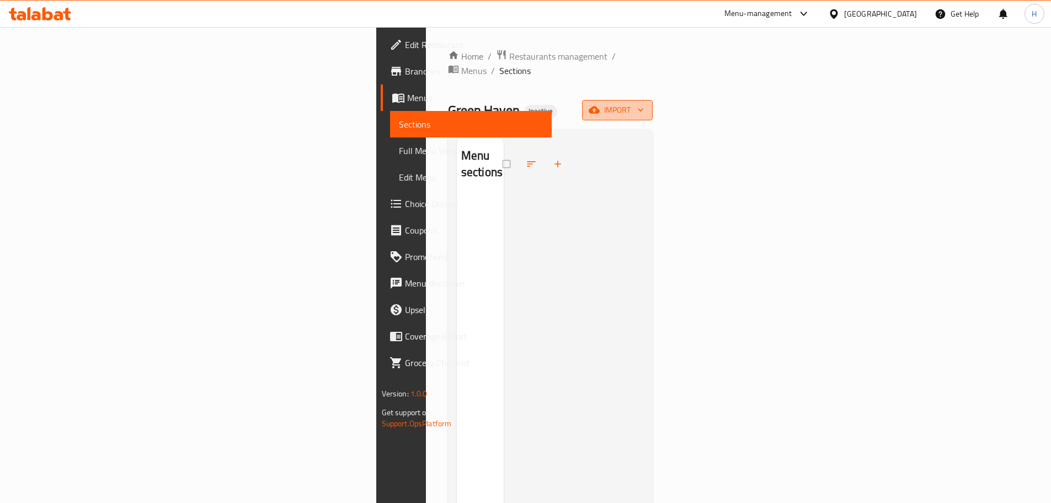
click at [644, 103] on span "import" at bounding box center [617, 110] width 53 height 14
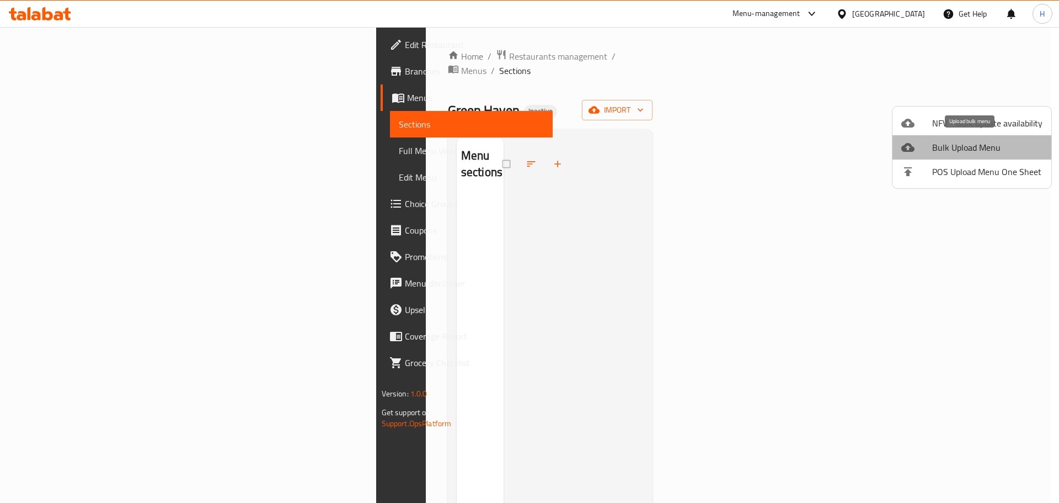
click at [1002, 147] on span "Bulk Upload Menu" at bounding box center [987, 147] width 110 height 13
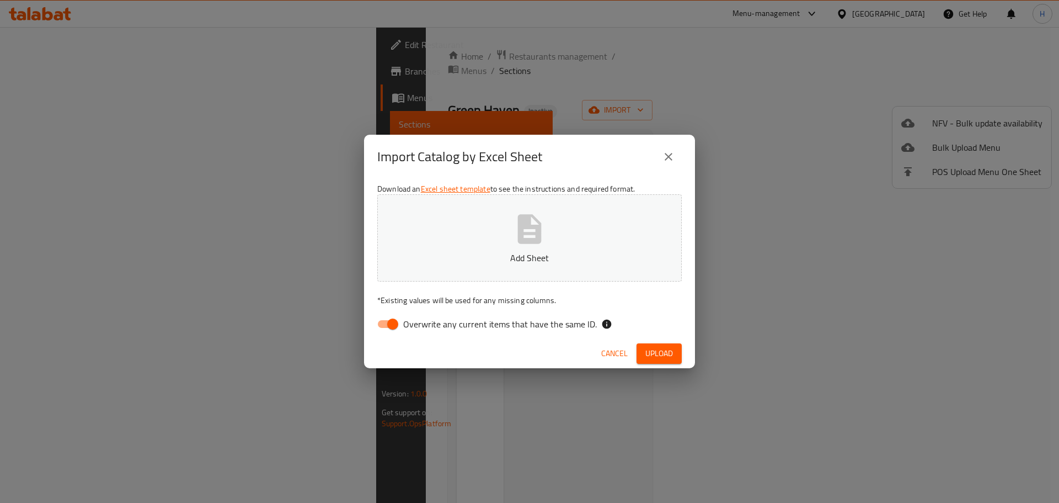
click at [393, 307] on div "Download an Excel sheet template to see the instructions and required format. A…" at bounding box center [529, 259] width 331 height 160
click at [395, 317] on input "Overwrite any current items that have the same ID." at bounding box center [392, 323] width 63 height 21
checkbox input "false"
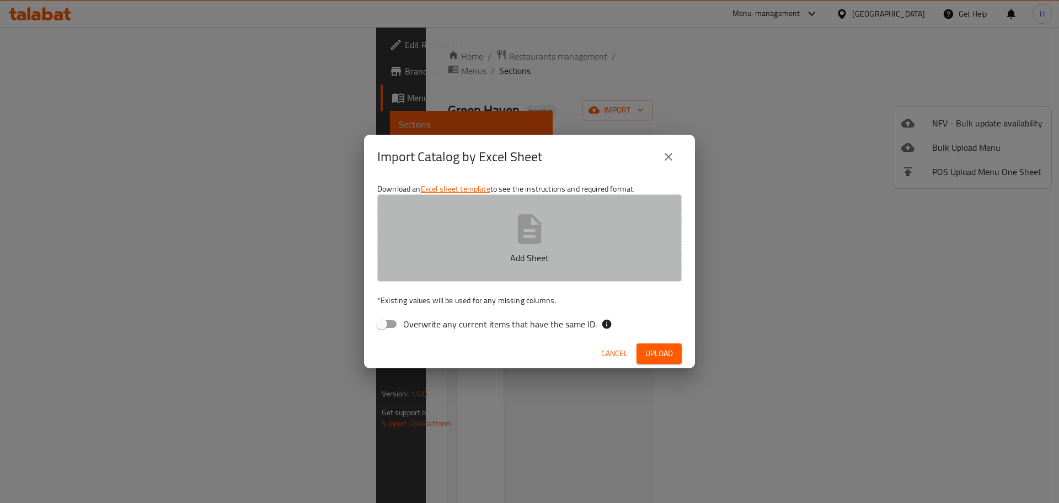
click at [522, 237] on icon "button" at bounding box center [530, 228] width 24 height 29
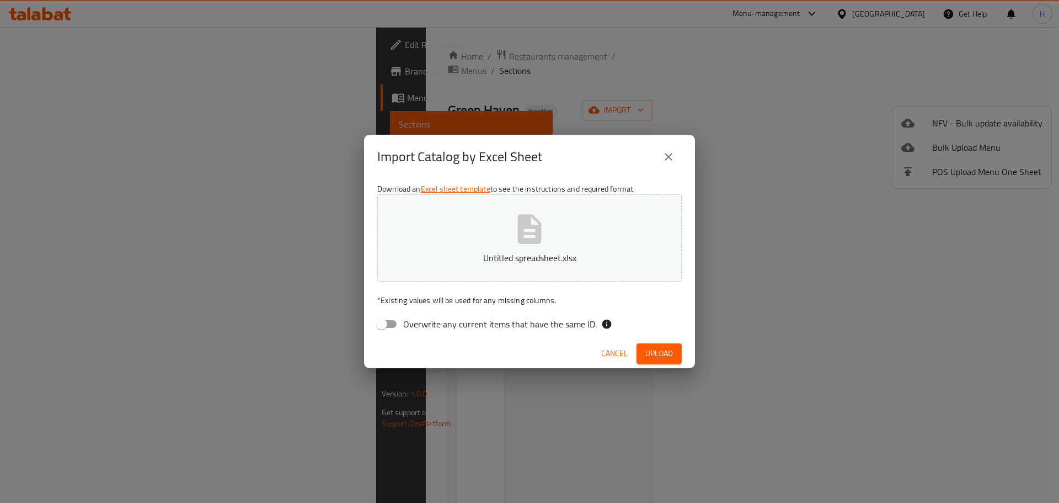
click at [661, 346] on span "Upload" at bounding box center [659, 353] width 28 height 14
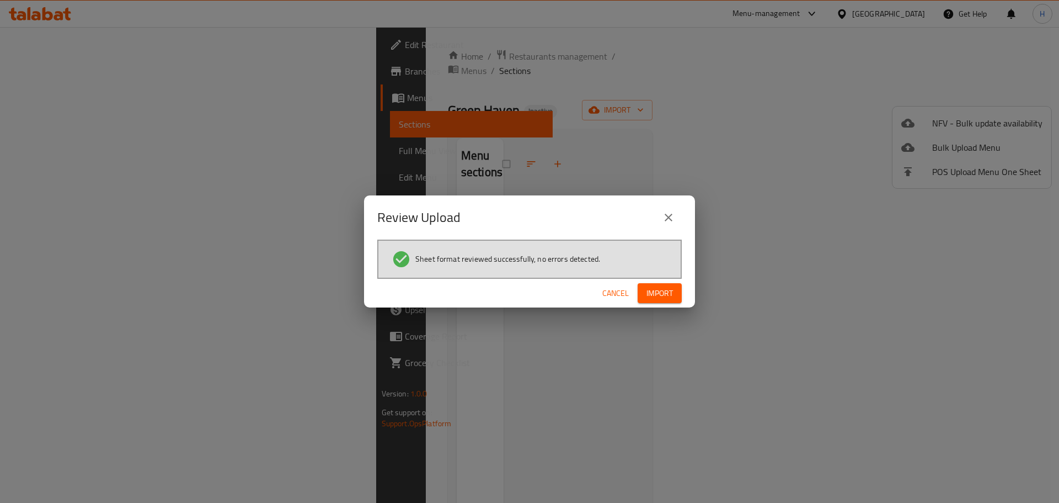
click at [662, 298] on span "Import" at bounding box center [660, 293] width 26 height 14
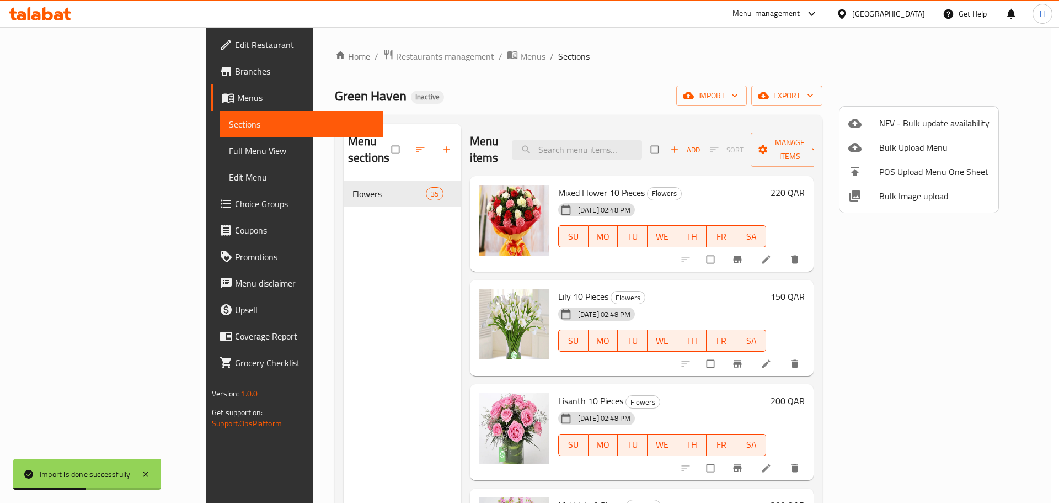
click at [785, 387] on div at bounding box center [529, 251] width 1059 height 503
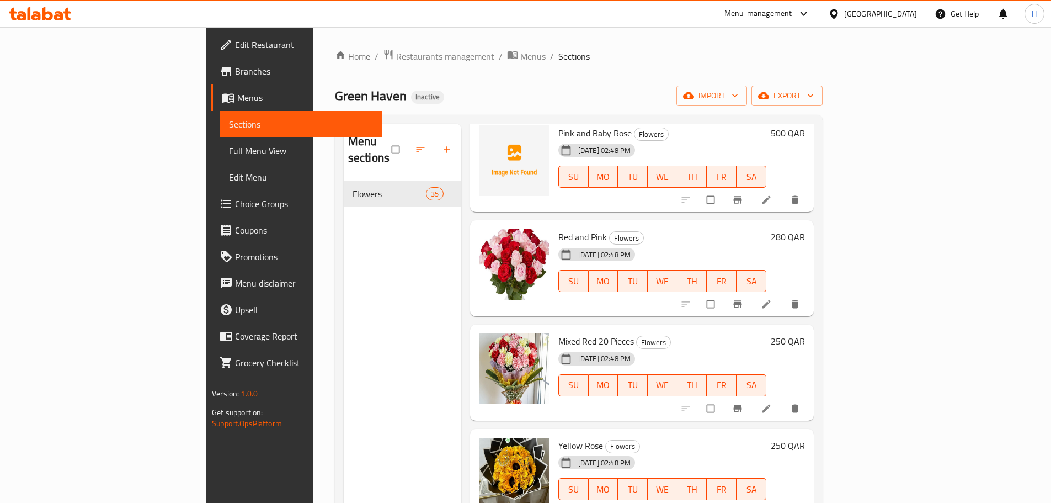
scroll to position [2648, 0]
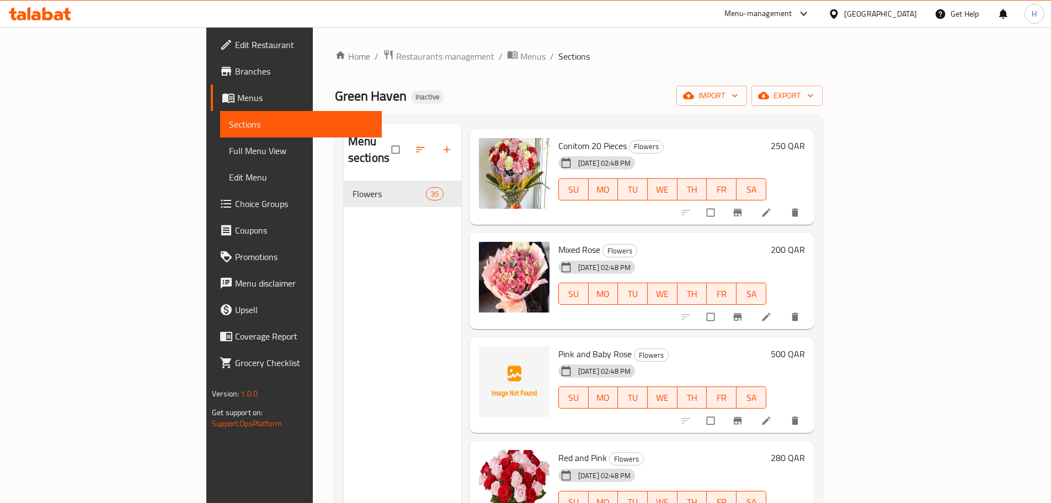
click at [220, 159] on link "Full Menu View" at bounding box center [301, 150] width 162 height 26
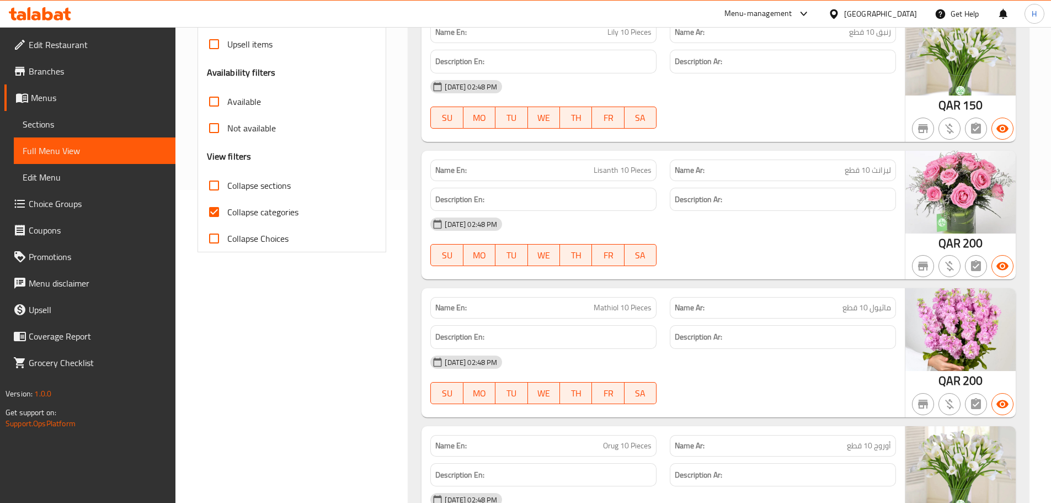
scroll to position [331, 0]
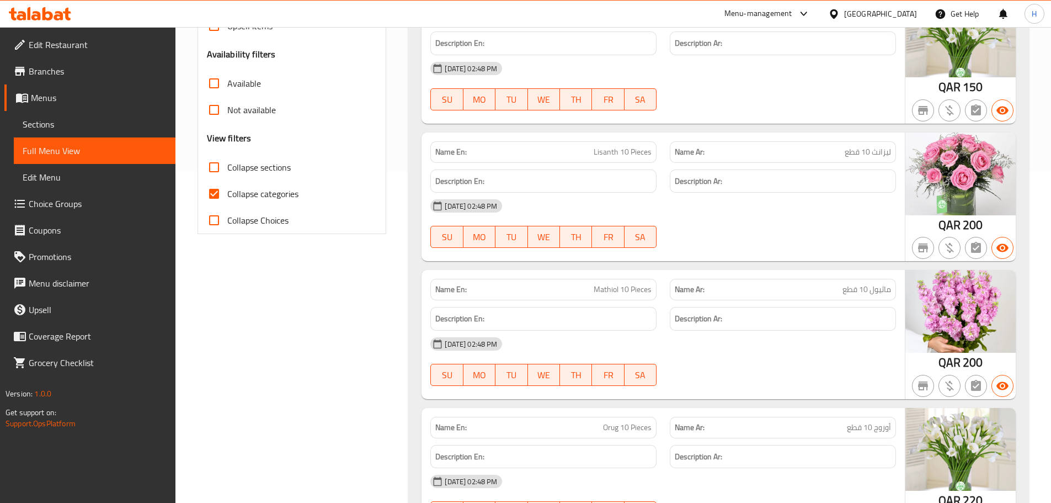
click at [615, 152] on span "Lisanth 10 Pieces" at bounding box center [623, 152] width 58 height 12
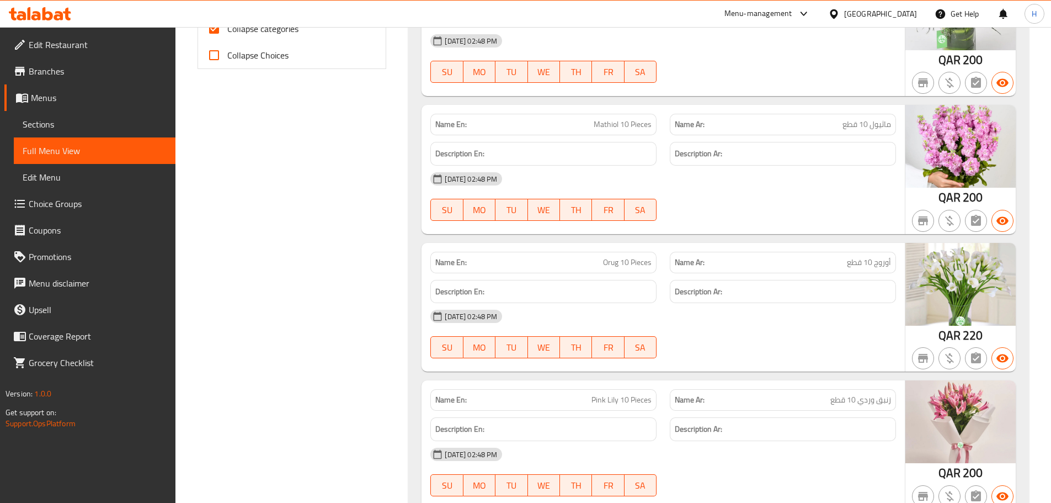
scroll to position [496, 0]
click at [638, 258] on span "Orug 10 Pieces" at bounding box center [627, 262] width 49 height 12
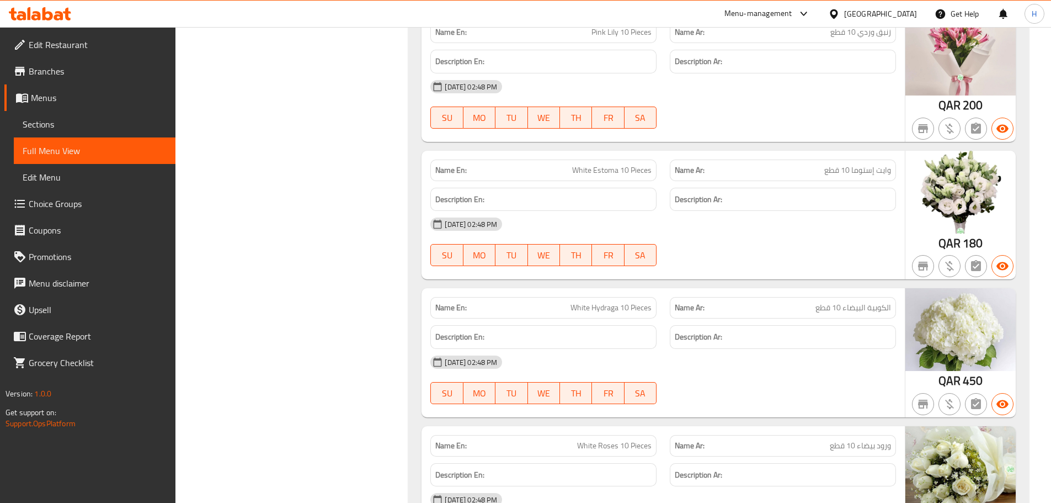
scroll to position [883, 0]
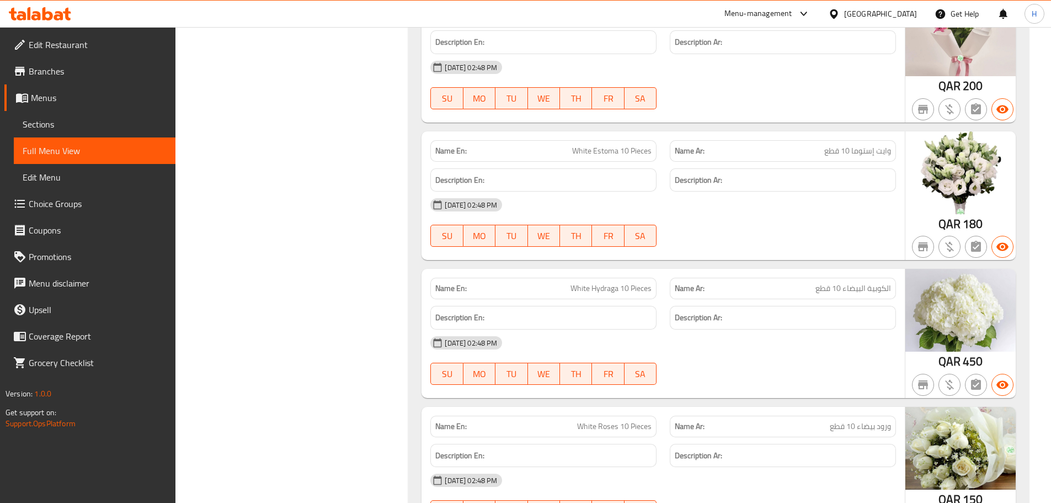
click at [621, 153] on span "White Estoma 10 Pieces" at bounding box center [611, 151] width 79 height 12
click at [592, 152] on span "White Estoma 10 Pieces" at bounding box center [611, 151] width 79 height 12
drag, startPoint x: 592, startPoint y: 152, endPoint x: 582, endPoint y: 149, distance: 10.3
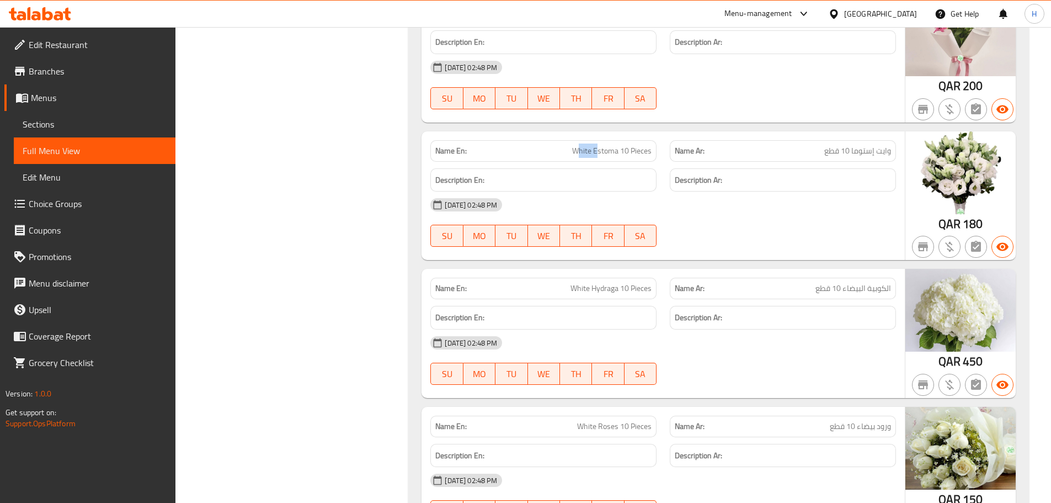
click at [576, 151] on span "White Estoma 10 Pieces" at bounding box center [611, 151] width 79 height 12
click at [582, 149] on span "White Estoma 10 Pieces" at bounding box center [611, 151] width 79 height 12
drag, startPoint x: 582, startPoint y: 149, endPoint x: 597, endPoint y: 152, distance: 15.8
click at [597, 152] on span "White Estoma 10 Pieces" at bounding box center [611, 151] width 79 height 12
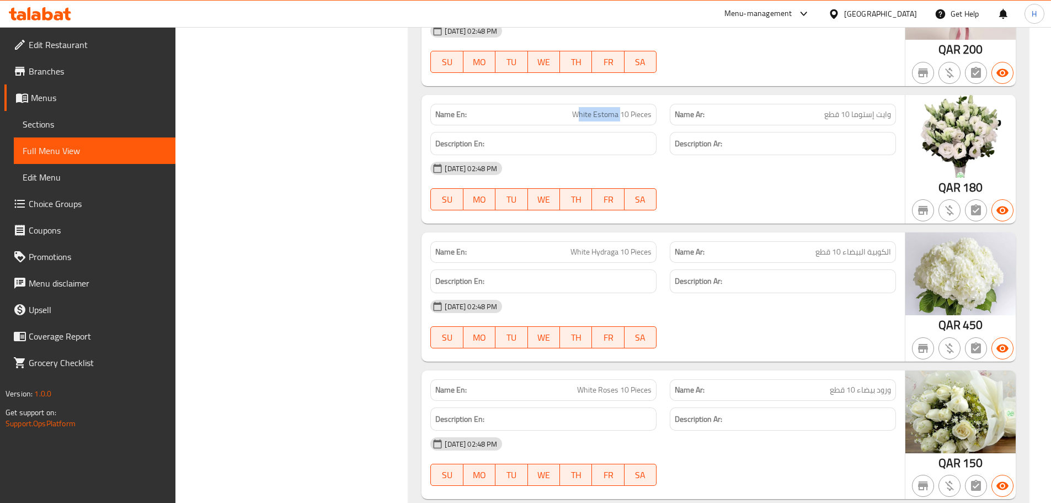
scroll to position [938, 0]
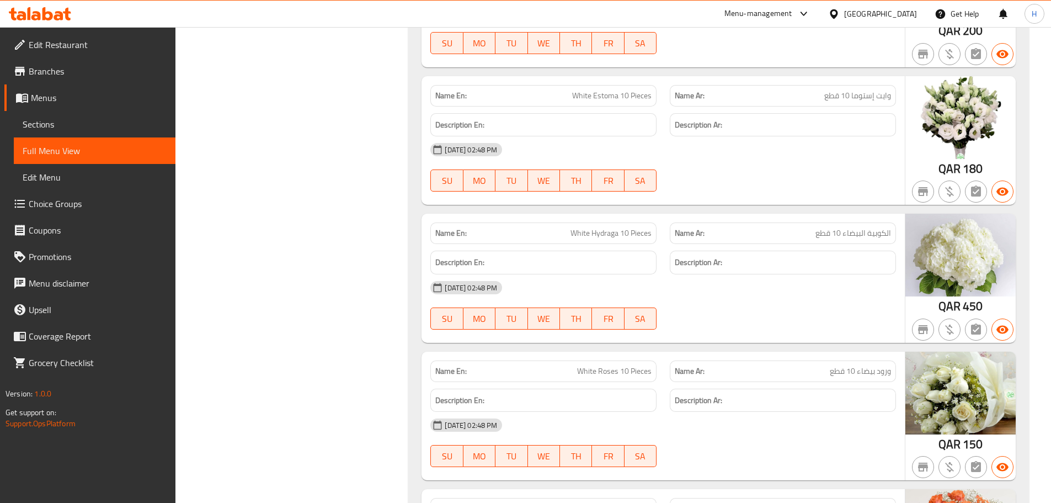
click at [582, 233] on span "White Hydraga 10 Pieces" at bounding box center [610, 233] width 81 height 12
drag, startPoint x: 582, startPoint y: 233, endPoint x: 595, endPoint y: 233, distance: 12.7
click at [595, 233] on span "White Hydraga 10 Pieces" at bounding box center [610, 233] width 81 height 12
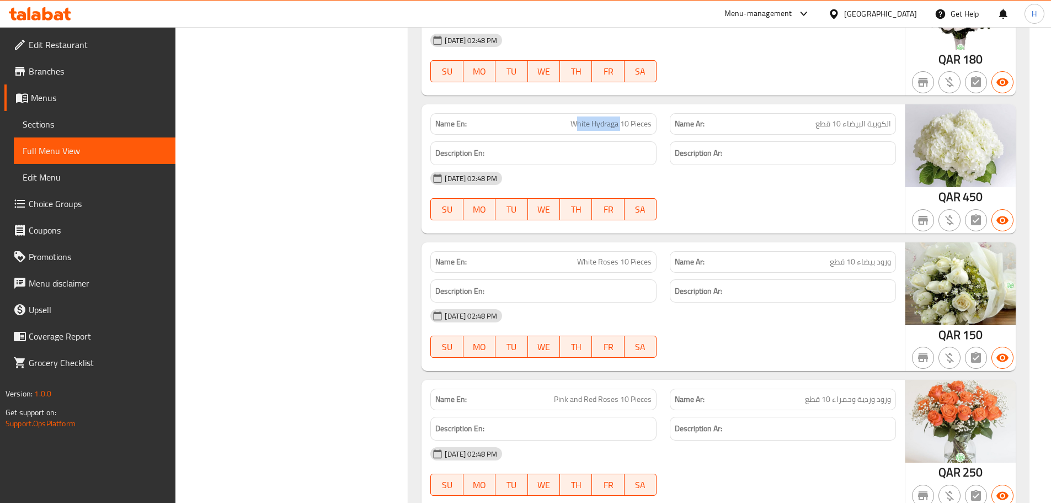
scroll to position [1048, 0]
click at [579, 259] on span "White Roses 10 Pieces" at bounding box center [614, 261] width 74 height 12
drag, startPoint x: 579, startPoint y: 259, endPoint x: 600, endPoint y: 259, distance: 21.5
click at [600, 259] on span "White Roses 10 Pieces" at bounding box center [614, 261] width 74 height 12
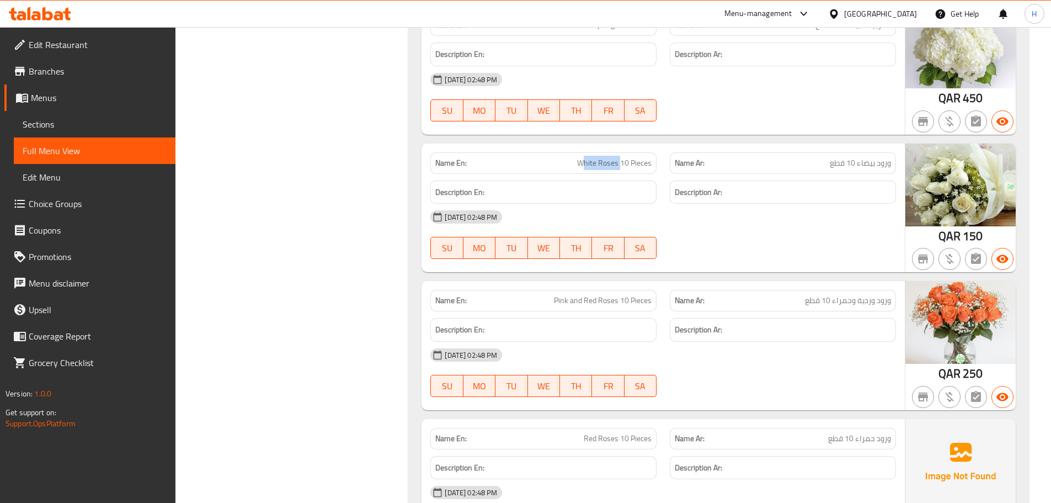
scroll to position [1158, 0]
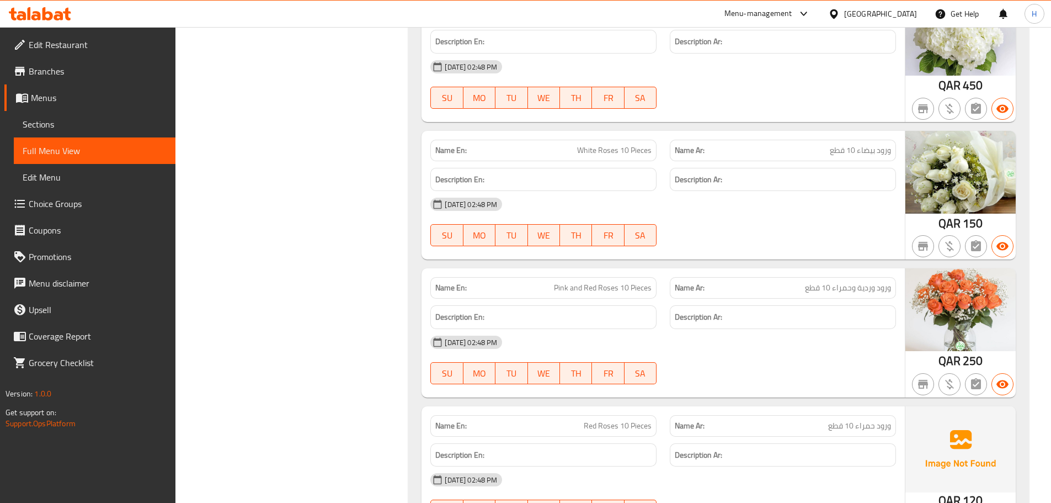
click at [562, 289] on span "Pink and Red Roses 10 Pieces" at bounding box center [603, 288] width 98 height 12
copy span "Pink and Red Roses"
drag, startPoint x: 562, startPoint y: 289, endPoint x: 611, endPoint y: 285, distance: 49.8
click at [611, 285] on span "Pink and Red Roses 10 Pieces" at bounding box center [603, 288] width 98 height 12
click at [605, 287] on span "Pink and Red Roses 10 Pieces" at bounding box center [603, 288] width 98 height 12
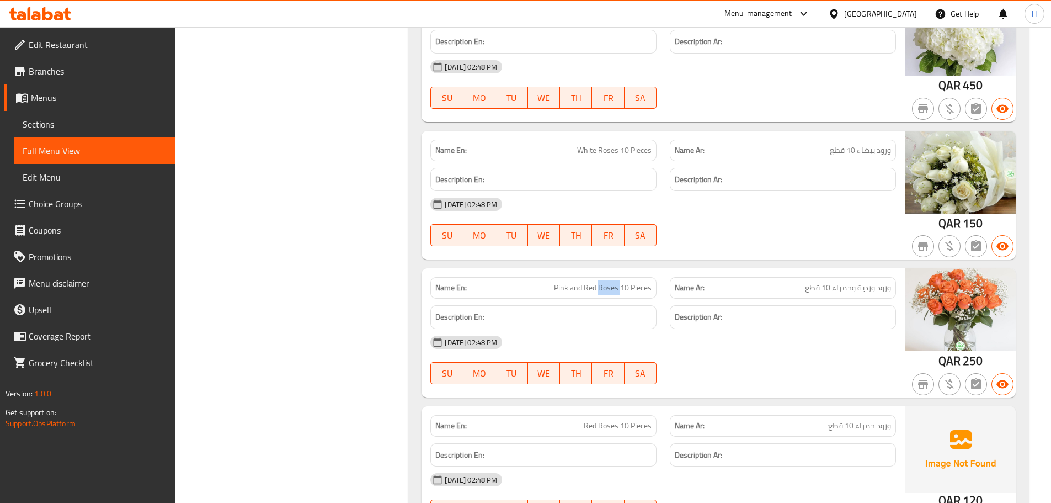
click at [605, 286] on span "Pink and Red Roses 10 Pieces" at bounding box center [603, 288] width 98 height 12
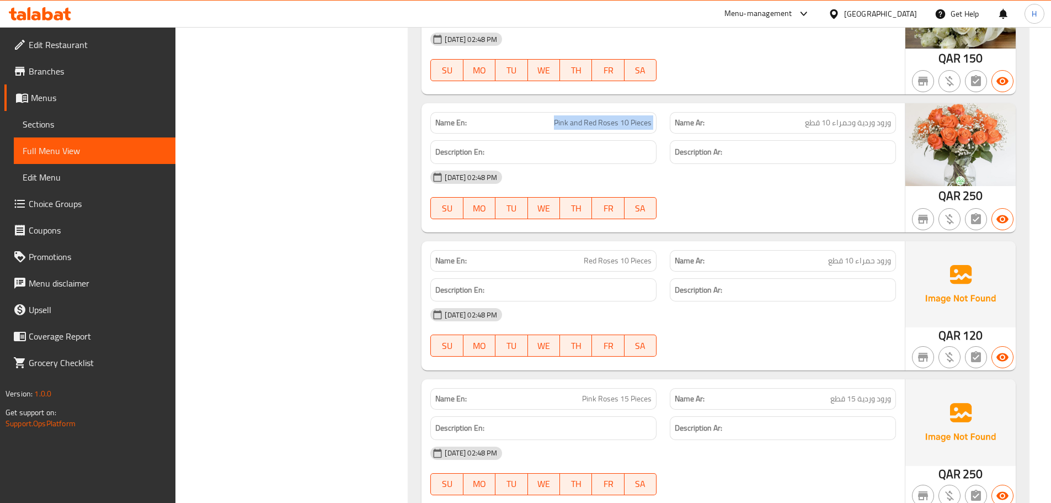
scroll to position [1324, 0]
click at [587, 265] on span "Red Roses 10 Pieces" at bounding box center [618, 260] width 68 height 12
drag, startPoint x: 587, startPoint y: 265, endPoint x: 597, endPoint y: 265, distance: 10.5
click at [601, 265] on span "Red Roses 10 Pieces" at bounding box center [618, 260] width 68 height 12
copy span "Red Roses"
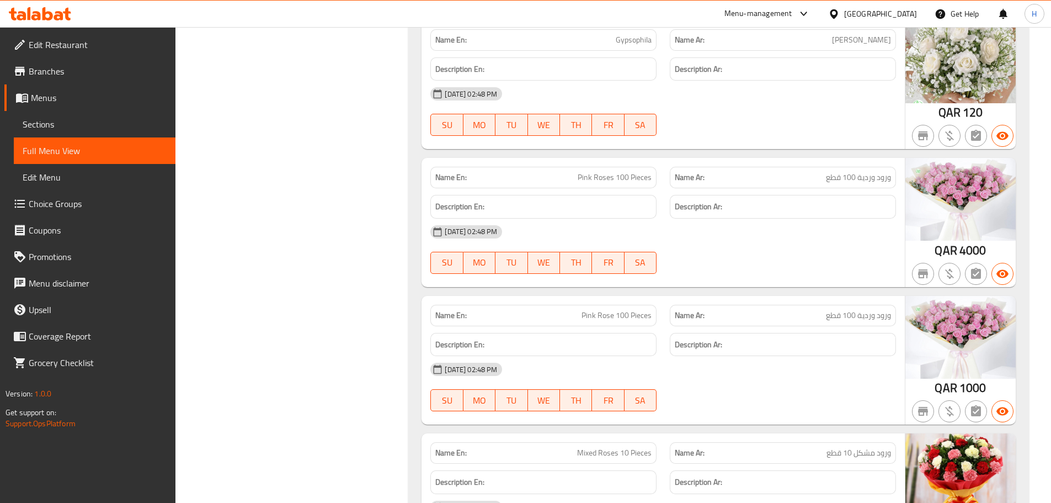
scroll to position [1876, 0]
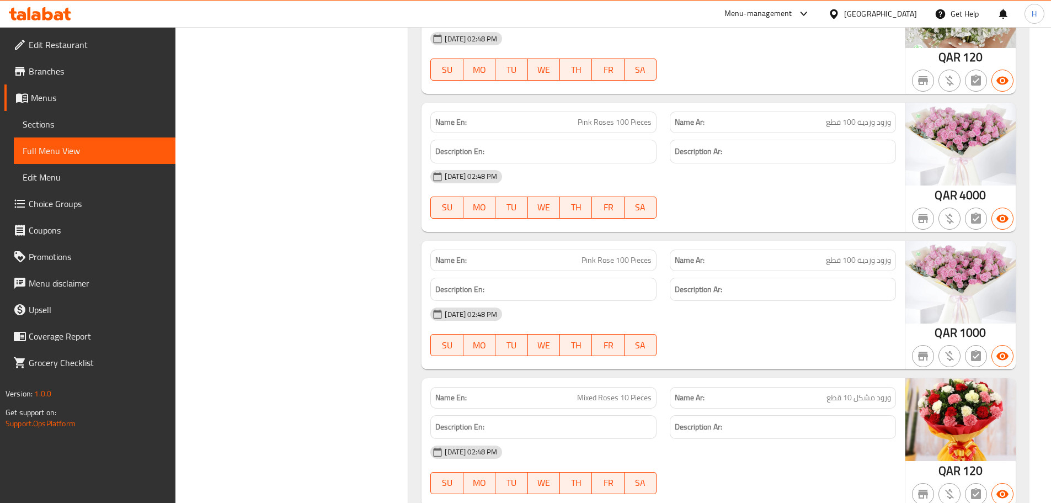
click at [592, 122] on span "Pink Roses 100 Pieces" at bounding box center [615, 122] width 74 height 12
drag, startPoint x: 592, startPoint y: 122, endPoint x: 605, endPoint y: 122, distance: 13.2
click at [605, 122] on span "Pink Roses 100 Pieces" at bounding box center [615, 122] width 74 height 12
drag, startPoint x: 605, startPoint y: 122, endPoint x: 570, endPoint y: 131, distance: 36.4
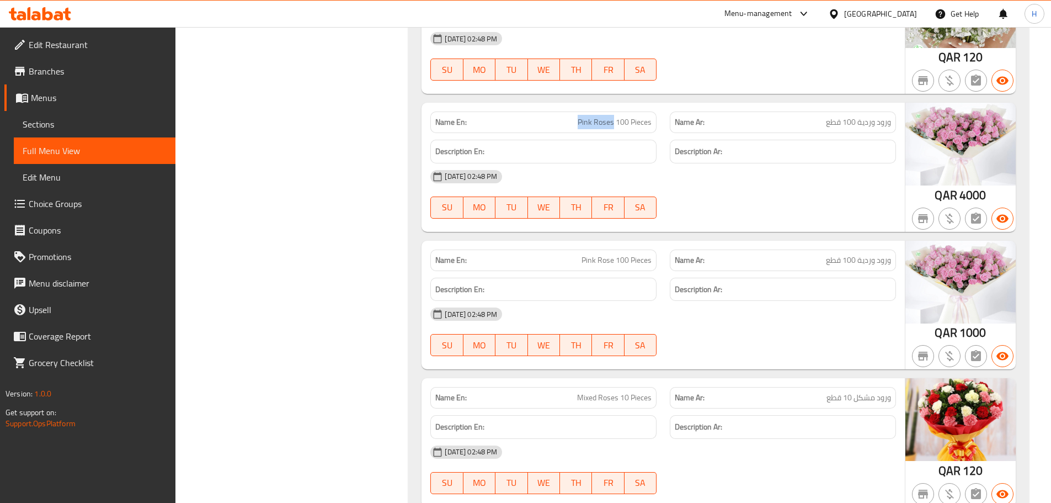
click at [569, 131] on div "Name En: Pink Roses 100 Pieces" at bounding box center [543, 122] width 226 height 22
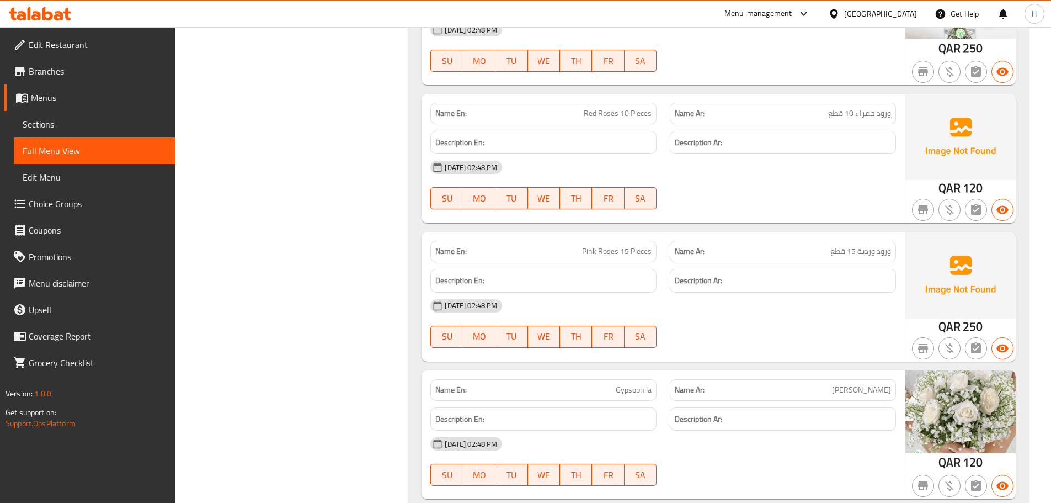
scroll to position [1746, 0]
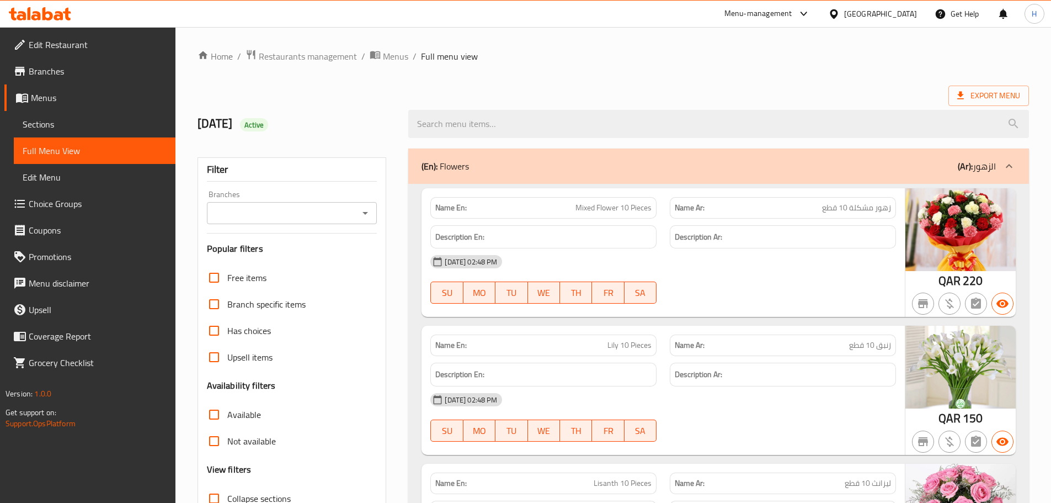
click at [673, 62] on ol "Home / Restaurants management / Menus / Full menu view" at bounding box center [612, 56] width 831 height 14
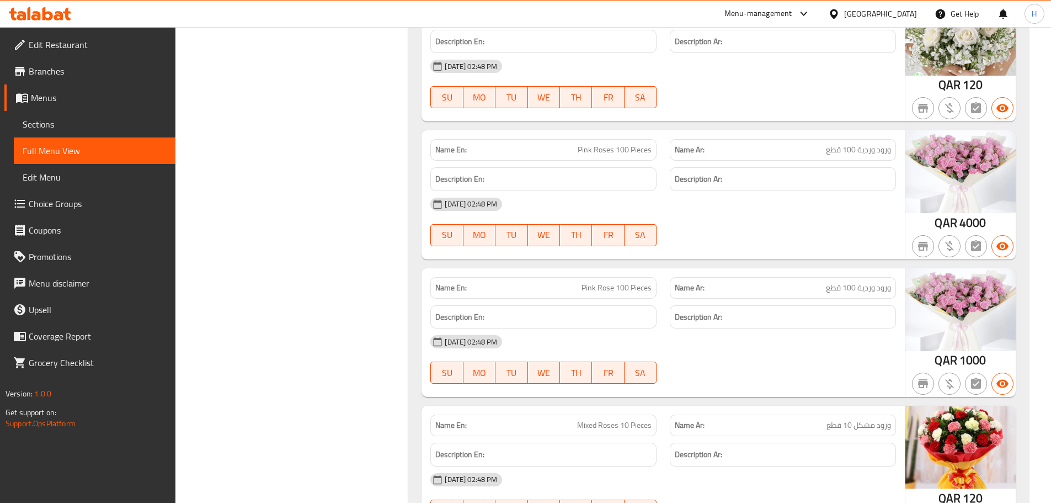
scroll to position [1857, 0]
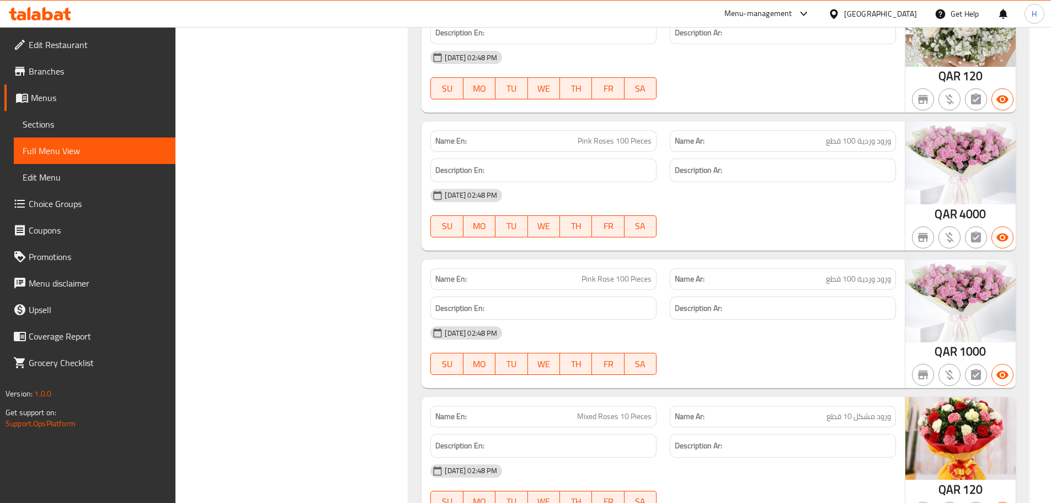
click at [605, 277] on span "Pink Rose 100 Pieces" at bounding box center [616, 279] width 70 height 12
copy span "Pink Rose"
drag, startPoint x: 589, startPoint y: 282, endPoint x: 577, endPoint y: 288, distance: 12.8
click at [577, 288] on div "Name En: Pink Rose 100 Pieces" at bounding box center [543, 279] width 226 height 22
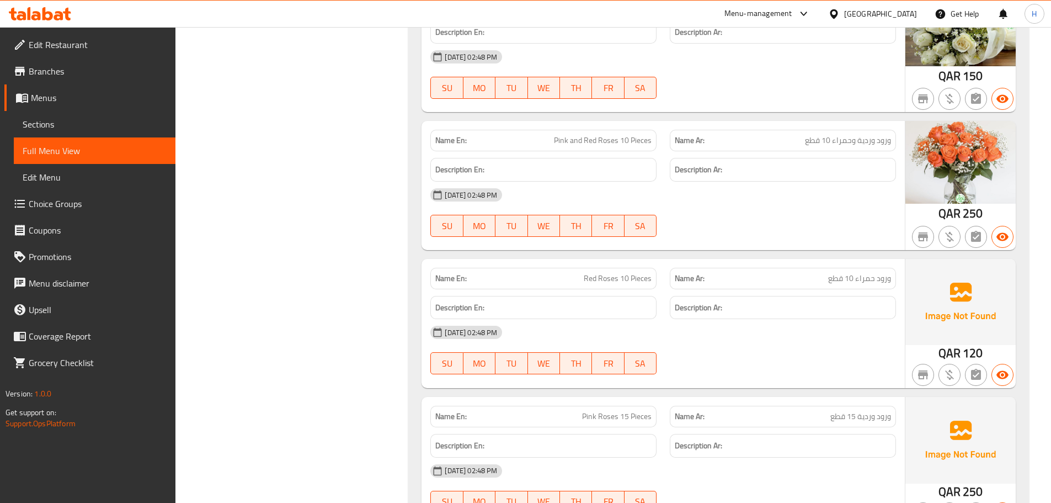
scroll to position [1305, 0]
click at [595, 136] on span "Pink and Red Roses 10 Pieces" at bounding box center [603, 141] width 98 height 12
copy span "Pink and Red Roses 10 Pieces"
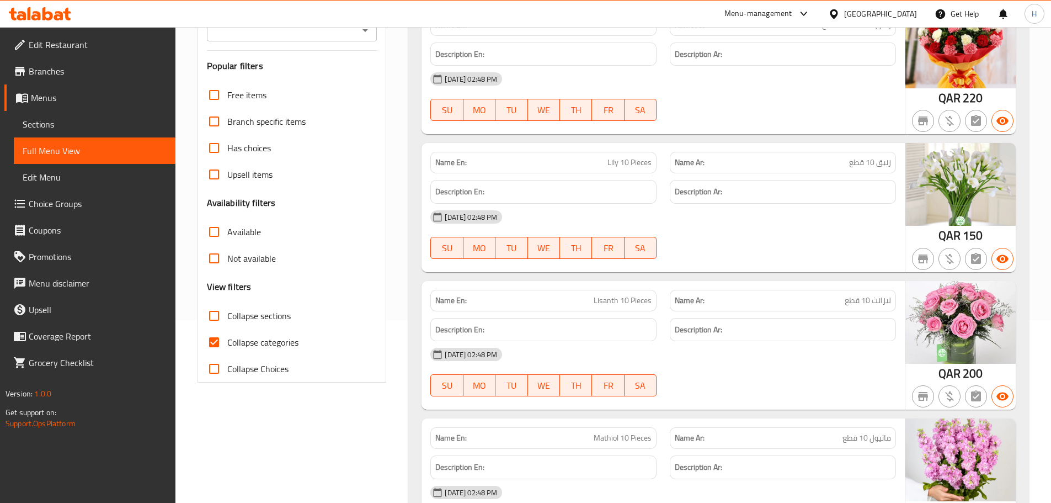
scroll to position [0, 0]
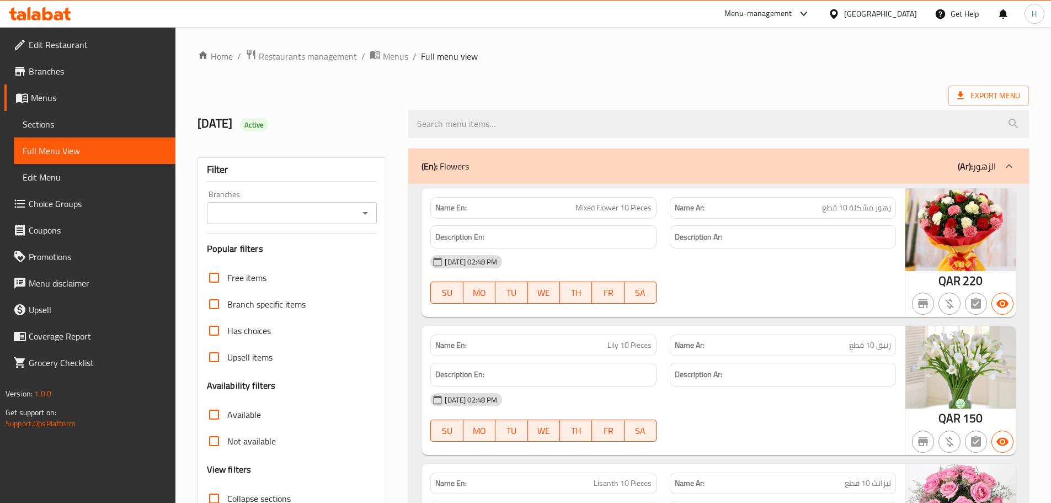
click at [589, 202] on span "Mixed Flower 10 Pieces" at bounding box center [613, 208] width 76 height 12
copy span "Mixed Flower"
drag, startPoint x: 589, startPoint y: 201, endPoint x: 604, endPoint y: 207, distance: 16.4
click at [604, 207] on span "Mixed Flower 10 Pieces" at bounding box center [613, 208] width 76 height 12
click at [587, 209] on span "Mixed Flower 10 Pieces" at bounding box center [613, 208] width 76 height 12
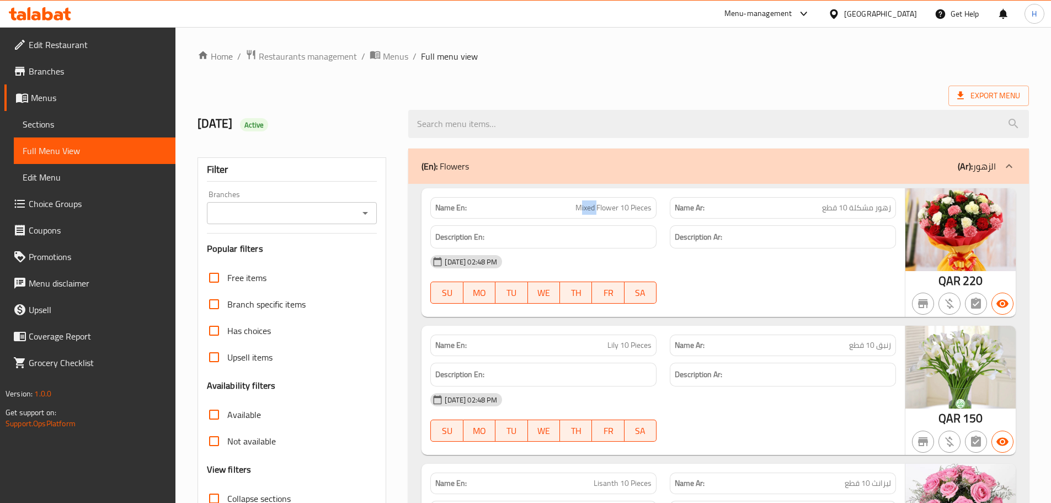
copy span "Mixed"
drag, startPoint x: 587, startPoint y: 209, endPoint x: 572, endPoint y: 210, distance: 14.9
click at [572, 210] on p "Name En: Mixed Flower 10 Pieces" at bounding box center [543, 208] width 216 height 12
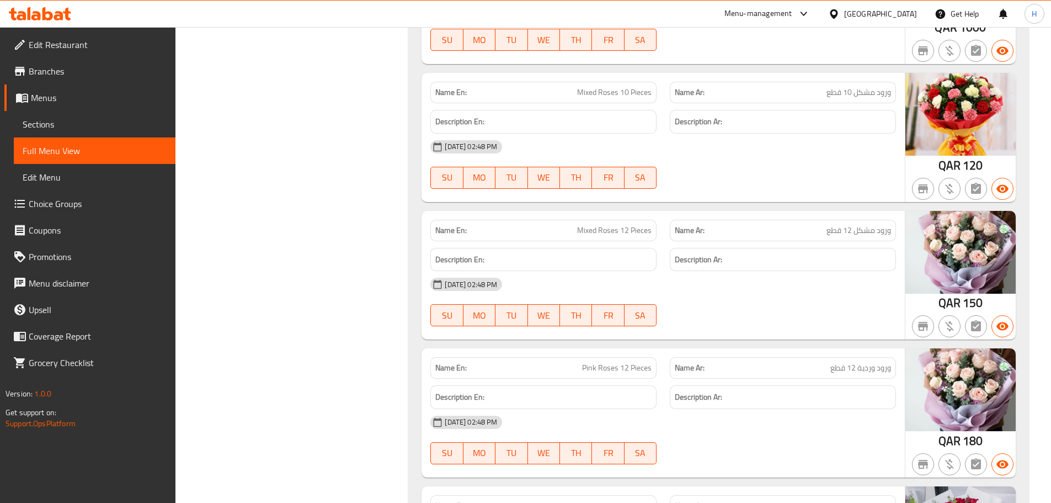
scroll to position [2241, 0]
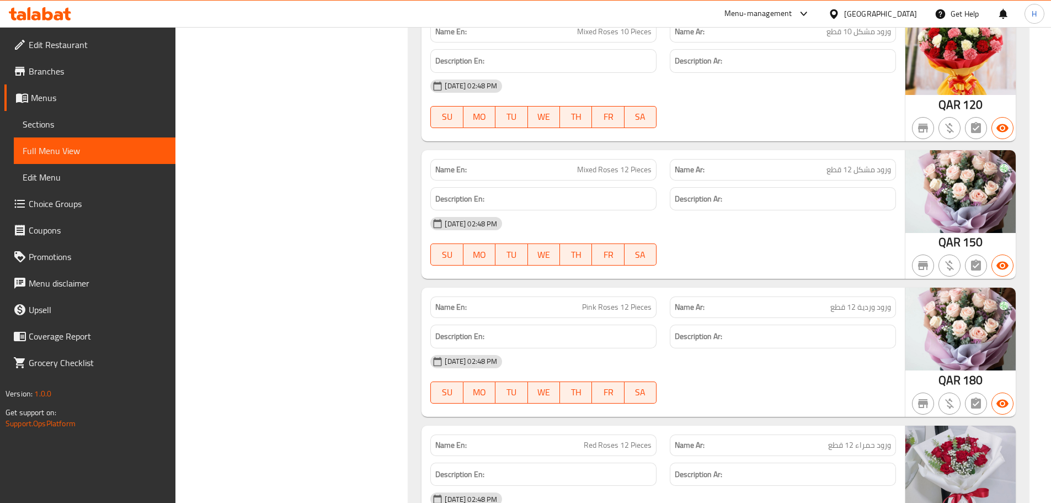
click at [587, 170] on span "Mixed Roses 12 Pieces" at bounding box center [614, 170] width 74 height 12
drag, startPoint x: 587, startPoint y: 170, endPoint x: 603, endPoint y: 170, distance: 15.4
click at [603, 170] on span "Mixed Roses 12 Pieces" at bounding box center [614, 170] width 74 height 12
copy span "Mixed Roses"
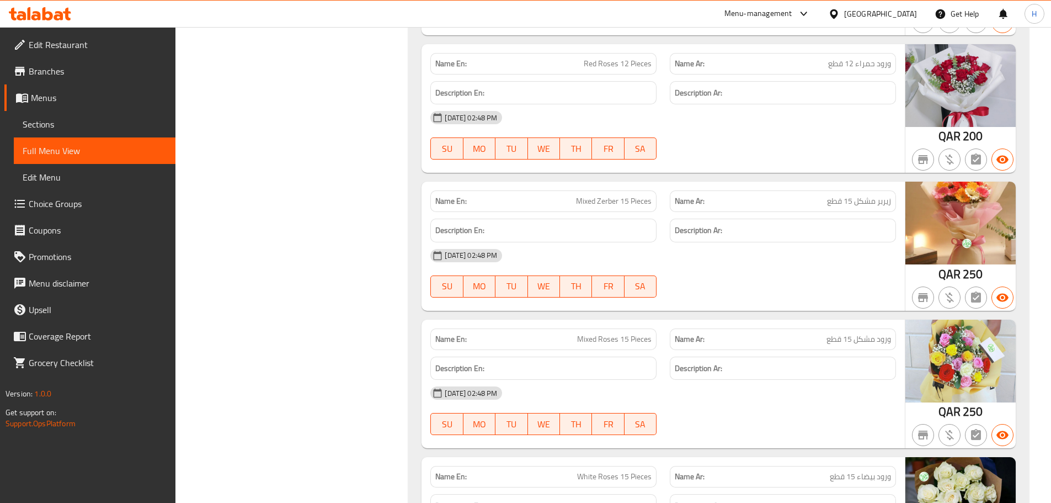
scroll to position [2627, 0]
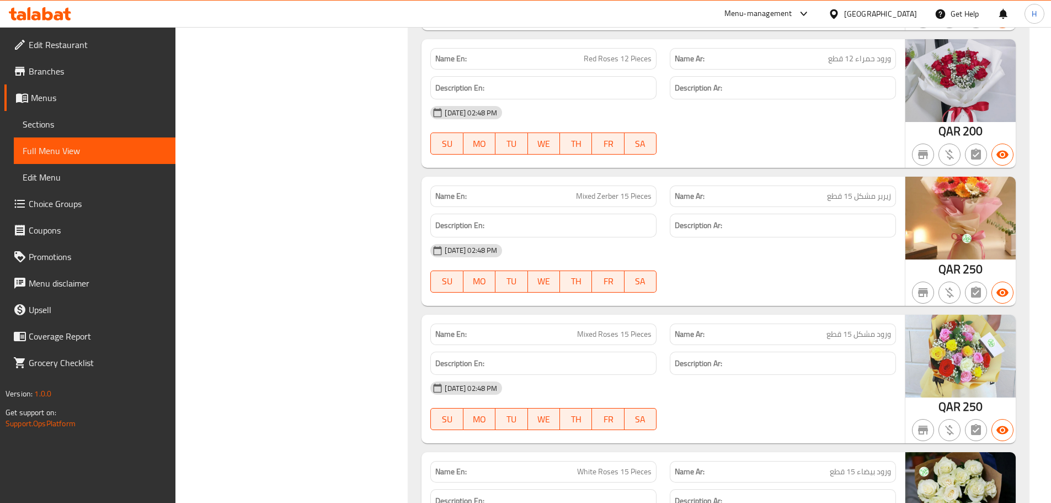
click at [894, 404] on div "18-09-2025 02:48 PM SU MO TU WE TH FR SA" at bounding box center [663, 406] width 479 height 62
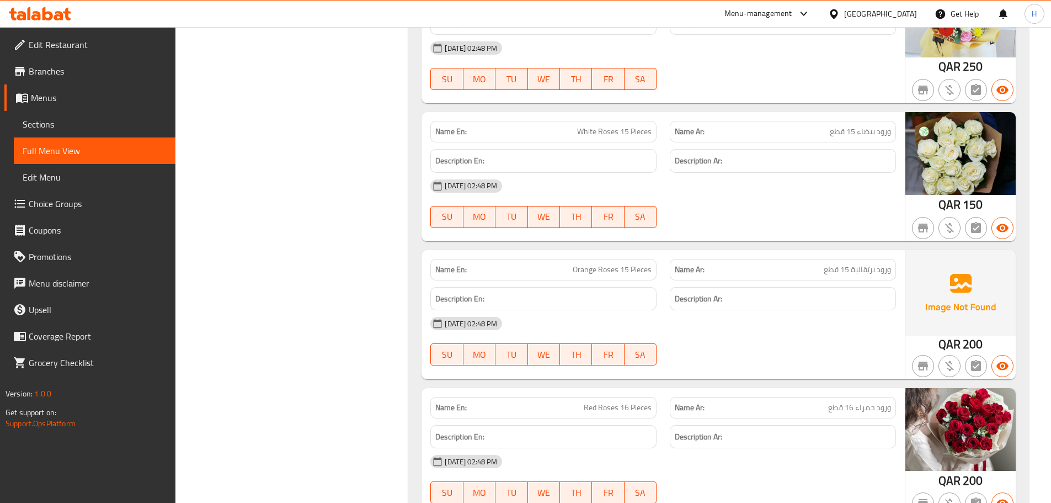
scroll to position [3069, 0]
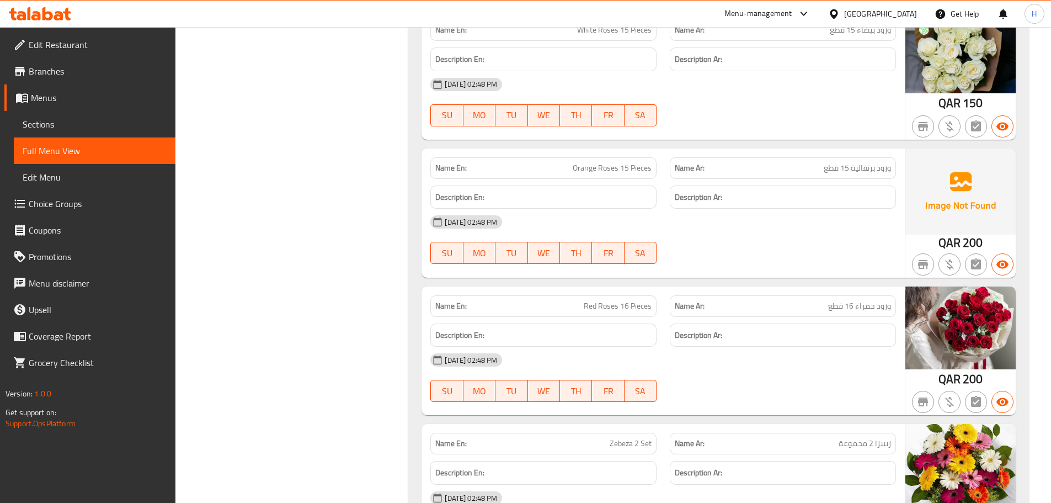
click at [592, 170] on span "Orange Roses 15 Pieces" at bounding box center [612, 168] width 79 height 12
drag, startPoint x: 585, startPoint y: 167, endPoint x: 572, endPoint y: 167, distance: 13.2
click at [571, 167] on p "Name En: Orange Roses 15 Pieces" at bounding box center [543, 168] width 216 height 12
click at [578, 168] on span "Orange Roses 15 Pieces" at bounding box center [612, 168] width 79 height 12
drag, startPoint x: 578, startPoint y: 168, endPoint x: 565, endPoint y: 184, distance: 20.0
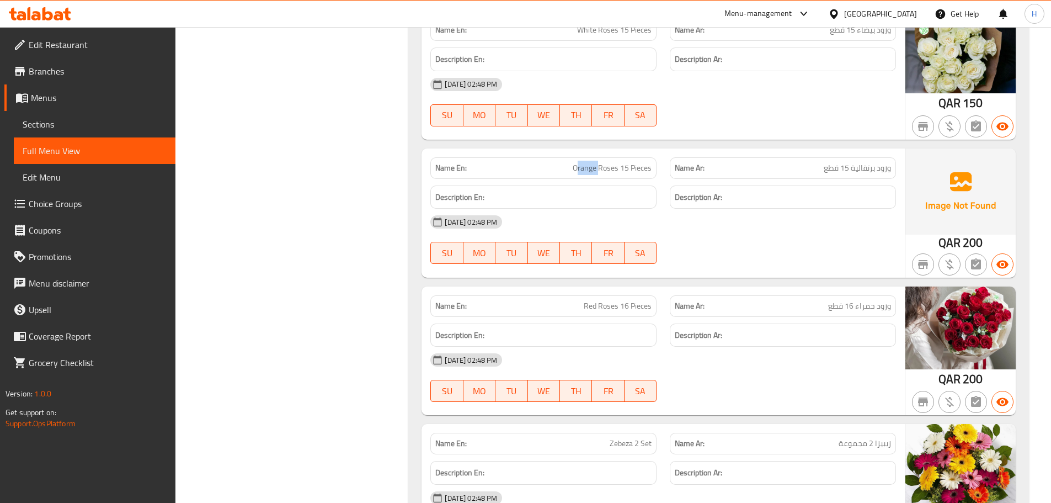
click at [573, 169] on p "Name En: Orange Roses 15 Pieces" at bounding box center [543, 168] width 216 height 12
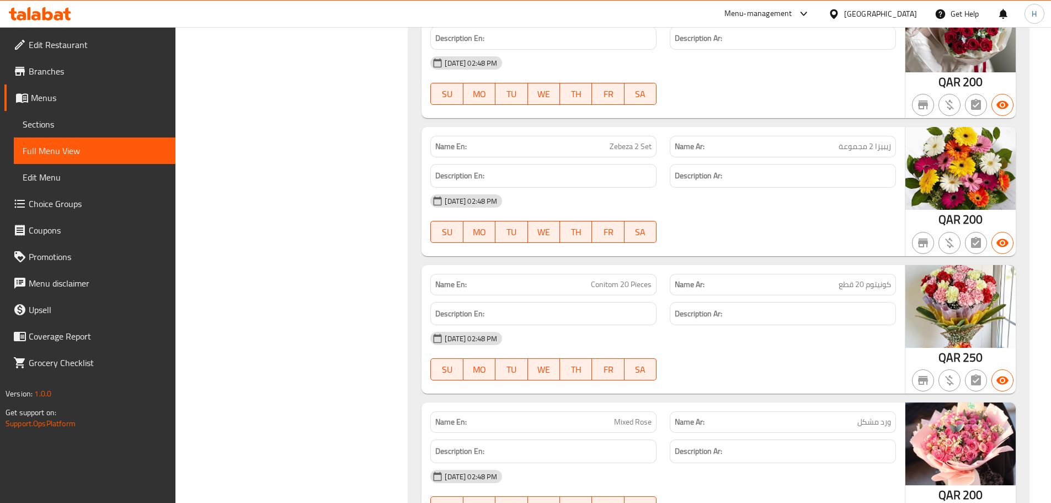
scroll to position [3400, 0]
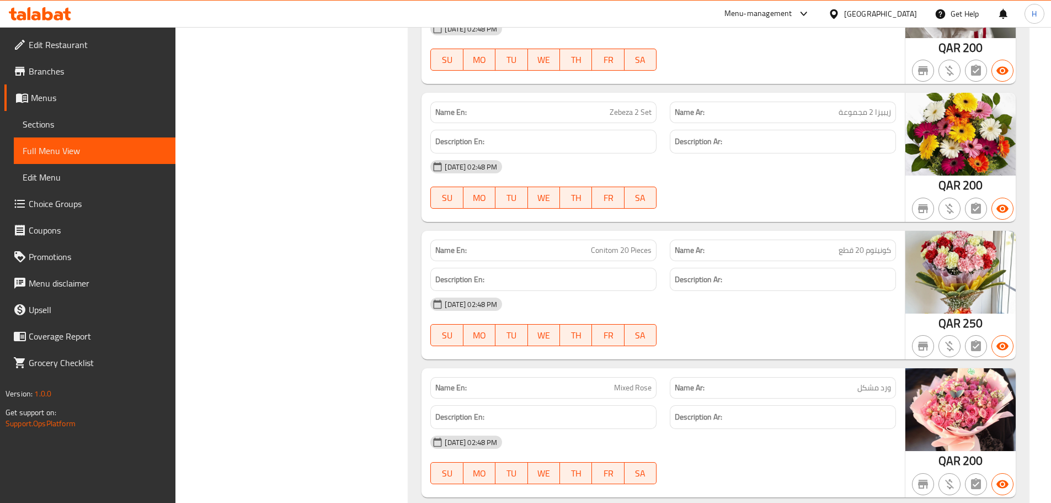
click at [627, 252] on span "Conitom 20 Pieces" at bounding box center [621, 250] width 61 height 12
click at [604, 249] on span "Conitom 20 Pieces" at bounding box center [621, 250] width 61 height 12
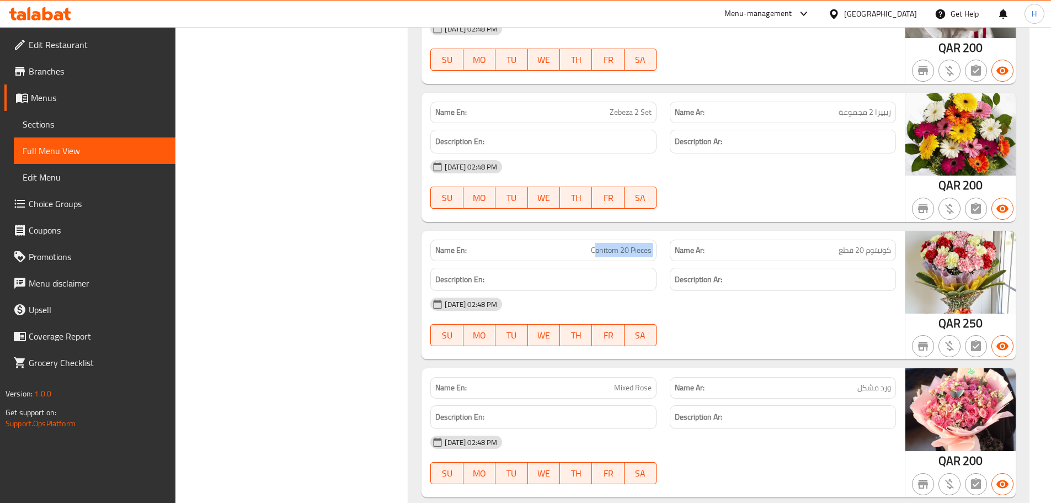
click at [604, 249] on span "Conitom 20 Pieces" at bounding box center [621, 250] width 61 height 12
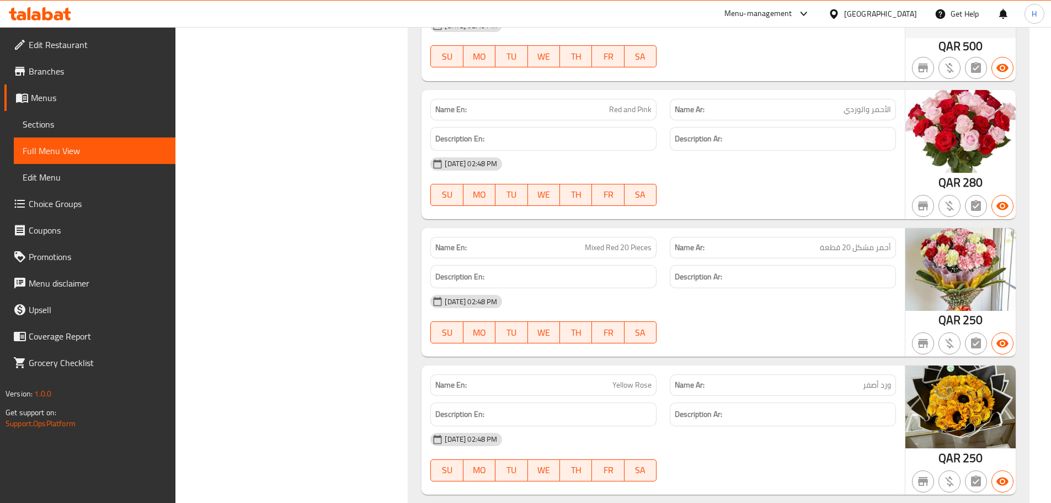
scroll to position [4006, 0]
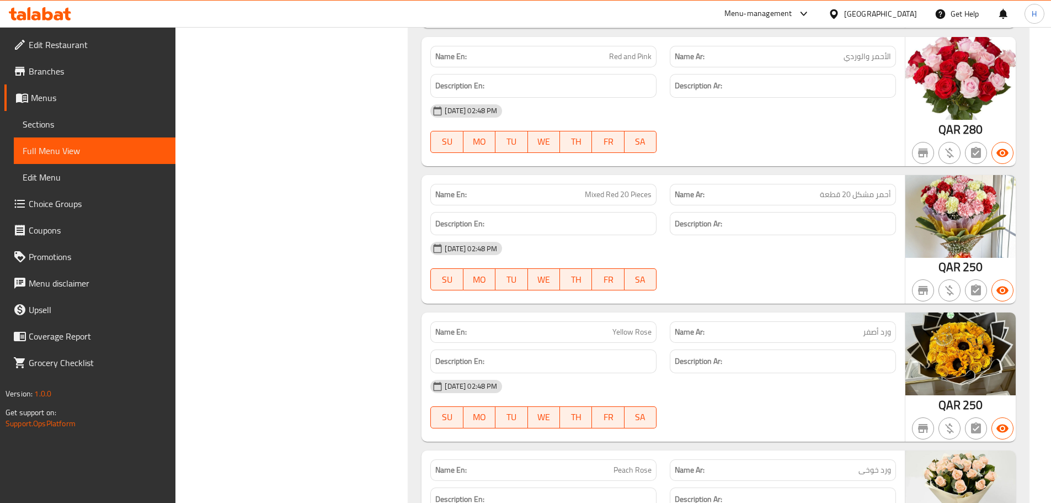
click at [602, 194] on span "Mixed Red 20 Pieces" at bounding box center [618, 195] width 67 height 12
click at [605, 194] on span "Mixed Red 20 Pieces" at bounding box center [618, 195] width 67 height 12
click at [608, 194] on span "Mixed Red 20 Pieces" at bounding box center [618, 195] width 67 height 12
drag, startPoint x: 608, startPoint y: 194, endPoint x: 597, endPoint y: 194, distance: 11.0
click at [597, 194] on span "Mixed Red 20 Pieces" at bounding box center [618, 195] width 67 height 12
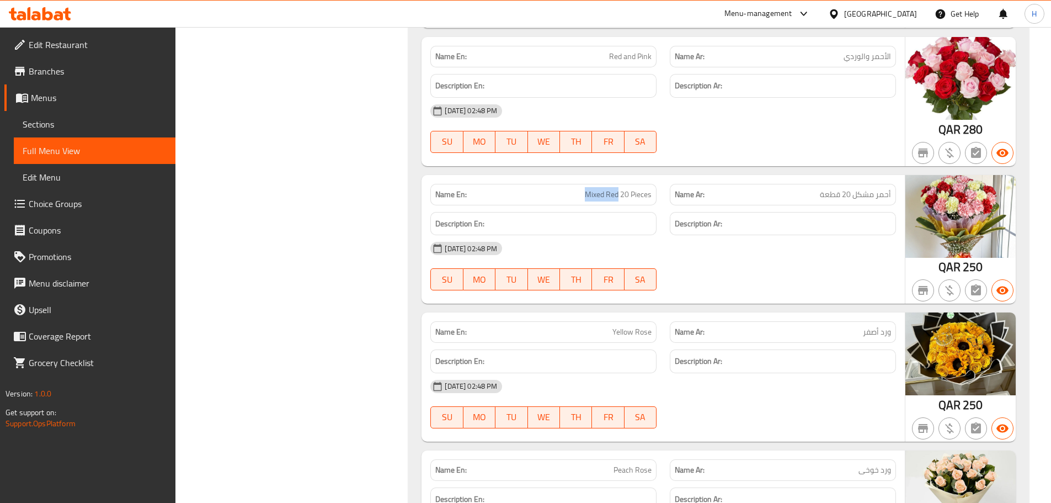
copy span "Mixed Red"
click at [821, 260] on div "18-09-2025 02:48 PM" at bounding box center [663, 248] width 479 height 26
click at [879, 199] on span "أحمر مشكل 20 قطعة" at bounding box center [855, 195] width 71 height 12
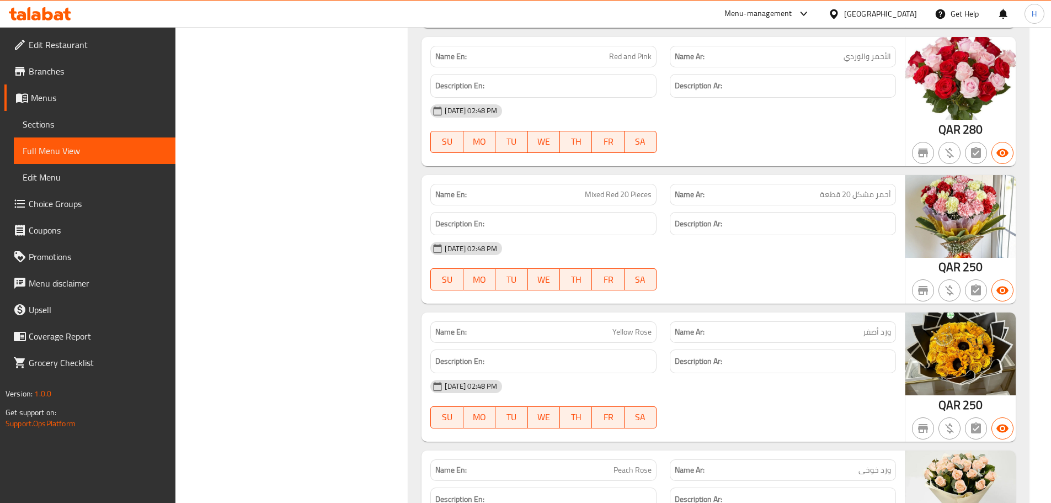
click at [618, 200] on span "Mixed Red 20 Pieces" at bounding box center [618, 195] width 67 height 12
copy span "Mixed Red 20 Pieces"
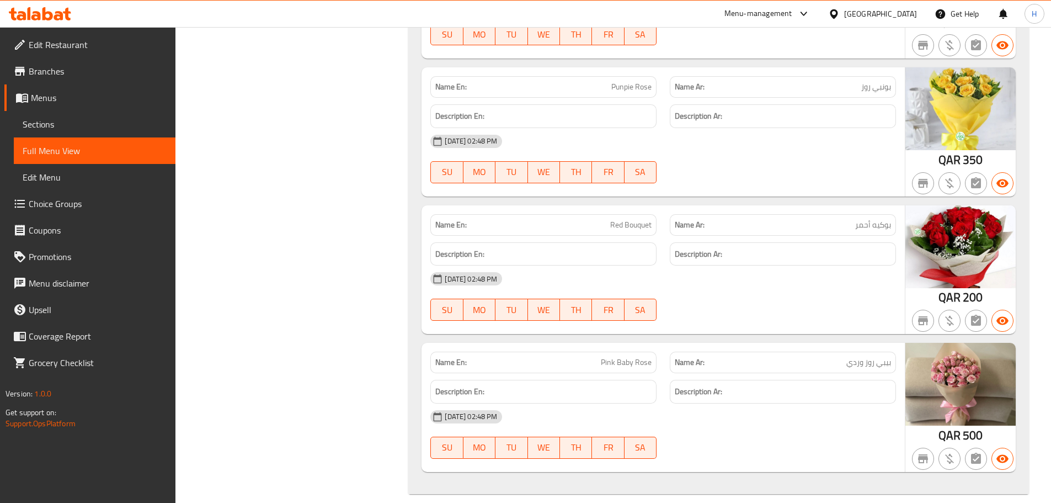
scroll to position [4540, 0]
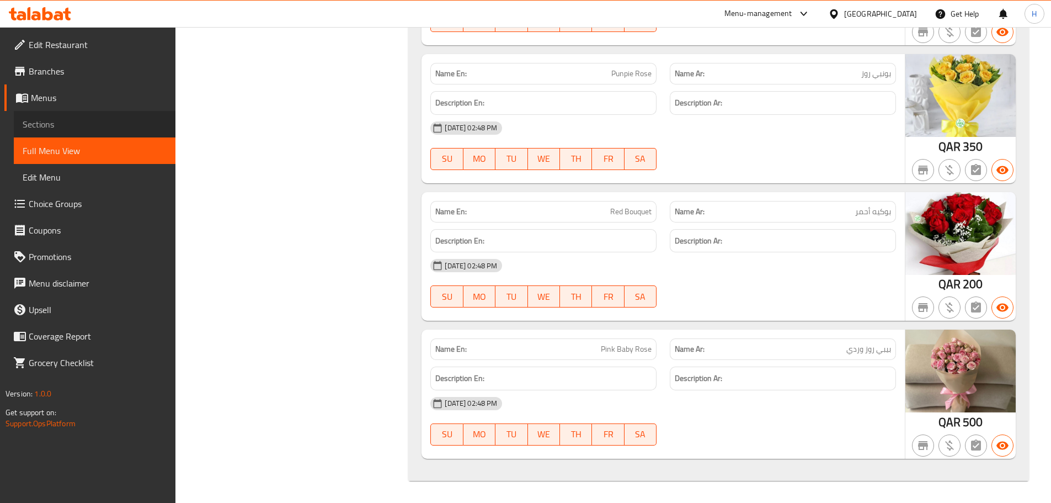
click at [141, 115] on link "Sections" at bounding box center [95, 124] width 162 height 26
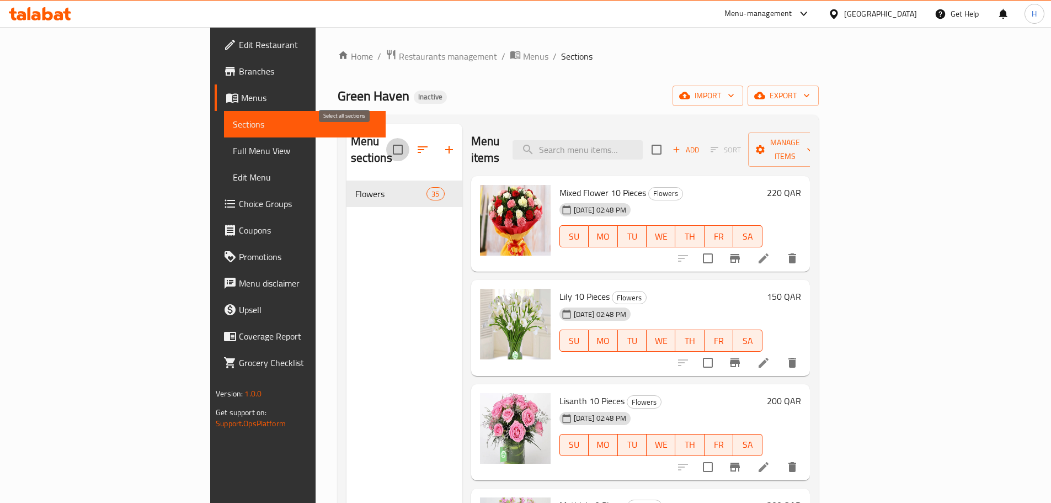
click at [386, 145] on input "checkbox" at bounding box center [397, 149] width 23 height 23
checkbox input "true"
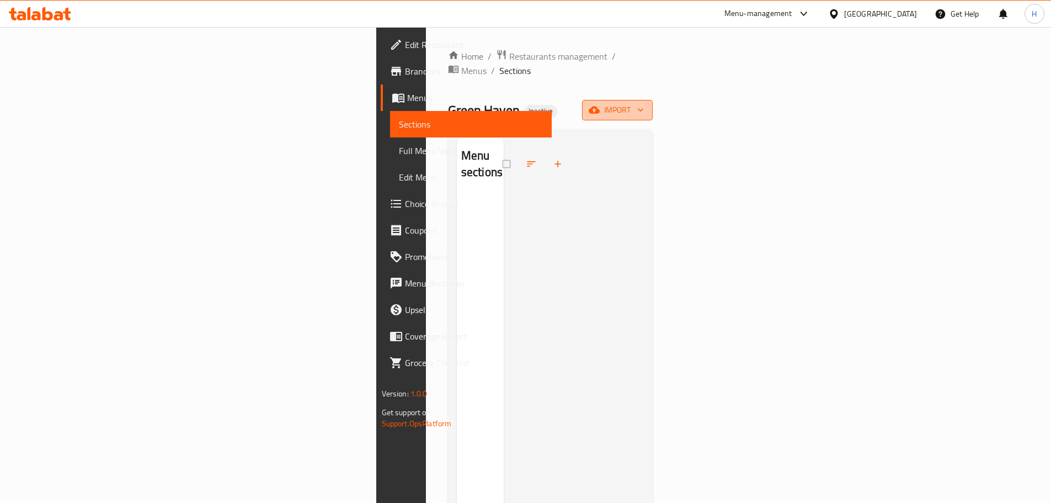
click at [653, 100] on button "import" at bounding box center [617, 110] width 71 height 20
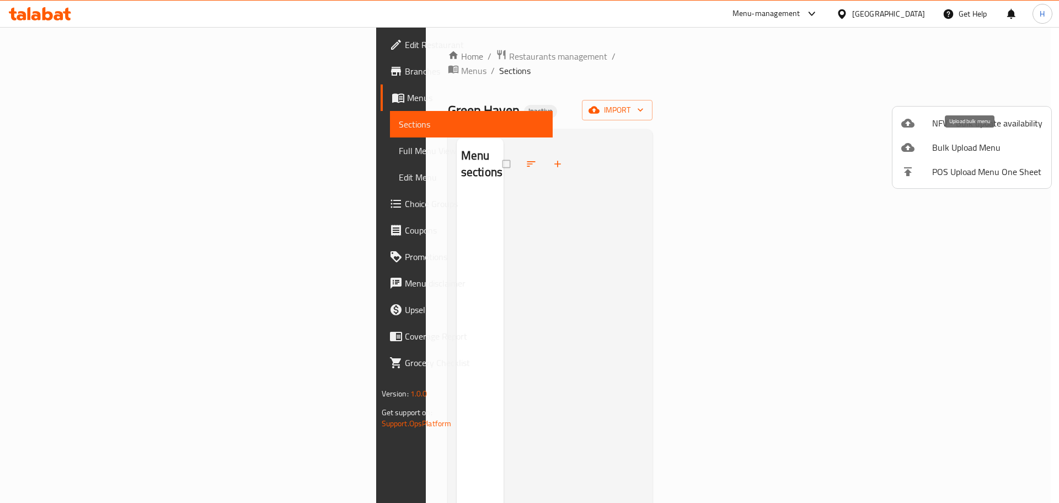
click at [986, 144] on span "Bulk Upload Menu" at bounding box center [987, 147] width 110 height 13
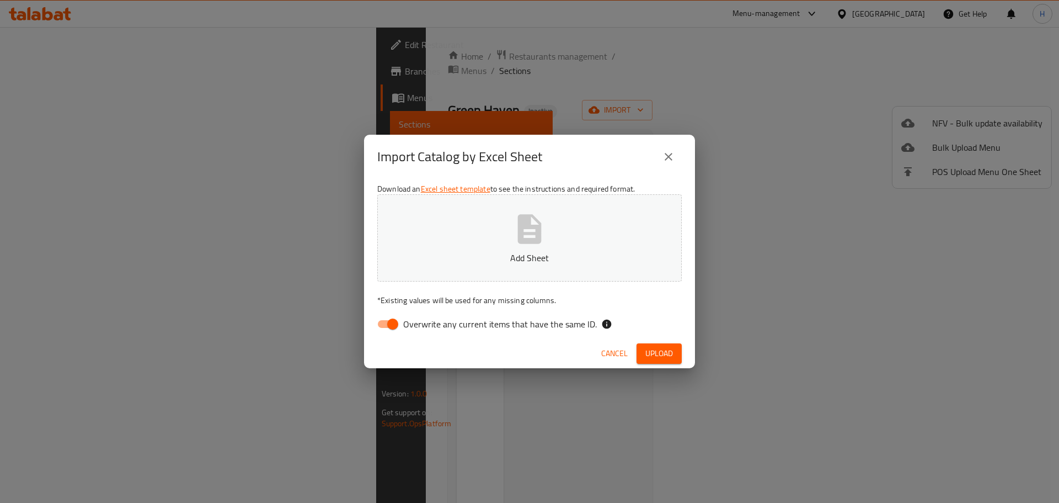
drag, startPoint x: 388, startPoint y: 327, endPoint x: 414, endPoint y: 303, distance: 34.8
click at [387, 327] on input "Overwrite any current items that have the same ID." at bounding box center [392, 323] width 63 height 21
checkbox input "false"
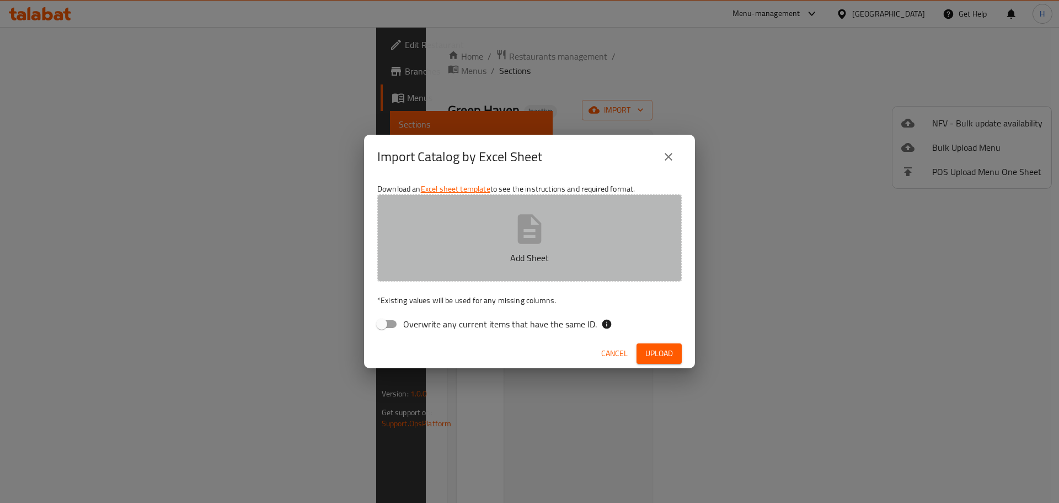
click at [516, 236] on icon "button" at bounding box center [529, 228] width 35 height 35
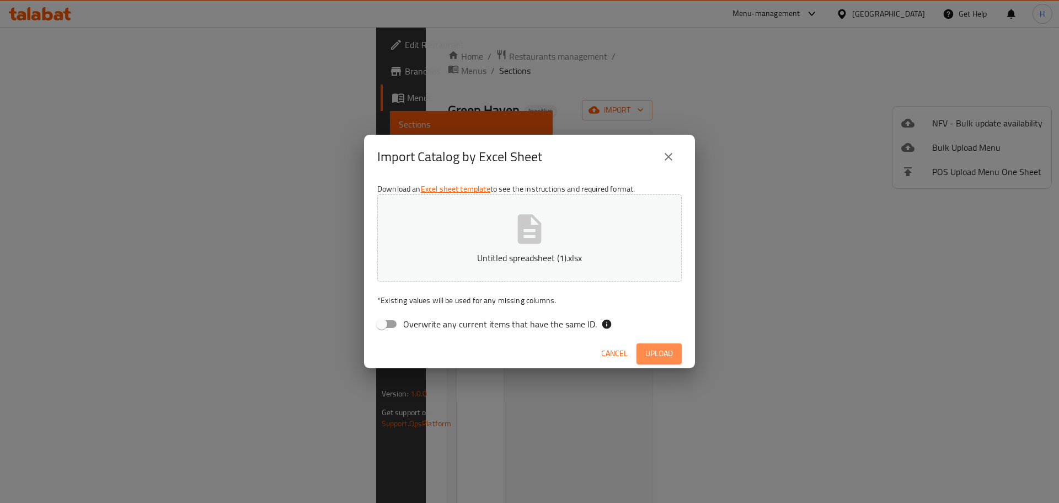
click at [653, 356] on span "Upload" at bounding box center [659, 353] width 28 height 14
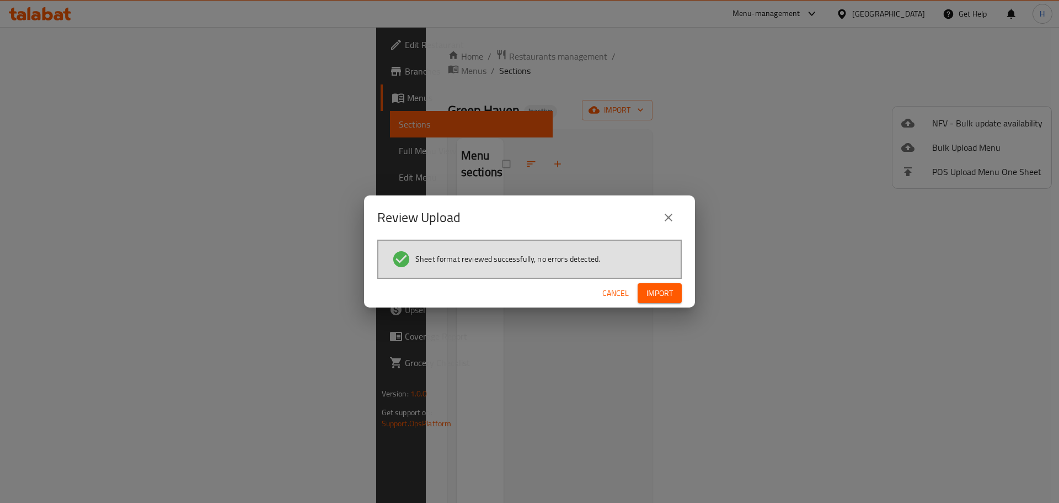
click at [661, 293] on span "Import" at bounding box center [660, 293] width 26 height 14
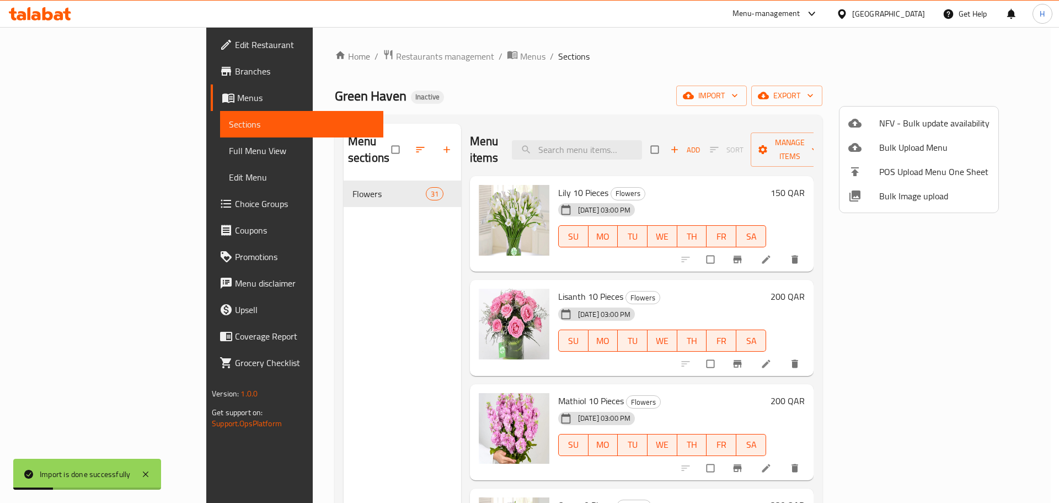
click at [82, 148] on div at bounding box center [529, 251] width 1059 height 503
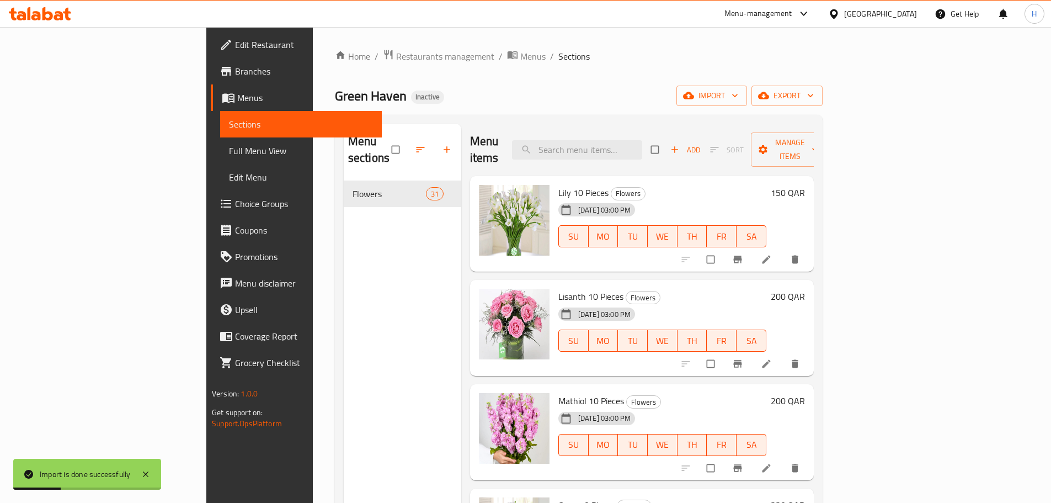
click at [229, 148] on span "Full Menu View" at bounding box center [301, 150] width 144 height 13
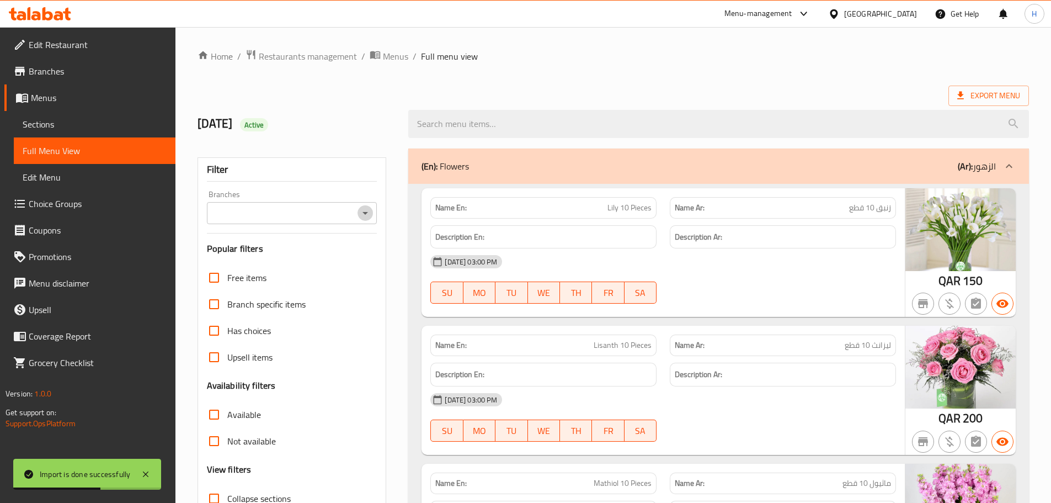
click at [365, 211] on icon "Open" at bounding box center [365, 212] width 13 height 13
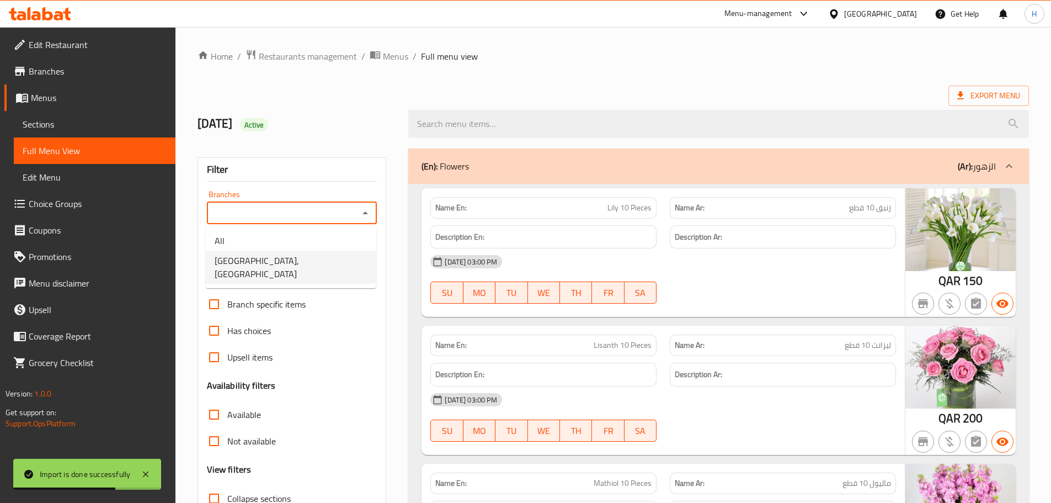
click at [311, 255] on li "[GEOGRAPHIC_DATA], [GEOGRAPHIC_DATA]" at bounding box center [291, 266] width 170 height 33
type input "[GEOGRAPHIC_DATA], [GEOGRAPHIC_DATA]"
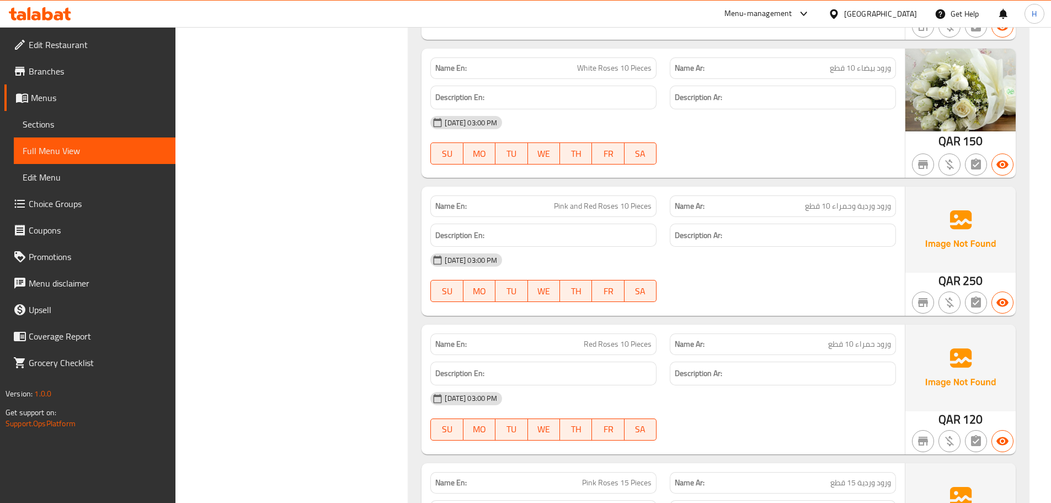
scroll to position [993, 0]
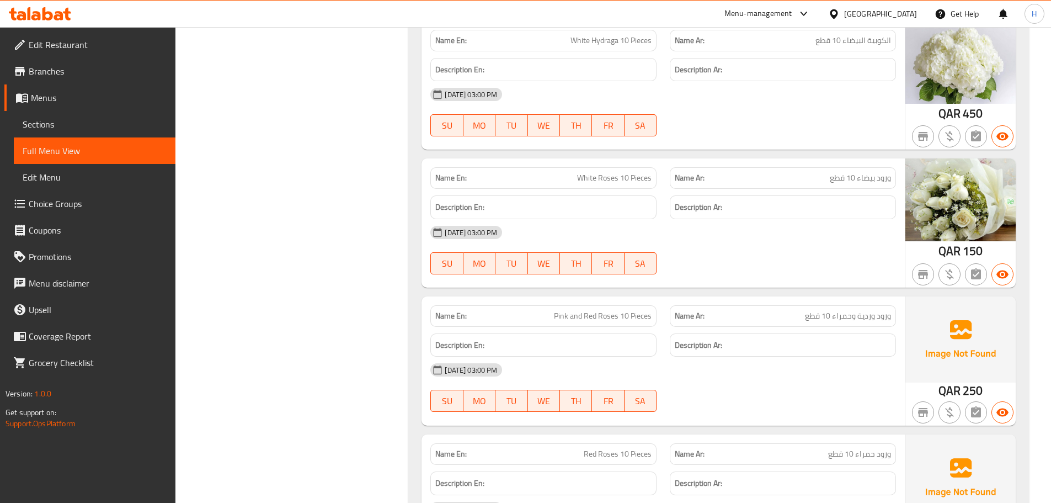
click at [613, 318] on span "Pink and Red Roses 10 Pieces" at bounding box center [603, 316] width 98 height 12
copy span "Pink and Red Roses 10 Pieces"
click at [60, 125] on span "Sections" at bounding box center [95, 123] width 144 height 13
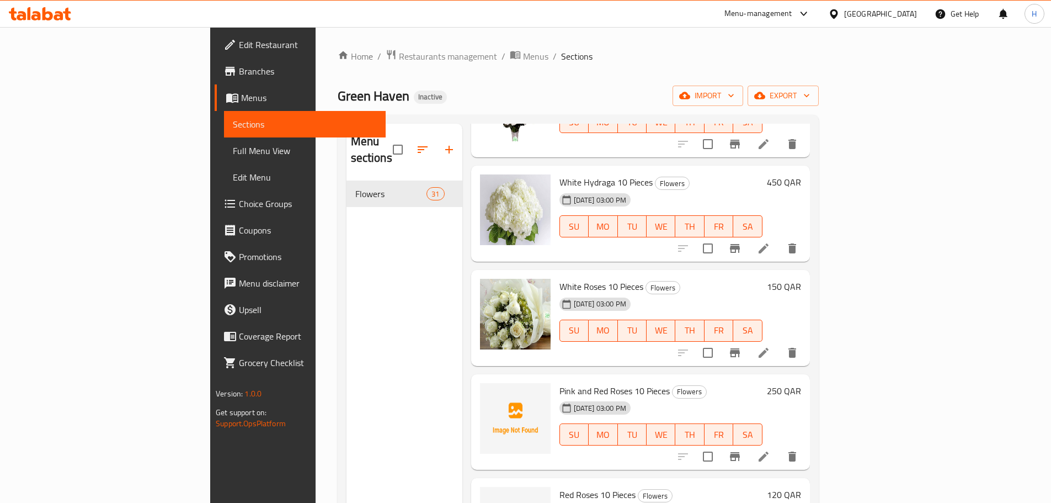
scroll to position [717, 0]
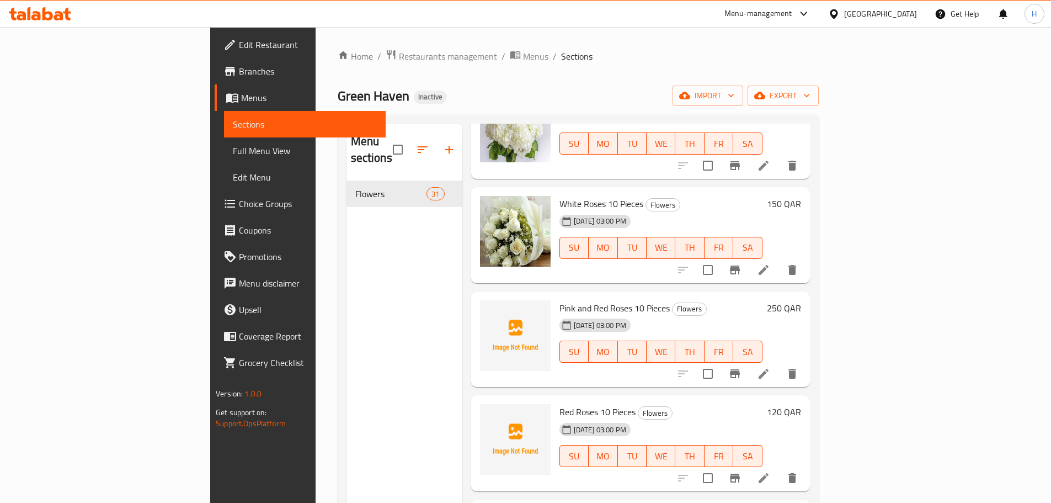
click at [559, 300] on span "Pink and Red Roses 10 Pieces" at bounding box center [614, 308] width 110 height 17
drag, startPoint x: 519, startPoint y: 292, endPoint x: 607, endPoint y: 294, distance: 88.3
click at [607, 300] on span "Pink and Red Roses 10 Pieces" at bounding box center [614, 308] width 110 height 17
copy span "Pink and Red Roses 10 Pieces"
click at [796, 368] on icon "delete" at bounding box center [792, 373] width 8 height 10
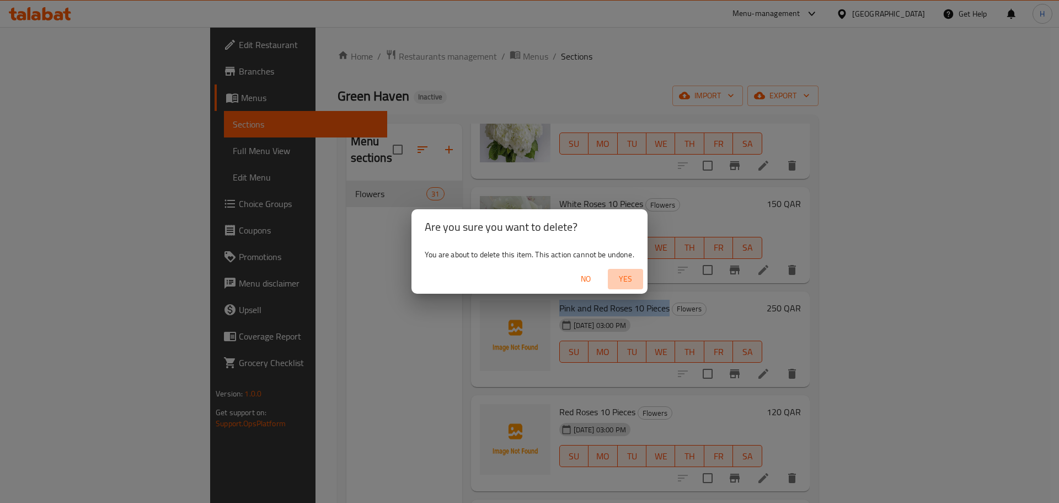
click at [623, 279] on span "Yes" at bounding box center [625, 279] width 26 height 14
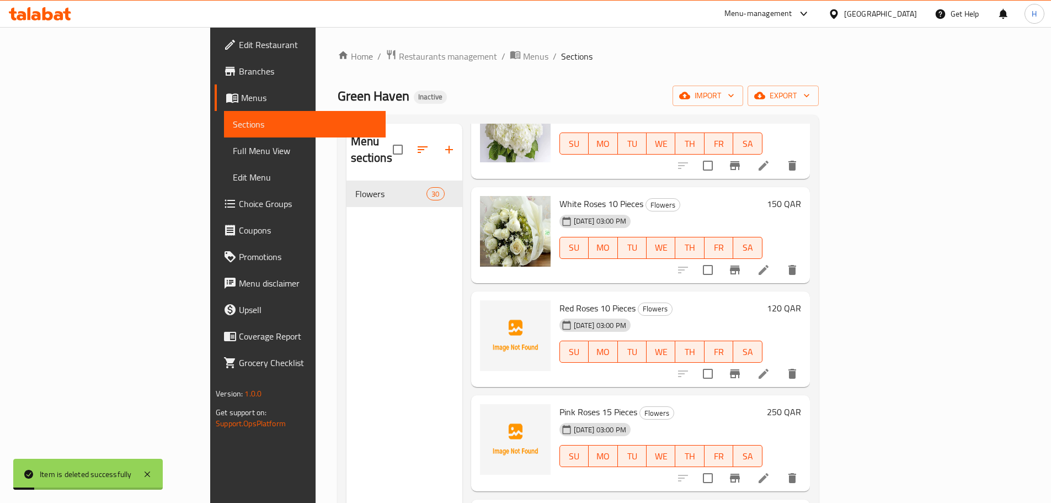
click at [559, 300] on span "Red Roses 10 Pieces" at bounding box center [597, 308] width 76 height 17
drag, startPoint x: 511, startPoint y: 294, endPoint x: 577, endPoint y: 290, distance: 65.8
click at [577, 300] on span "Red Roses 10 Pieces" at bounding box center [597, 308] width 76 height 17
copy span "Red Roses 10 Pieces"
click at [559, 403] on span "Pink Roses 15 Pieces" at bounding box center [598, 411] width 78 height 17
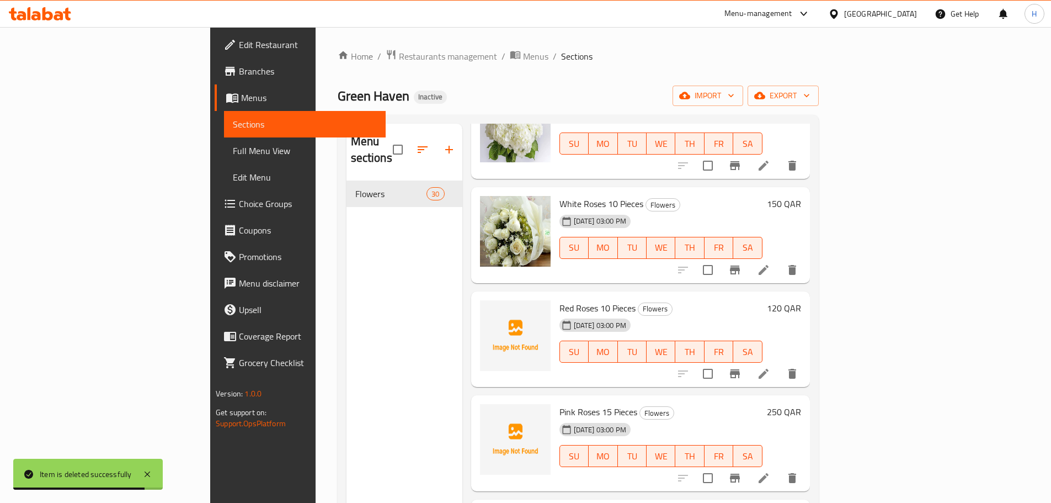
drag, startPoint x: 517, startPoint y: 397, endPoint x: 581, endPoint y: 386, distance: 64.9
click at [581, 399] on div "Pink Roses 15 Pieces Flowers [DATE] 03:00 PM SU MO TU WE TH FR SA" at bounding box center [661, 442] width 212 height 87
copy span "Pink Roses 15 Pieces"
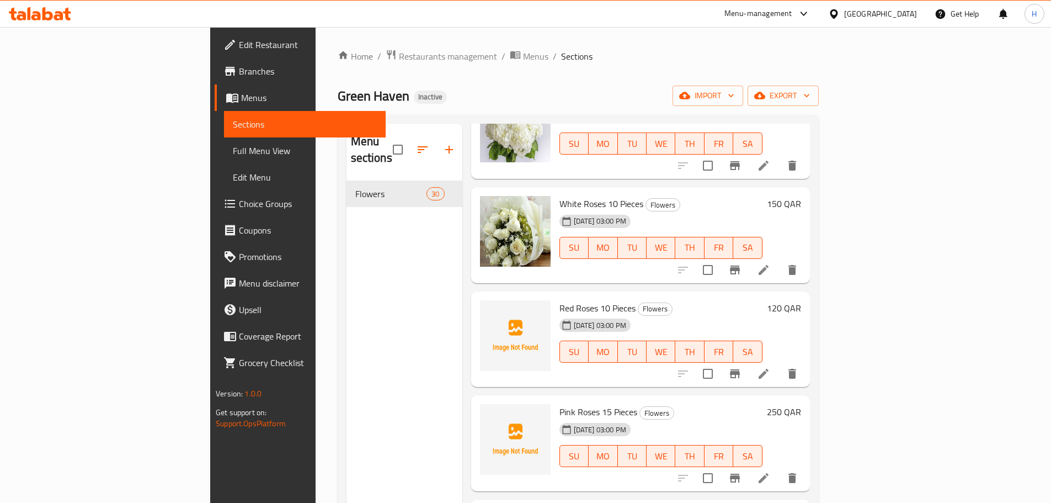
click at [799, 367] on icon "delete" at bounding box center [792, 373] width 13 height 13
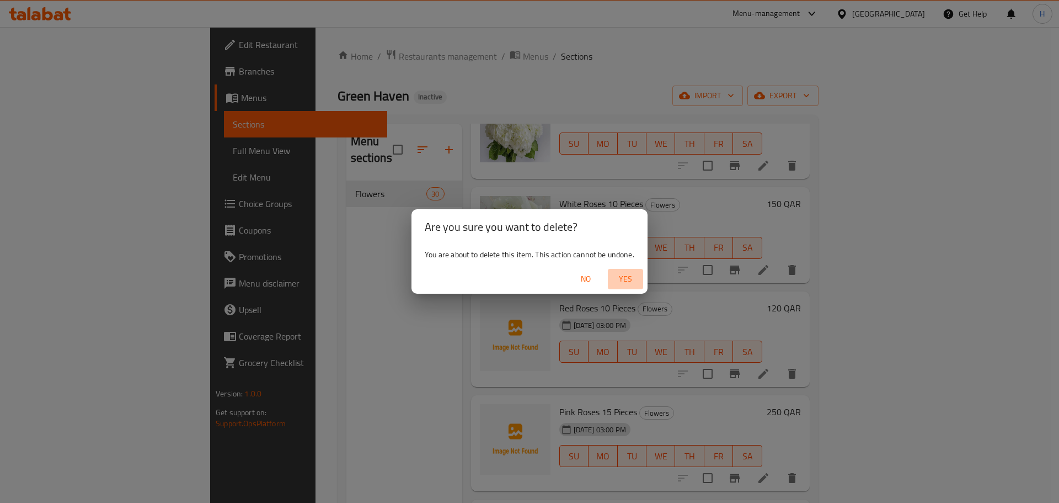
click at [626, 284] on span "Yes" at bounding box center [625, 279] width 26 height 14
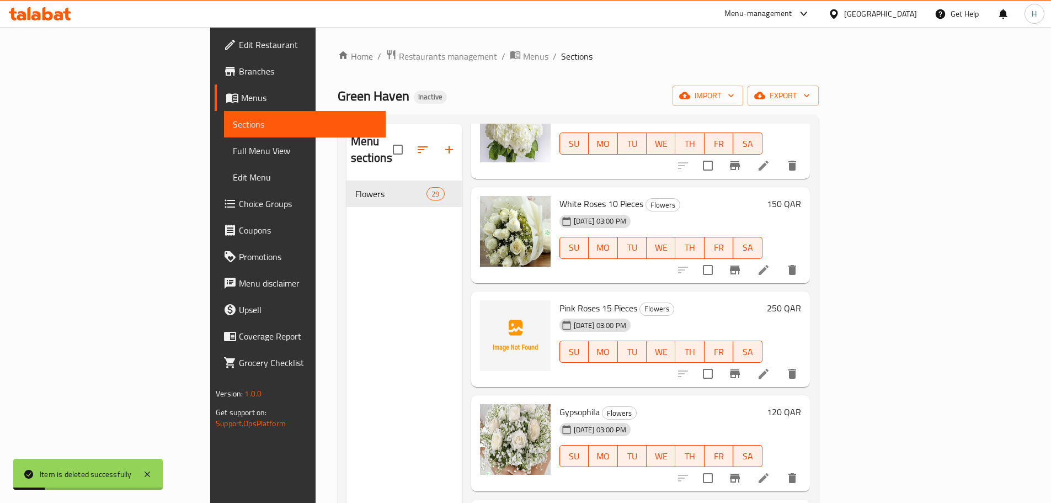
click at [805, 365] on button "delete" at bounding box center [792, 373] width 26 height 26
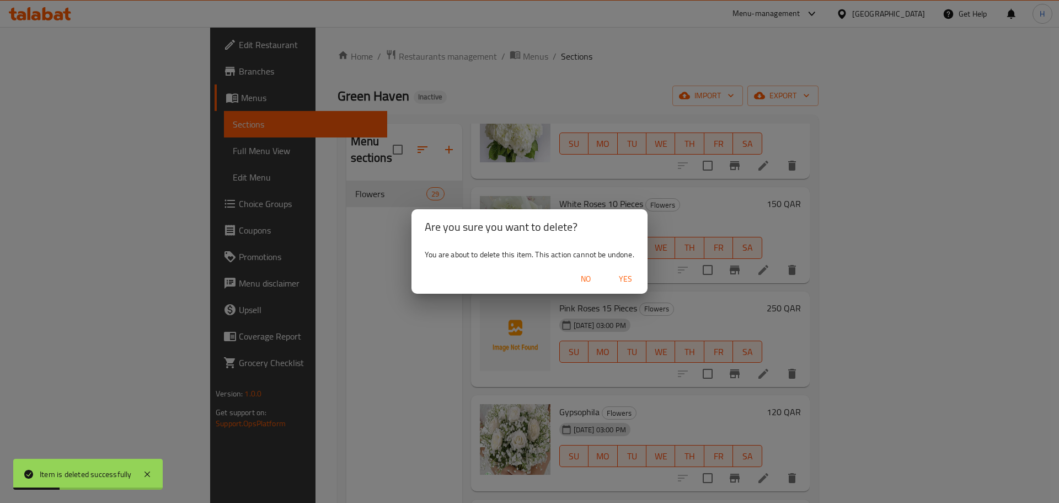
click at [626, 276] on span "Yes" at bounding box center [625, 279] width 26 height 14
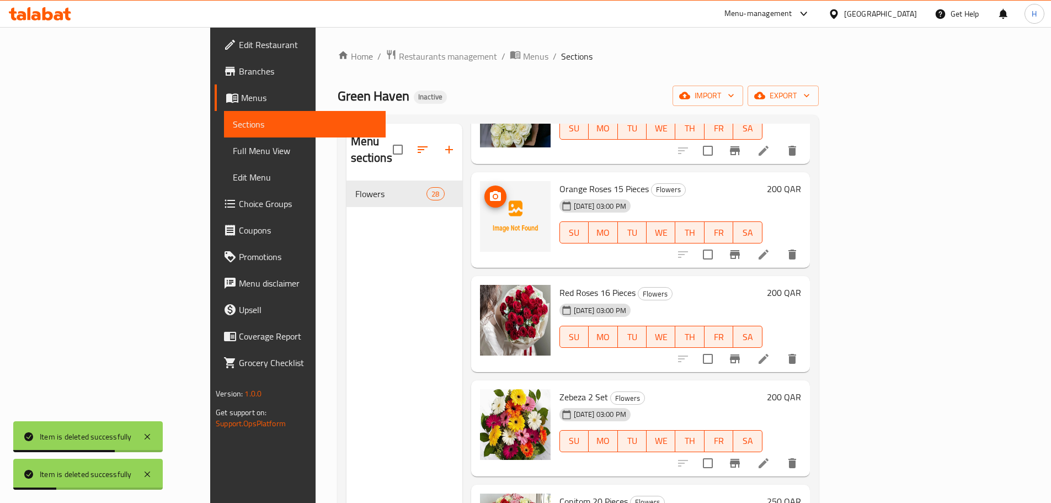
scroll to position [1545, 0]
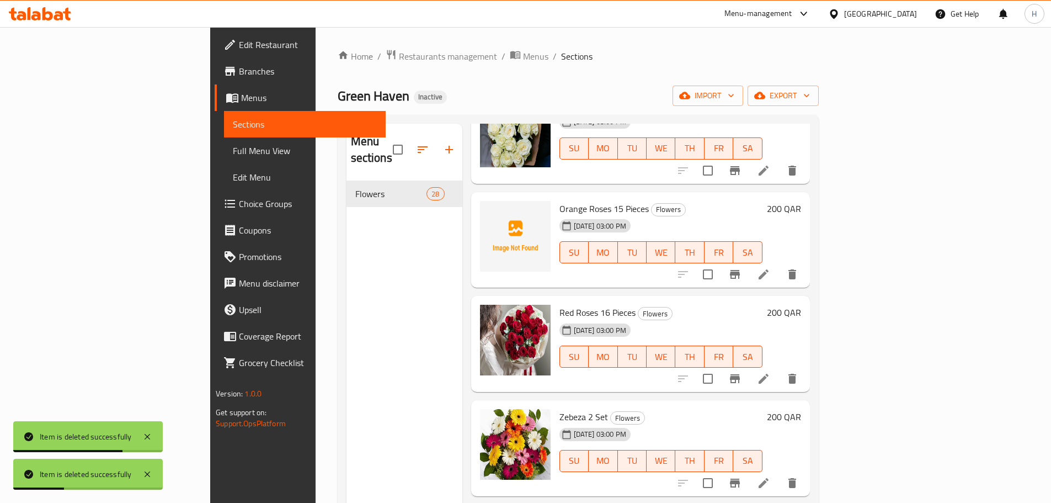
click at [559, 200] on span "Orange Roses 15 Pieces" at bounding box center [603, 208] width 89 height 17
copy span "Orange Roses 15 Pieces"
drag, startPoint x: 522, startPoint y: 194, endPoint x: 592, endPoint y: 182, distance: 70.5
click at [592, 196] on div "Orange Roses 15 Pieces Flowers [DATE] 03:00 PM SU MO TU WE TH FR SA" at bounding box center [661, 239] width 212 height 87
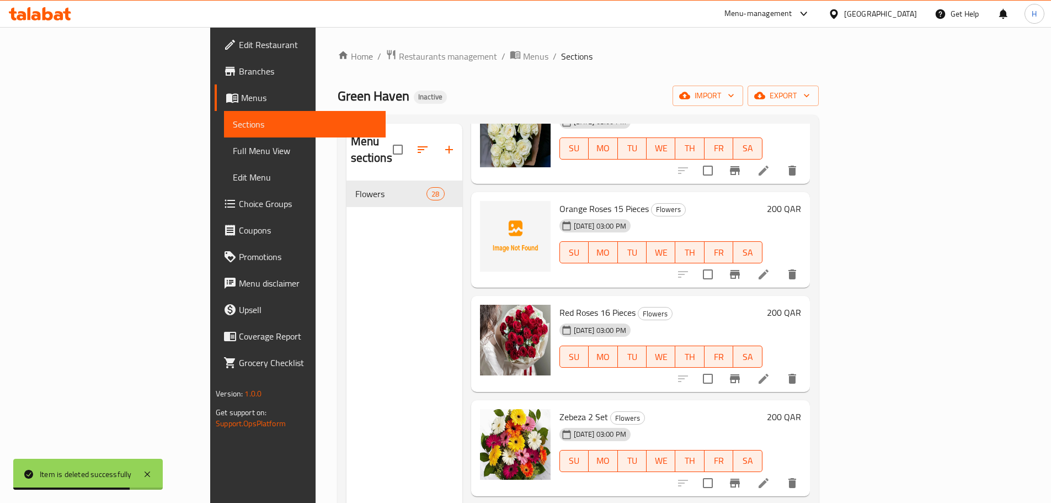
click at [796, 269] on icon "delete" at bounding box center [792, 274] width 8 height 10
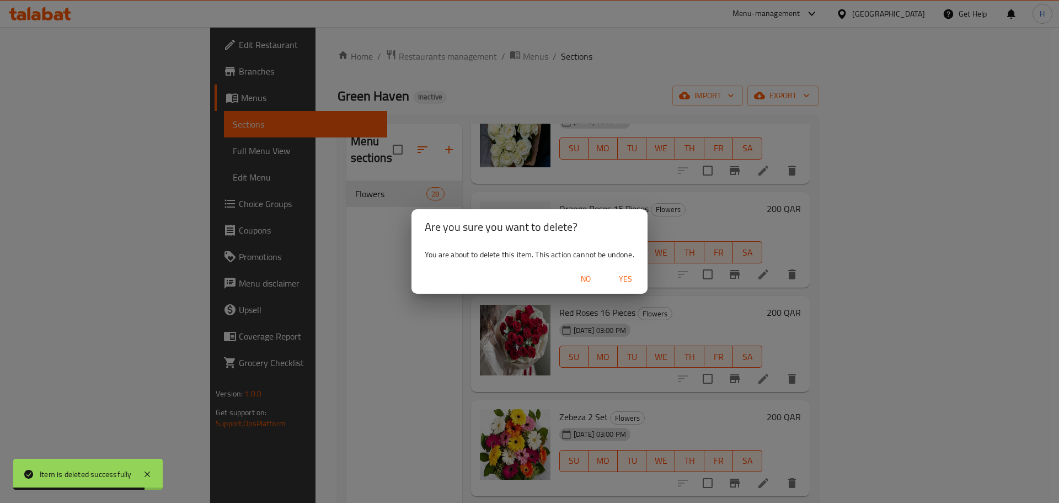
click at [616, 280] on span "Yes" at bounding box center [625, 279] width 26 height 14
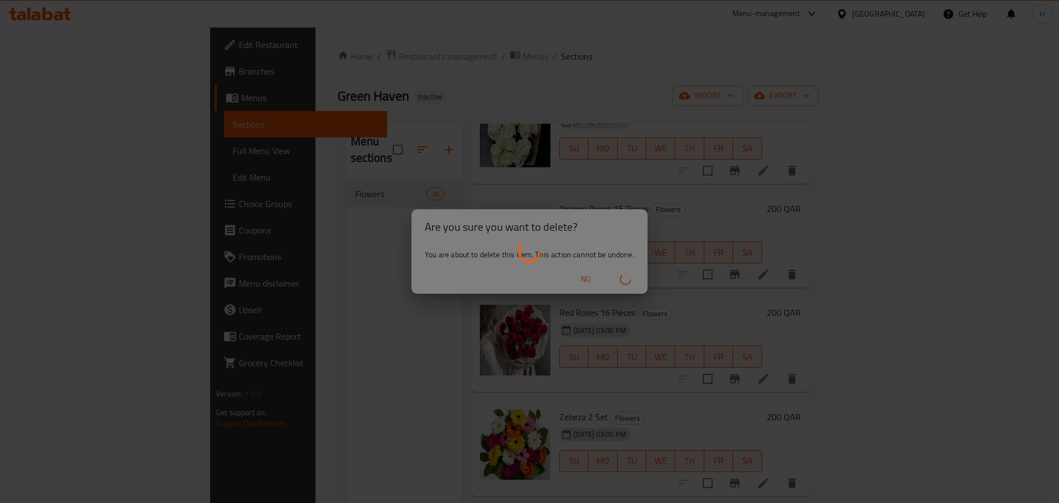
click at [731, 287] on div at bounding box center [529, 251] width 1059 height 503
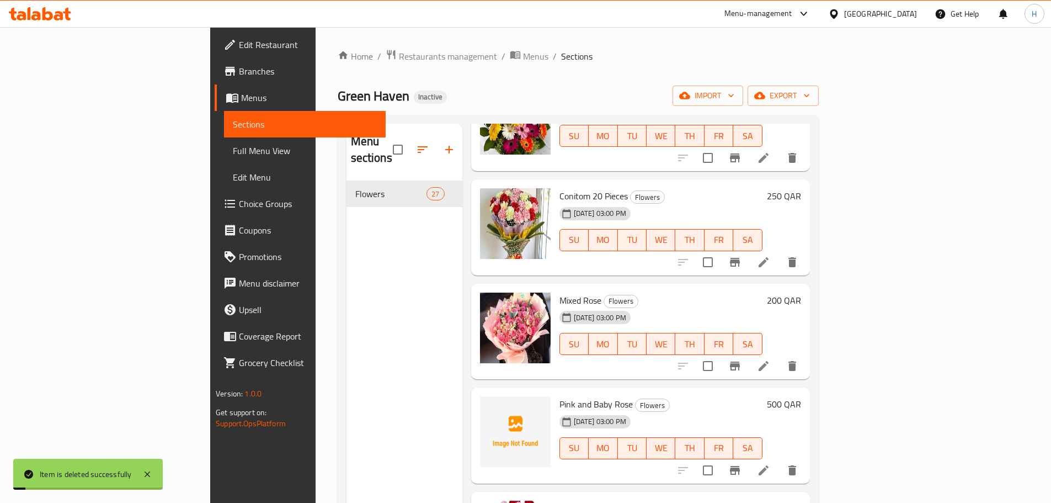
scroll to position [1876, 0]
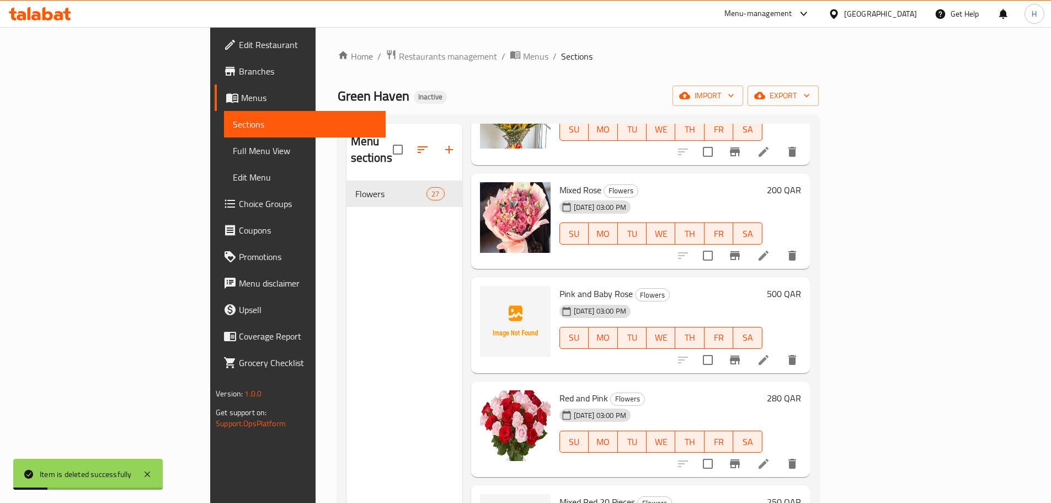
click at [559, 285] on span "Pink and Baby Rose" at bounding box center [595, 293] width 73 height 17
drag, startPoint x: 507, startPoint y: 281, endPoint x: 568, endPoint y: 279, distance: 61.3
click at [568, 285] on span "Pink and Baby Rose" at bounding box center [595, 293] width 73 height 17
copy span "Pink and Baby Rose"
click at [796, 355] on icon "delete" at bounding box center [792, 360] width 8 height 10
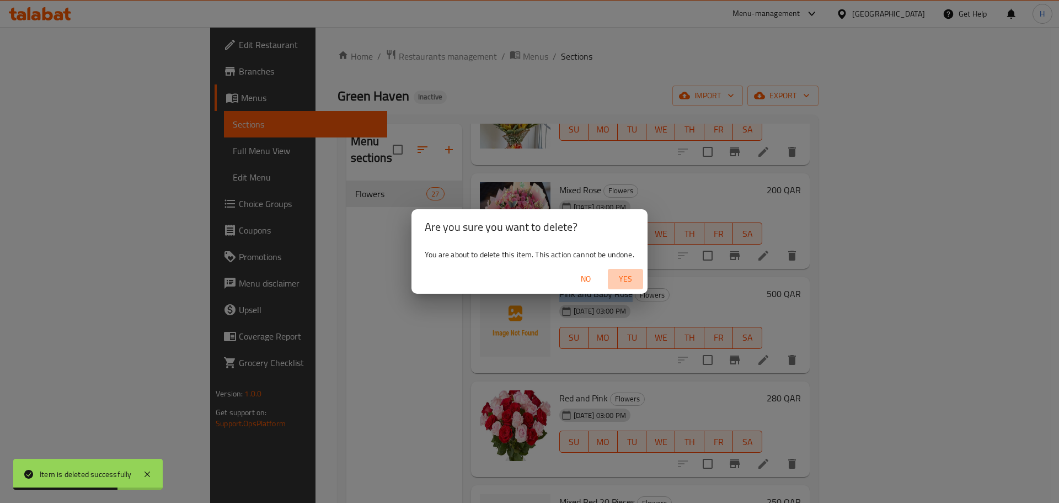
click at [633, 278] on span "Yes" at bounding box center [625, 279] width 26 height 14
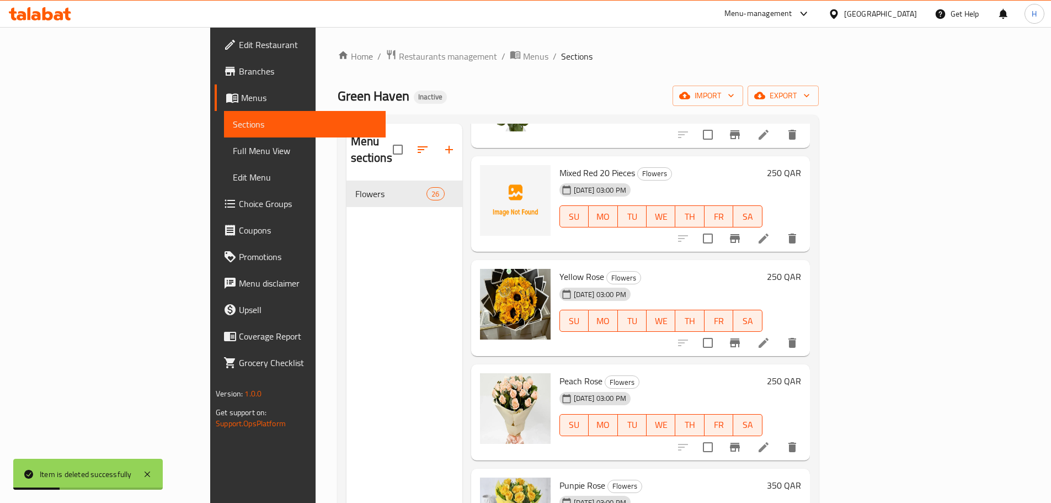
scroll to position [2041, 0]
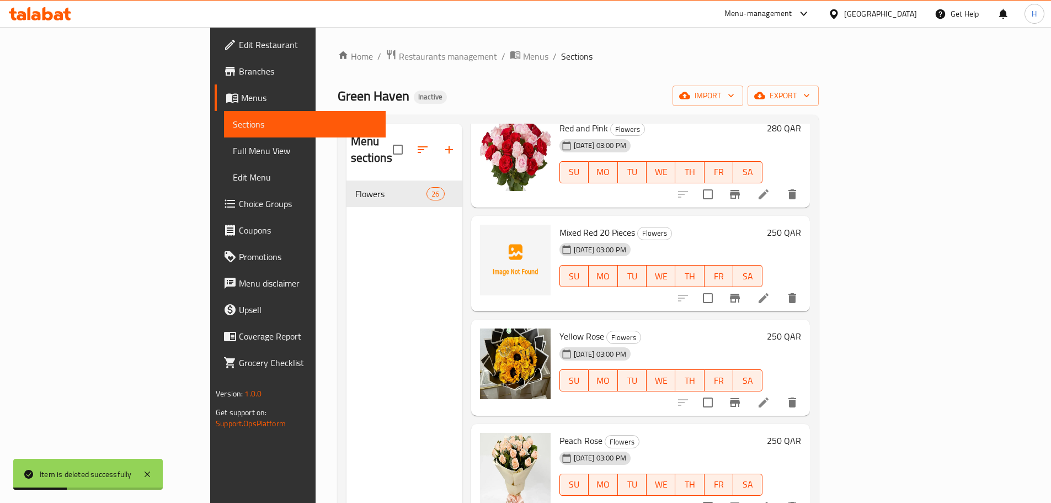
click at [559, 224] on span "Mixed Red 20 Pieces" at bounding box center [597, 232] width 76 height 17
drag, startPoint x: 522, startPoint y: 214, endPoint x: 575, endPoint y: 221, distance: 52.8
click at [575, 224] on span "Mixed Red 20 Pieces" at bounding box center [597, 232] width 76 height 17
copy span "Mixed Red 20 Pieces"
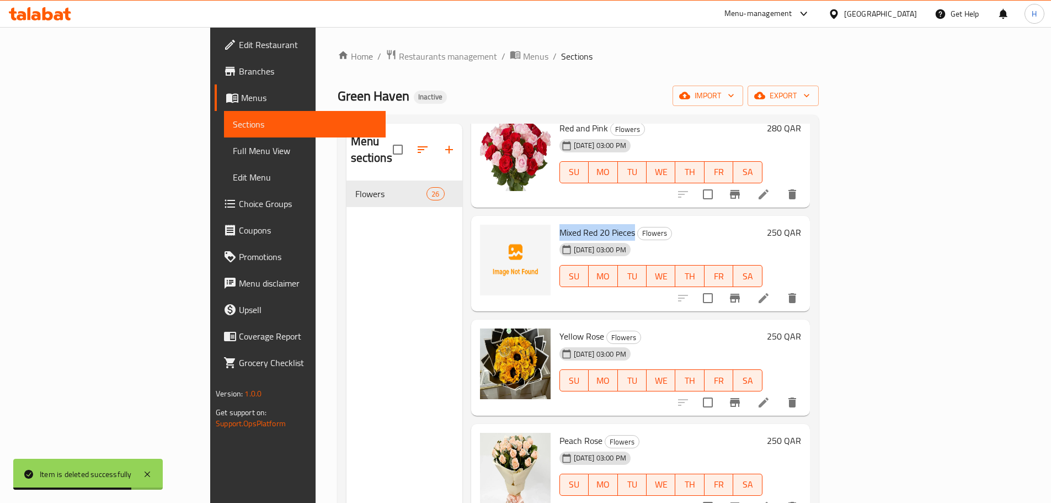
click at [805, 285] on button "delete" at bounding box center [792, 298] width 26 height 26
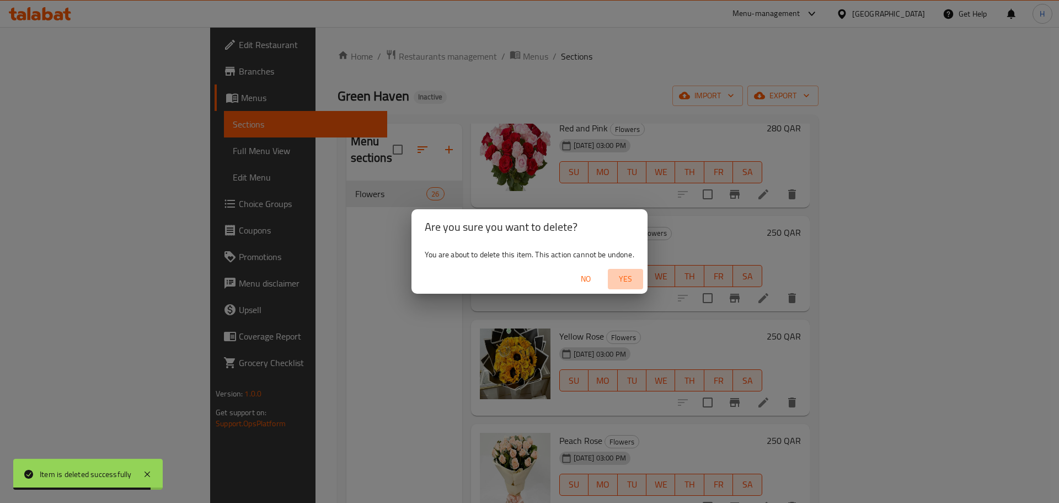
click at [632, 283] on span "Yes" at bounding box center [625, 279] width 26 height 14
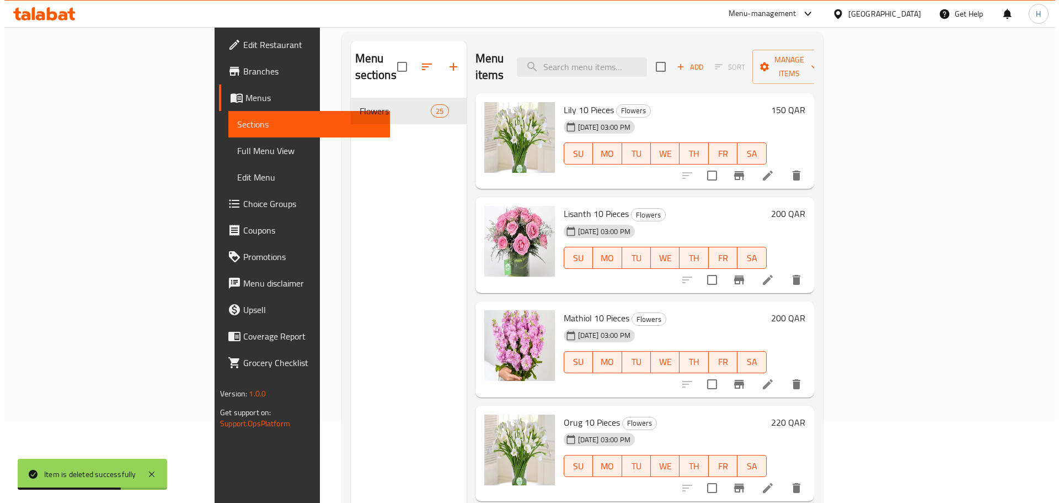
scroll to position [0, 0]
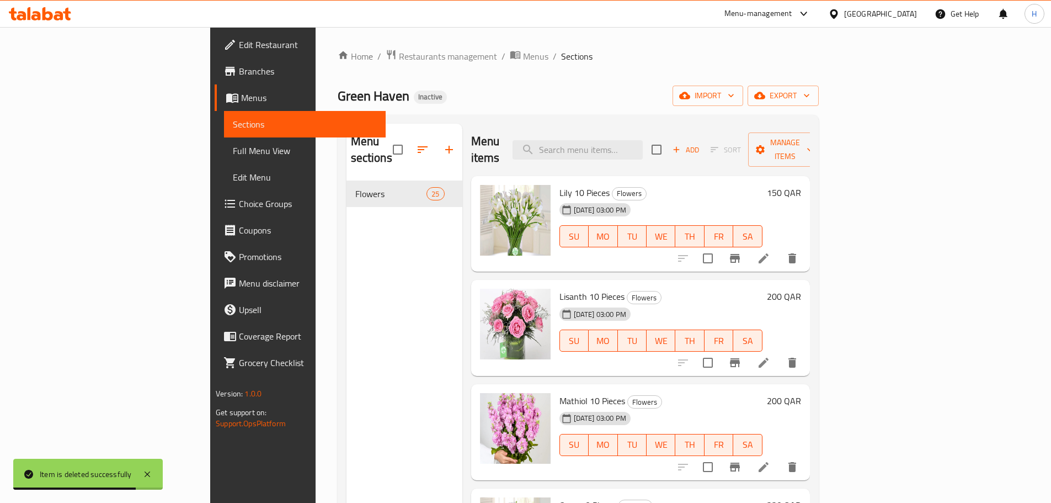
drag, startPoint x: 126, startPoint y: 157, endPoint x: 129, endPoint y: 149, distance: 7.5
click at [233, 157] on span "Full Menu View" at bounding box center [305, 150] width 144 height 13
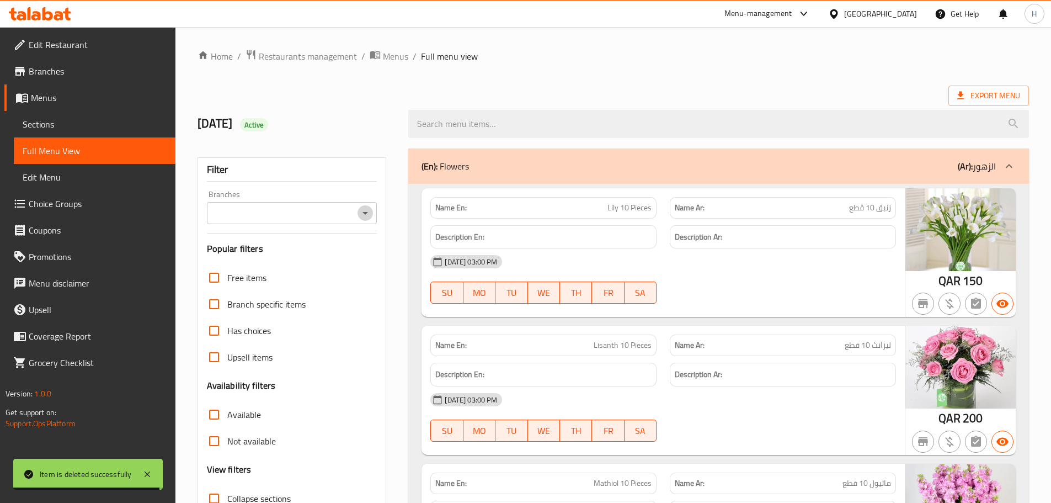
click at [359, 210] on icon "Open" at bounding box center [365, 212] width 13 height 13
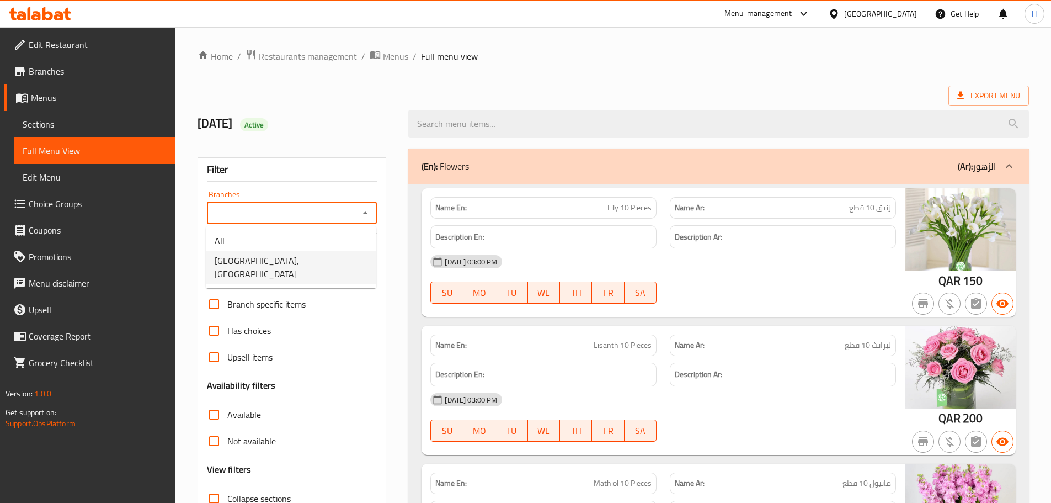
click at [316, 267] on li "[GEOGRAPHIC_DATA], [GEOGRAPHIC_DATA]" at bounding box center [291, 266] width 170 height 33
type input "[GEOGRAPHIC_DATA], [GEOGRAPHIC_DATA]"
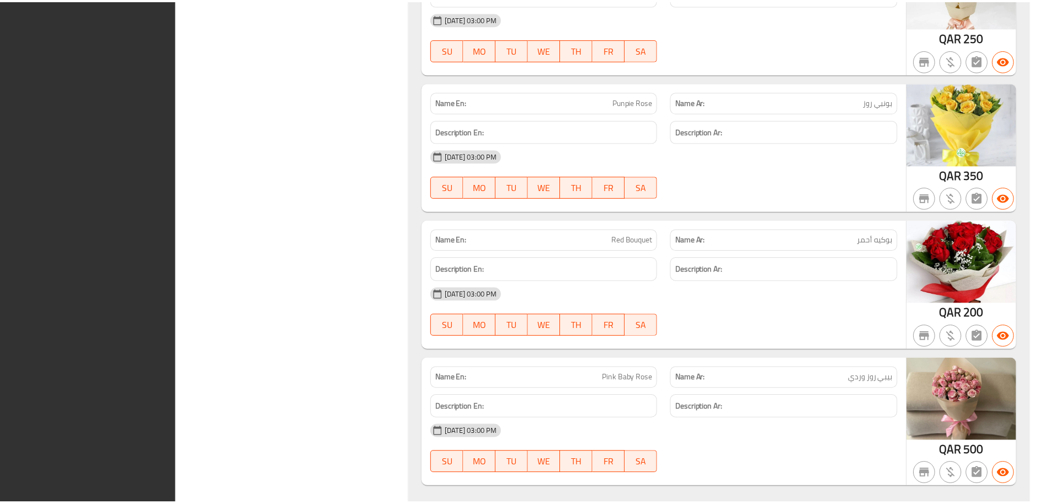
scroll to position [3161, 0]
